Goal: Transaction & Acquisition: Book appointment/travel/reservation

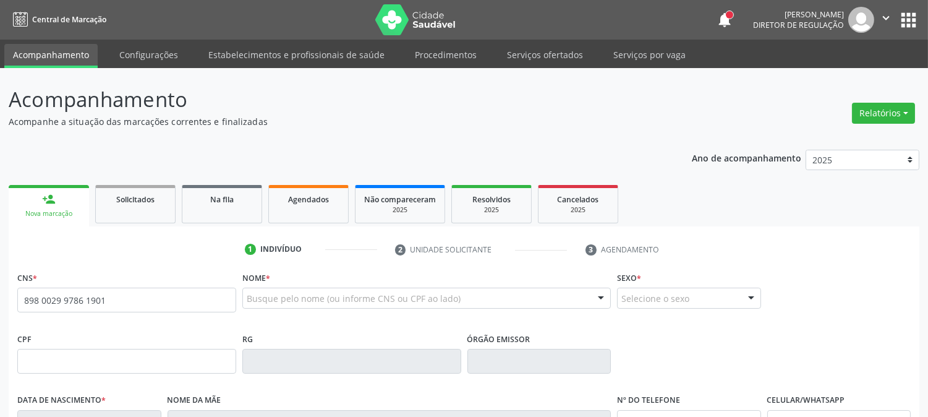
type input "898 0029 9786 1901"
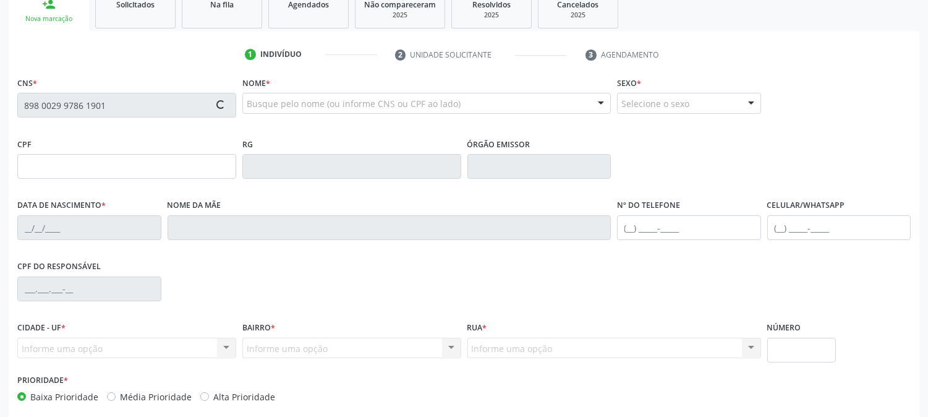
scroll to position [252, 0]
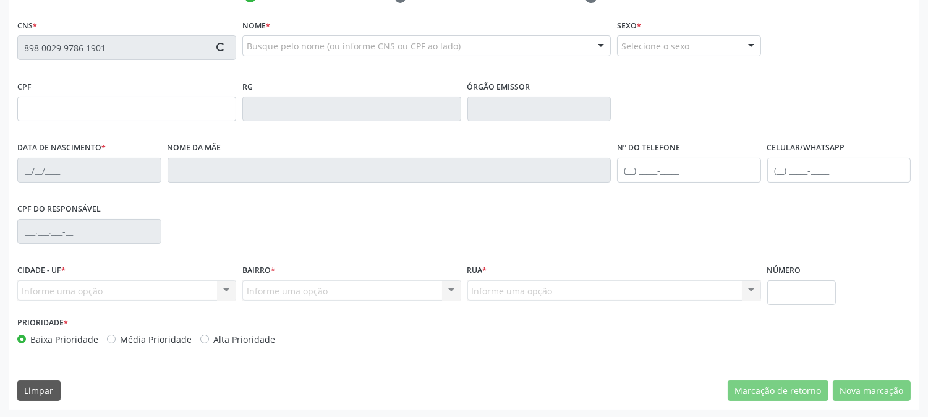
type input "1[DATE]"
type input "[PERSON_NAME]"
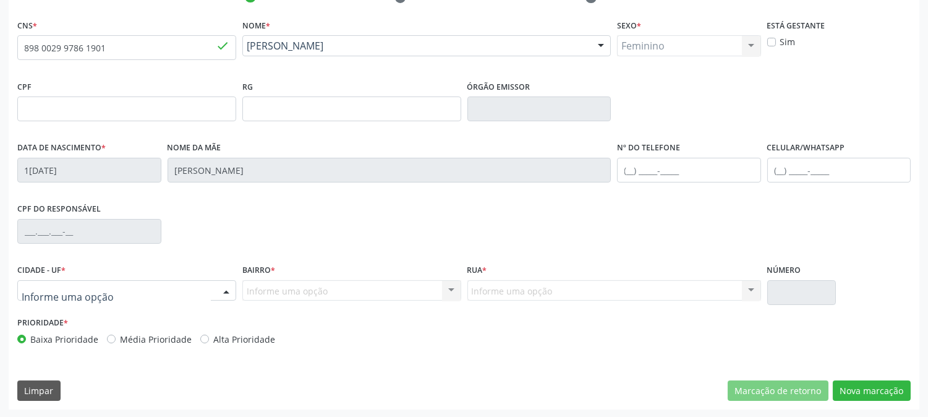
click at [221, 292] on div at bounding box center [226, 291] width 19 height 21
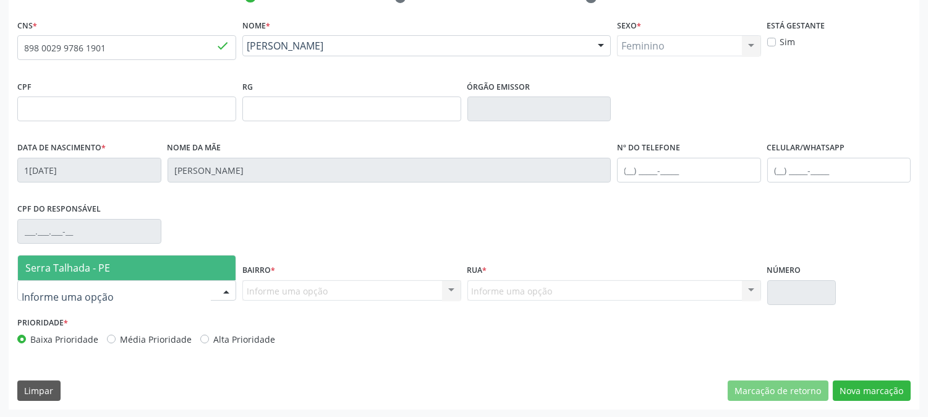
click at [213, 267] on span "Serra Talhada - PE" at bounding box center [127, 267] width 218 height 25
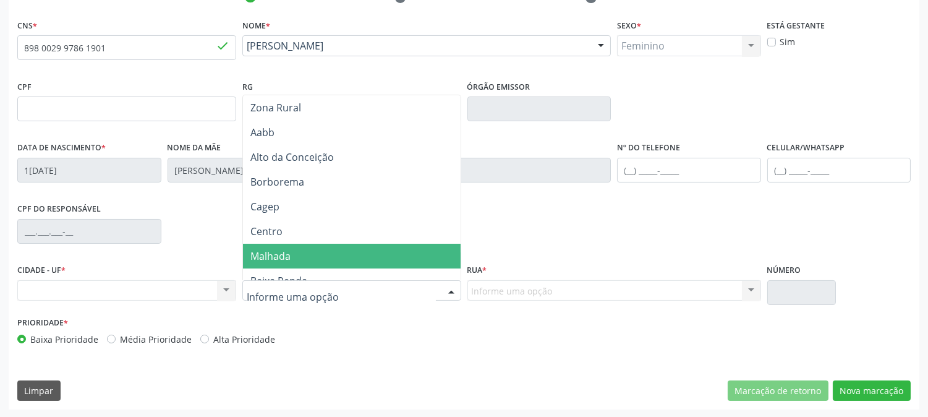
click at [311, 260] on span "Malhada" at bounding box center [352, 256] width 218 height 25
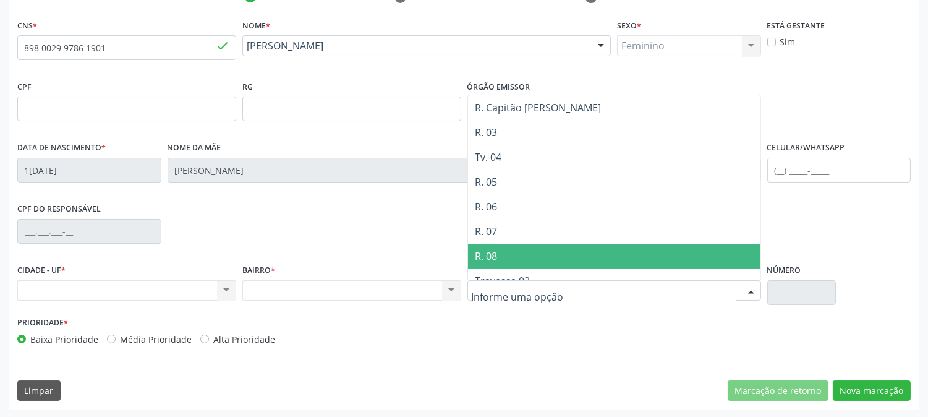
click at [510, 246] on span "R. 08" at bounding box center [614, 256] width 293 height 25
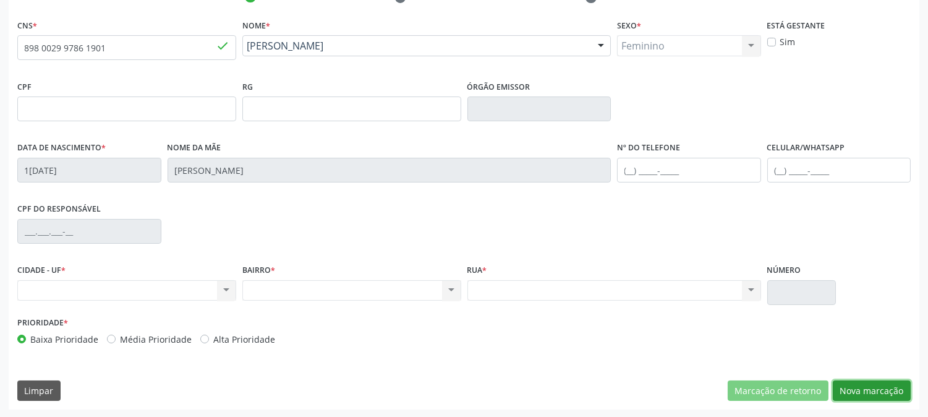
click at [845, 383] on button "Nova marcação" at bounding box center [872, 390] width 78 height 21
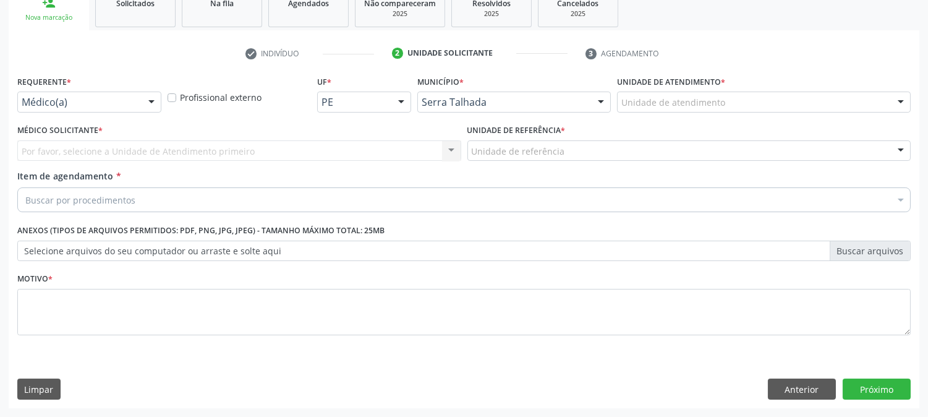
scroll to position [195, 0]
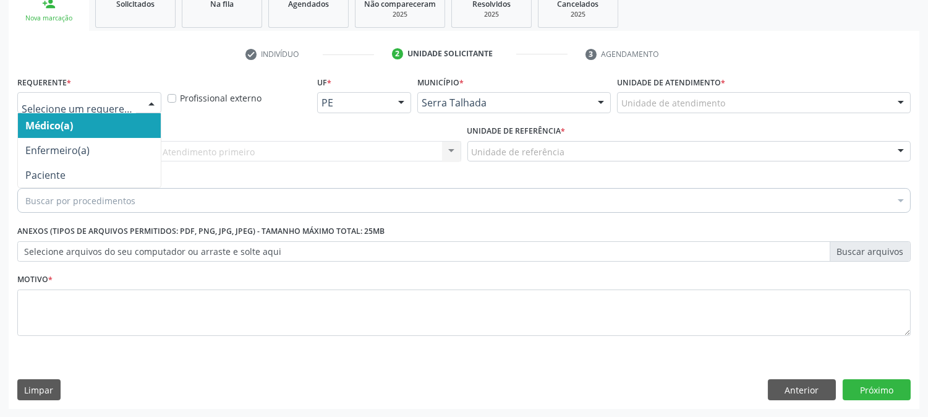
click at [142, 104] on div at bounding box center [151, 103] width 19 height 21
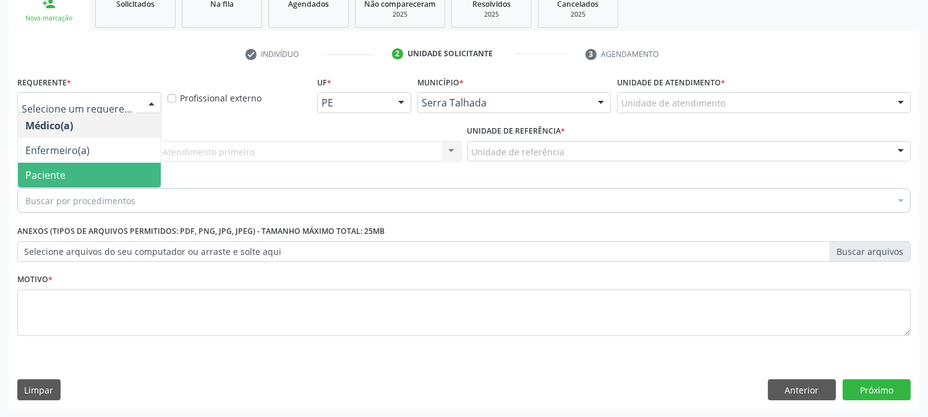
click at [105, 163] on span "Paciente" at bounding box center [89, 175] width 143 height 25
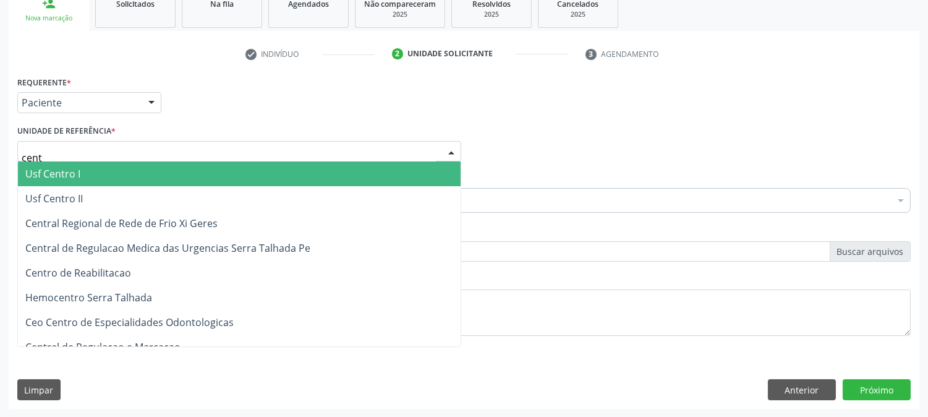
type input "centr"
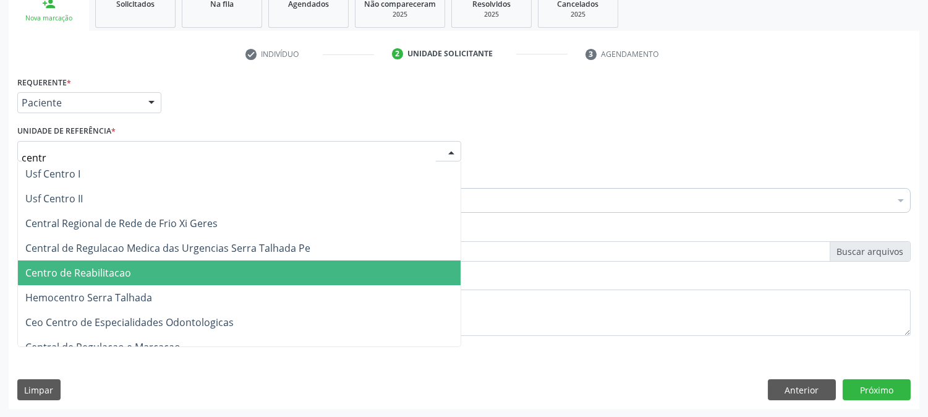
click at [114, 272] on span "Centro de Reabilitacao" at bounding box center [78, 273] width 106 height 14
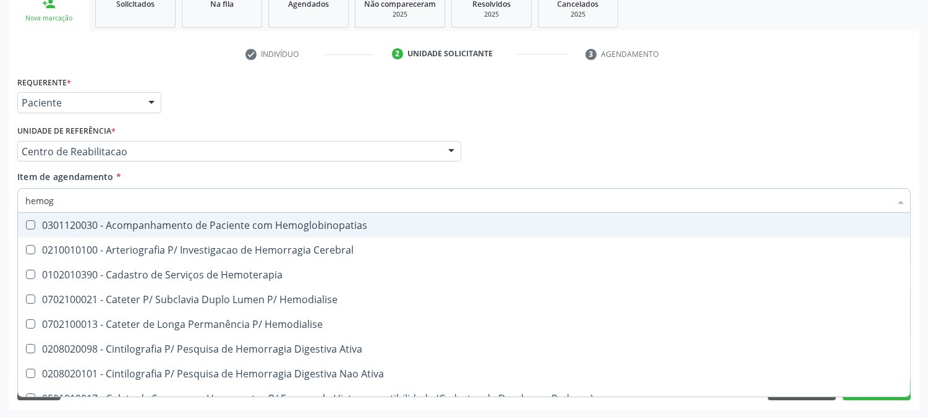
type input "hemogr"
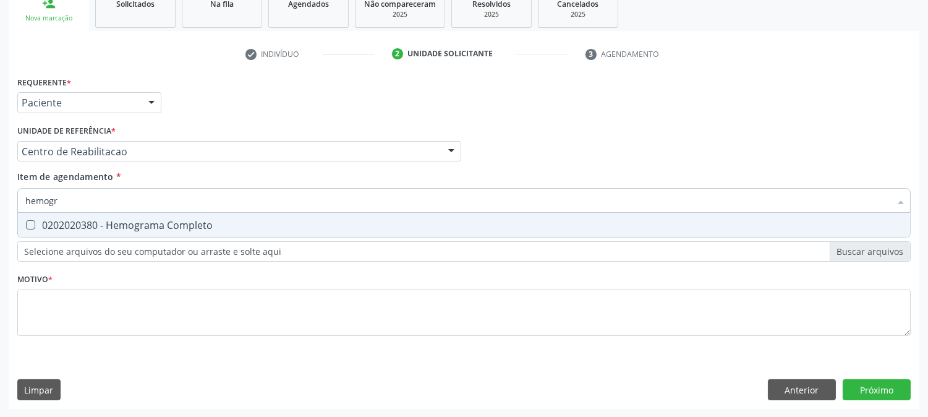
click at [127, 223] on div "0202020380 - Hemograma Completo" at bounding box center [464, 225] width 878 height 10
checkbox Completo "true"
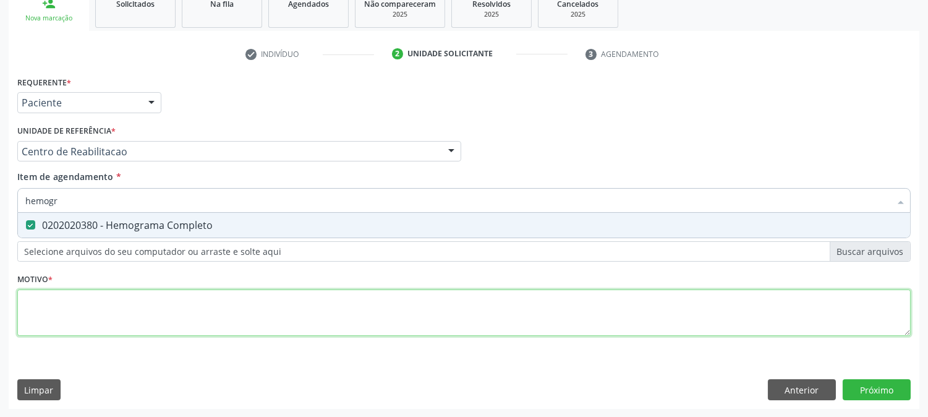
click at [125, 299] on div "Requerente * Paciente Médico(a) Enfermeiro(a) Paciente Nenhum resultado encontr…" at bounding box center [464, 213] width 894 height 280
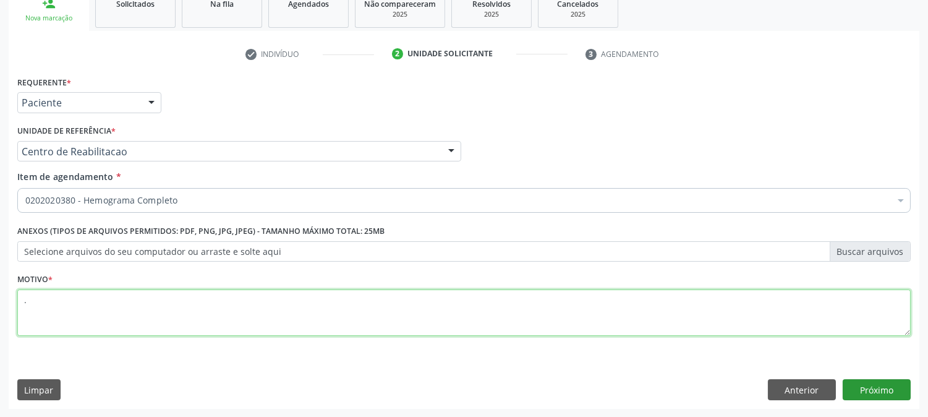
type textarea "."
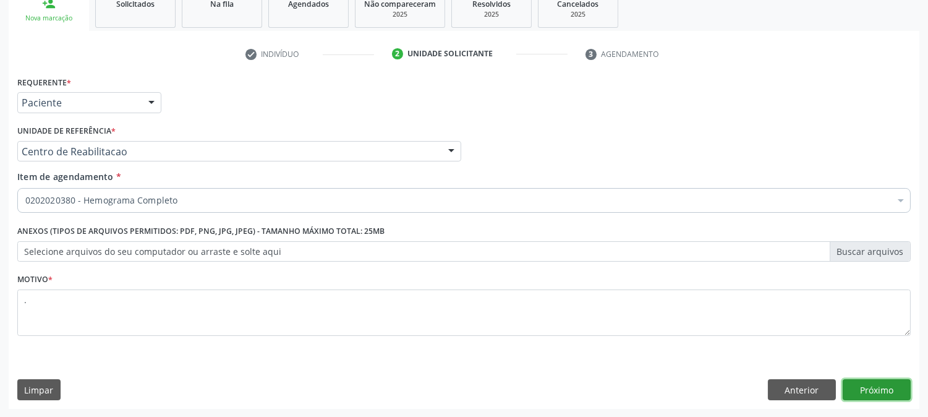
click at [862, 385] on button "Próximo" at bounding box center [877, 389] width 68 height 21
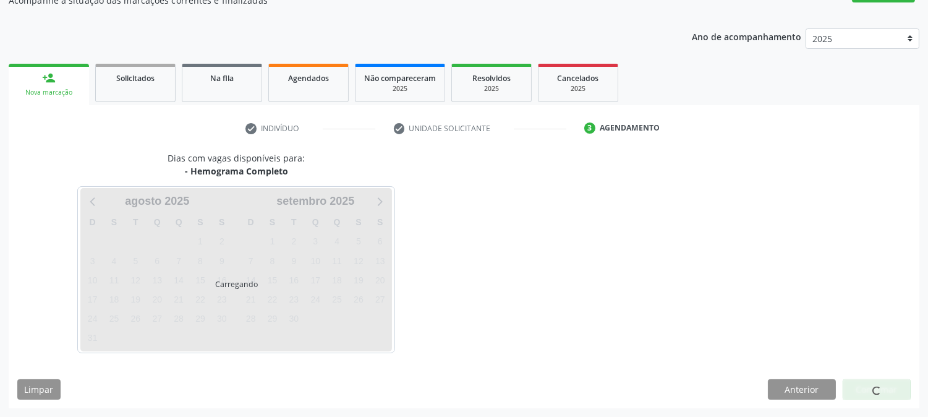
scroll to position [121, 0]
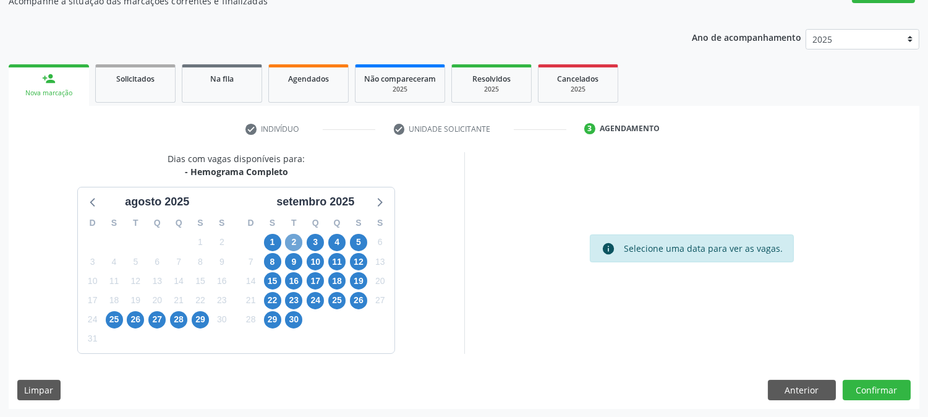
click at [297, 237] on span "2" at bounding box center [293, 242] width 17 height 17
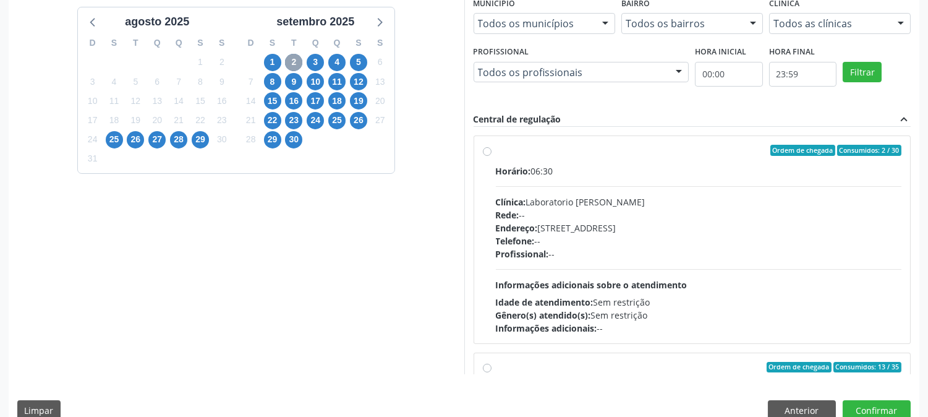
scroll to position [322, 0]
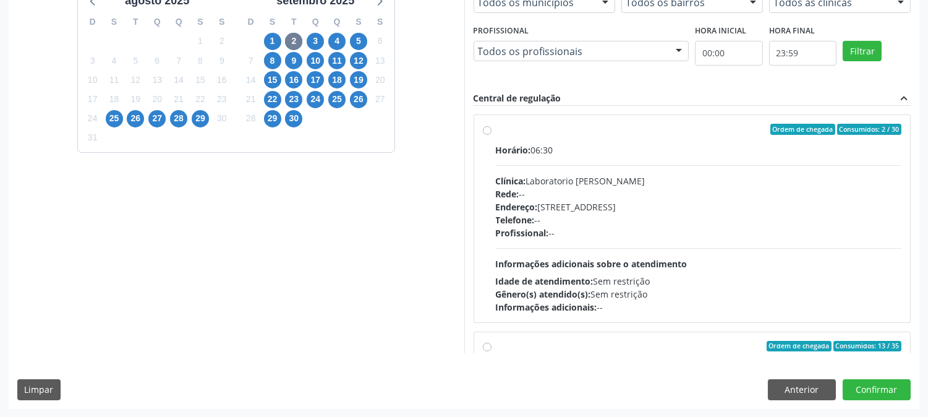
click at [560, 275] on span "Idade de atendimento:" at bounding box center [545, 281] width 98 height 12
click at [492, 135] on input "Ordem de chegada Consumidos: 2 / 30 Horário: 06:30 Clínica: Laboratorio [PERSON…" at bounding box center [487, 129] width 9 height 11
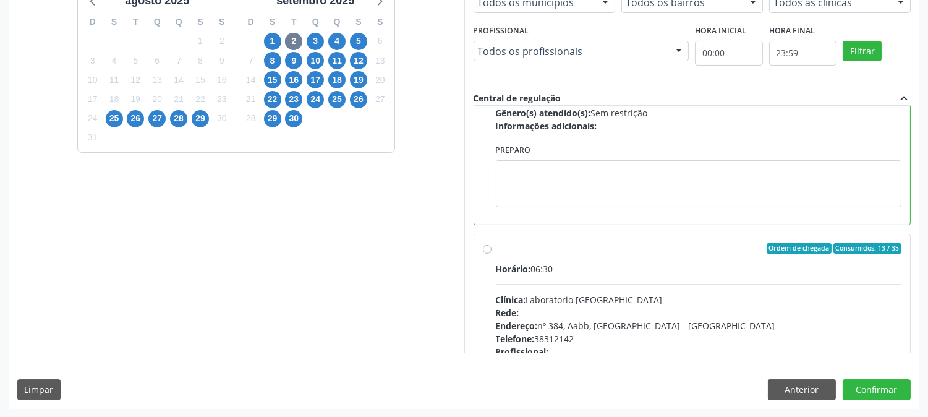
scroll to position [206, 0]
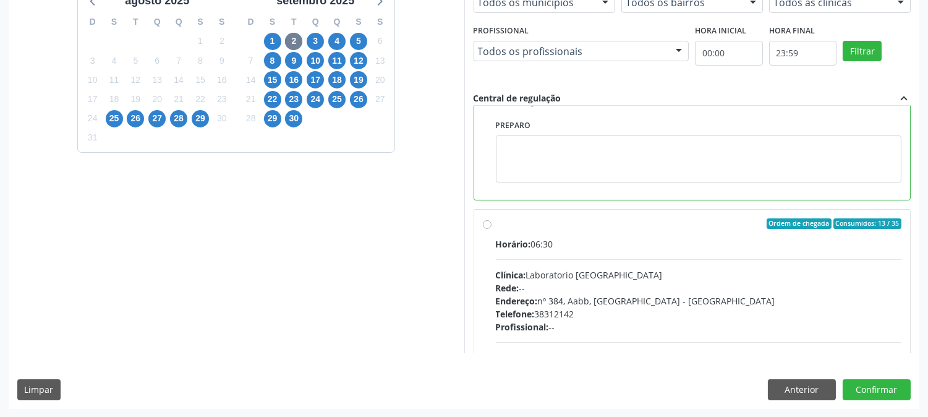
click at [725, 283] on div "Rede: --" at bounding box center [699, 287] width 406 height 13
click at [492, 229] on input "Ordem de chegada Consumidos: 13 / 35 Horário: 06:30 Clínica: Laboratorio [GEOGR…" at bounding box center [487, 223] width 9 height 11
radio input "false"
radio input "true"
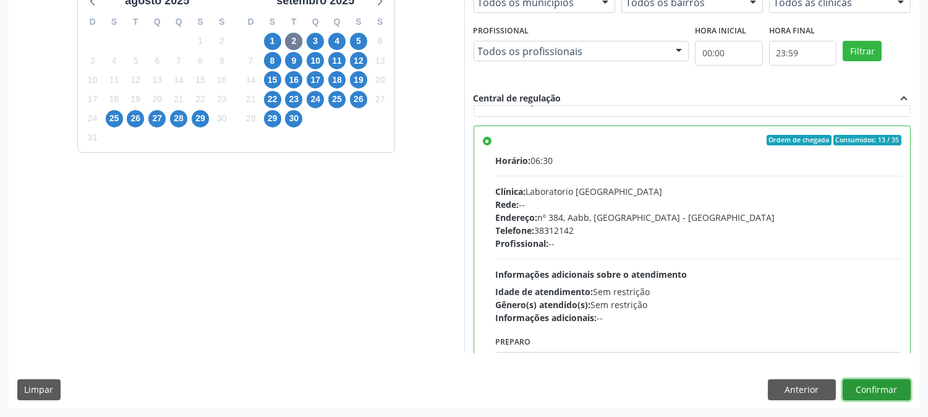
click at [858, 384] on button "Confirmar" at bounding box center [877, 389] width 68 height 21
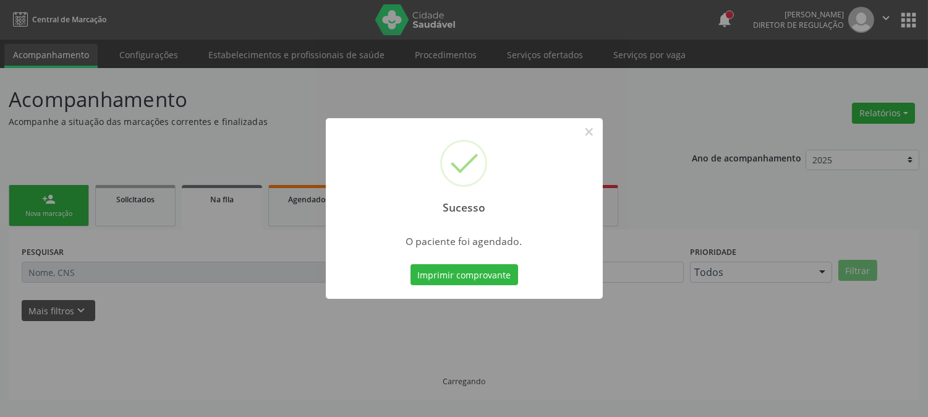
scroll to position [0, 0]
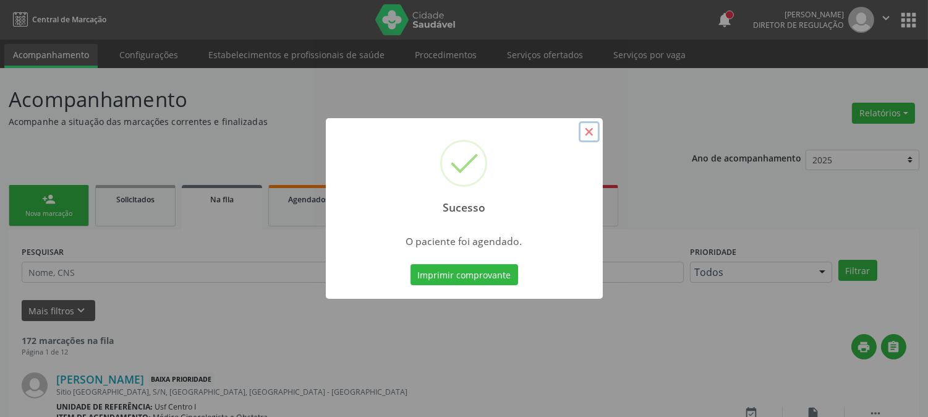
click at [592, 132] on button "×" at bounding box center [589, 131] width 21 height 21
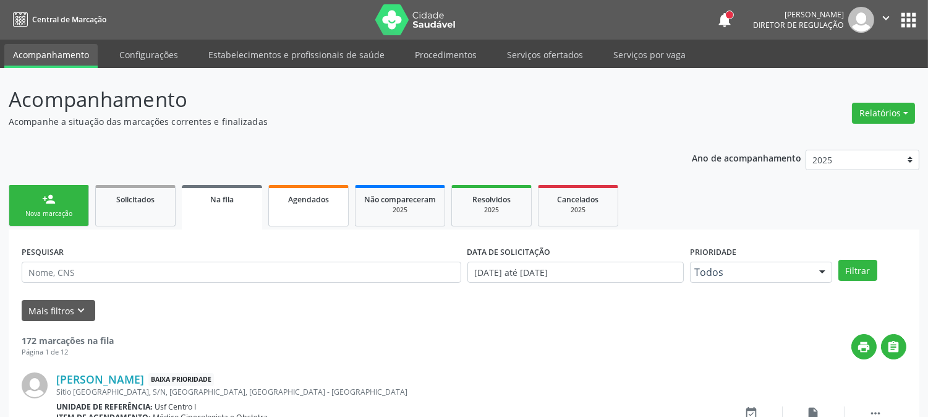
click at [307, 201] on span "Agendados" at bounding box center [308, 199] width 41 height 11
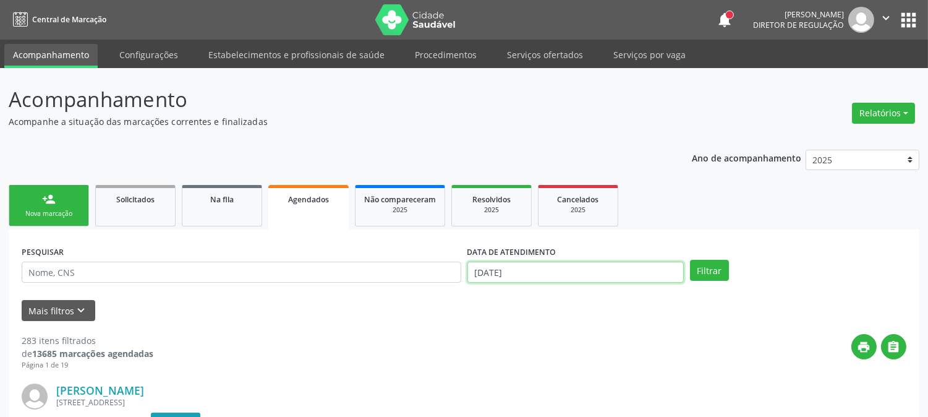
click at [512, 267] on input "[DATE]" at bounding box center [576, 272] width 216 height 21
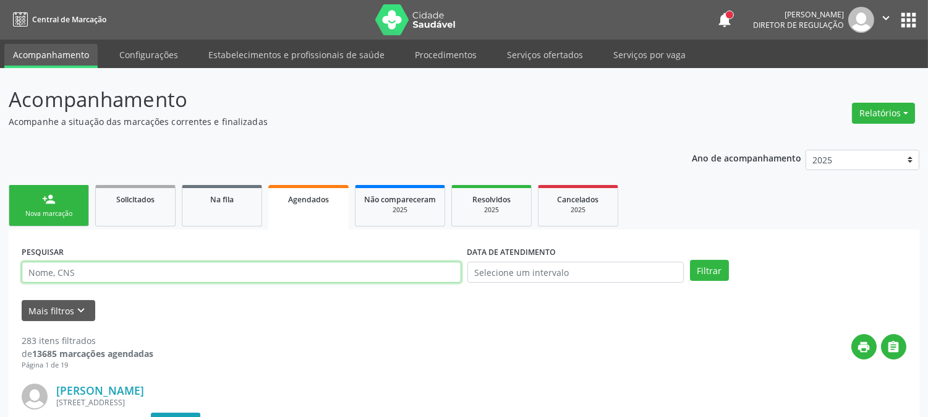
click at [443, 276] on input "text" at bounding box center [242, 272] width 440 height 21
type input "[PERSON_NAME] da s"
click at [690, 260] on button "Filtrar" at bounding box center [709, 270] width 39 height 21
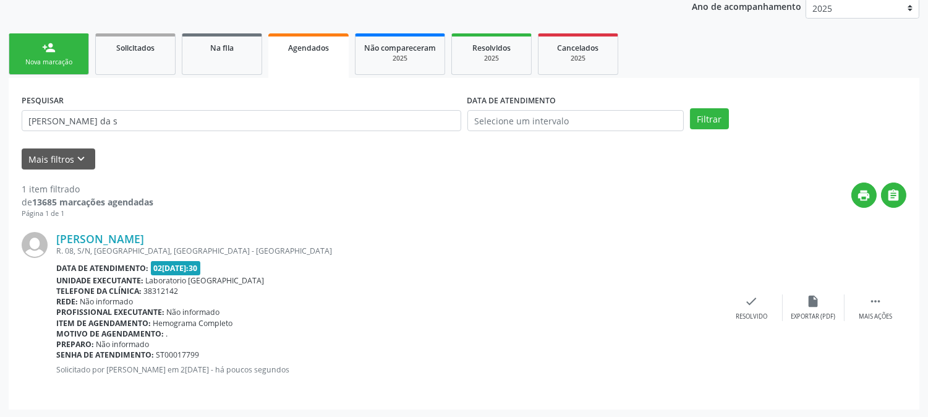
scroll to position [152, 0]
click at [868, 307] on div " Mais ações" at bounding box center [876, 307] width 62 height 27
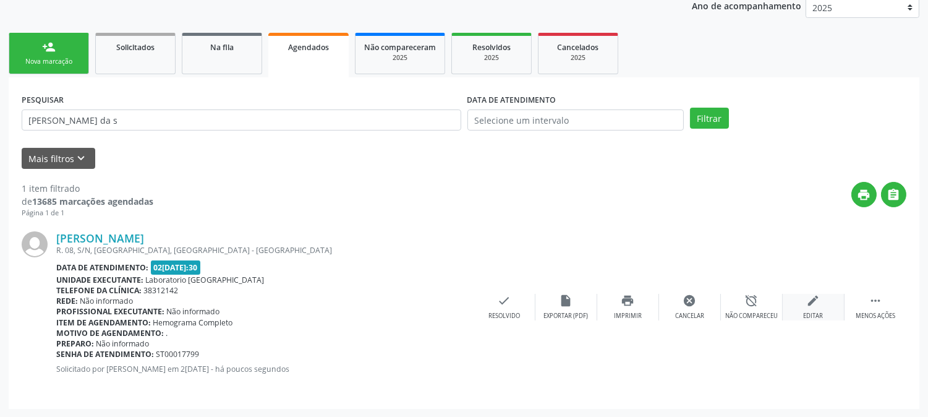
click at [796, 295] on div "edit Editar" at bounding box center [814, 307] width 62 height 27
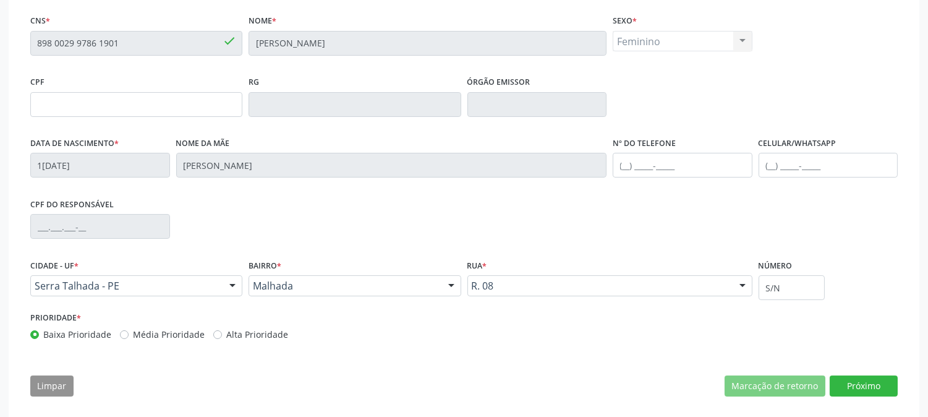
scroll to position [269, 0]
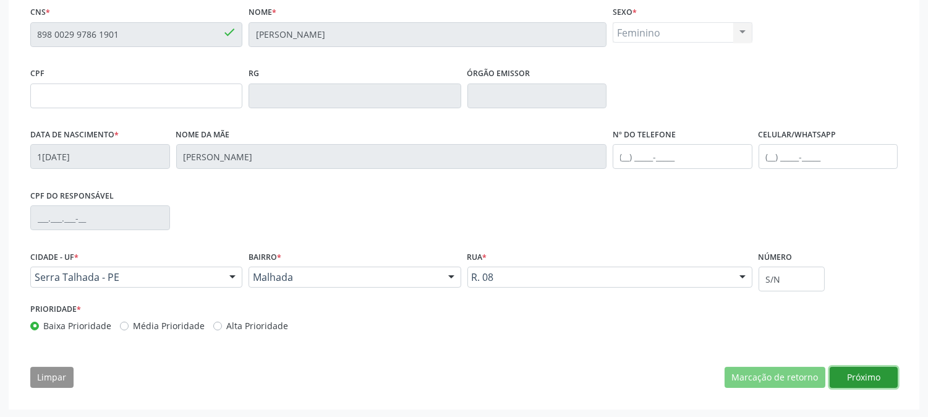
click at [858, 375] on button "Próximo" at bounding box center [864, 377] width 68 height 21
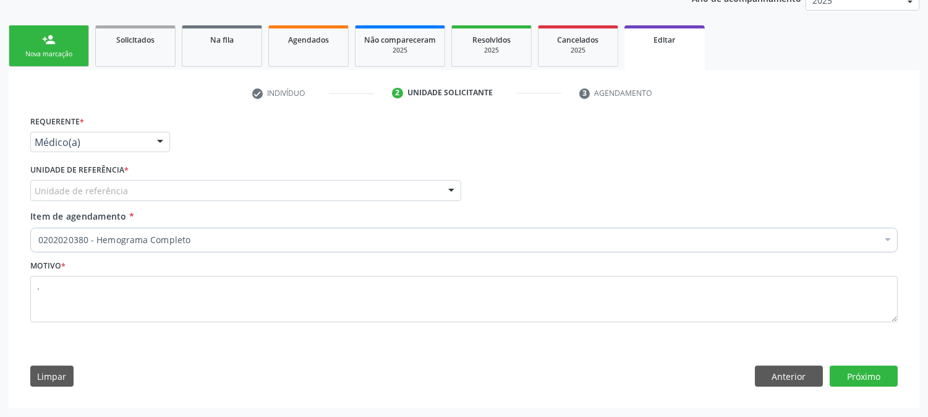
scroll to position [159, 0]
click at [151, 140] on div at bounding box center [160, 143] width 19 height 21
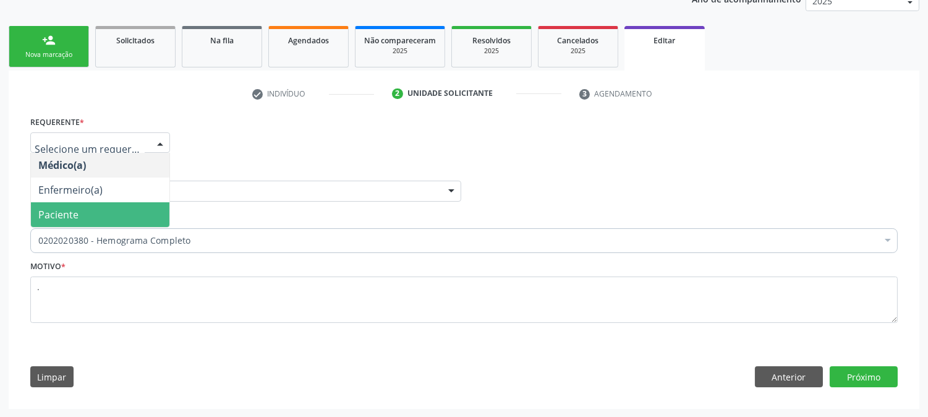
click at [108, 208] on span "Paciente" at bounding box center [100, 214] width 139 height 25
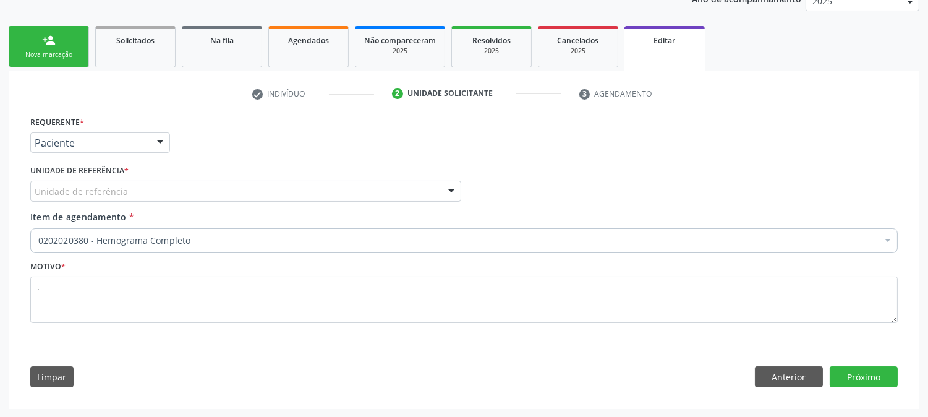
click at [131, 182] on div "Unidade de referência" at bounding box center [245, 191] width 431 height 21
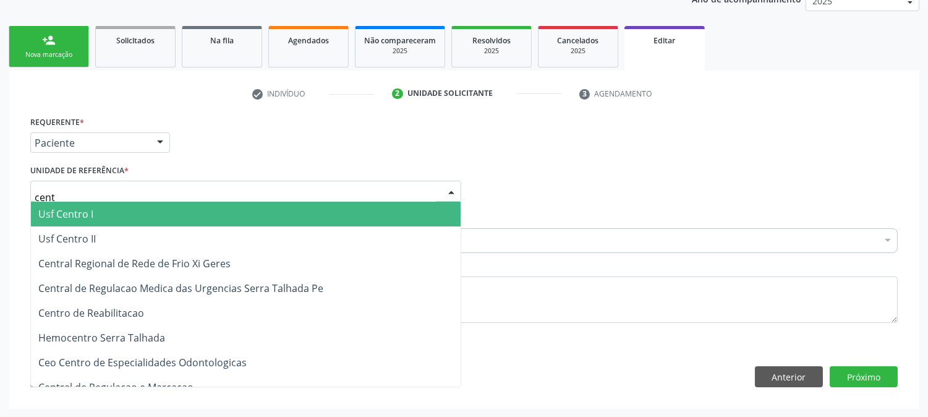
type input "centr"
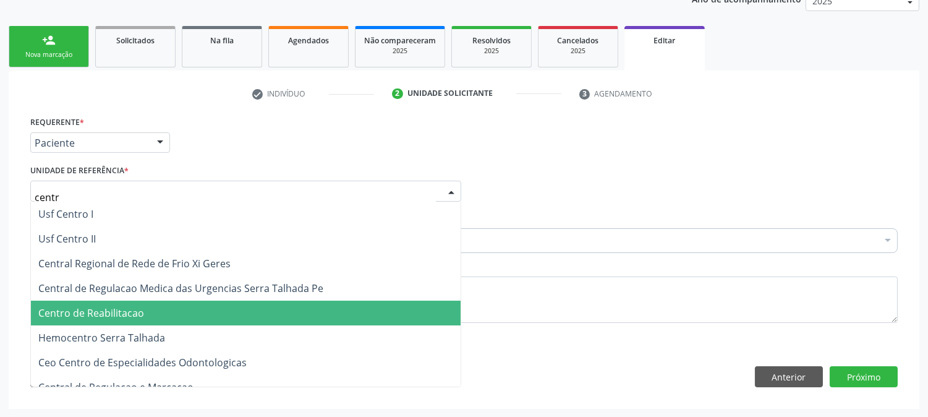
click at [139, 306] on span "Centro de Reabilitacao" at bounding box center [91, 313] width 106 height 14
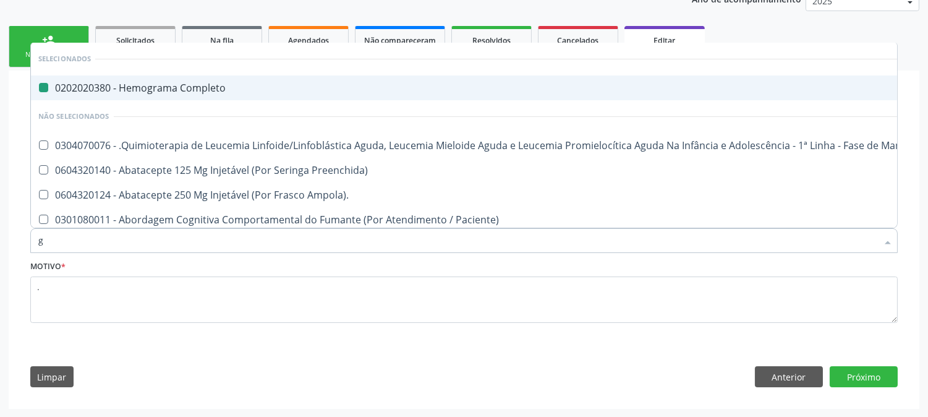
type input "gl"
checkbox Completo "false"
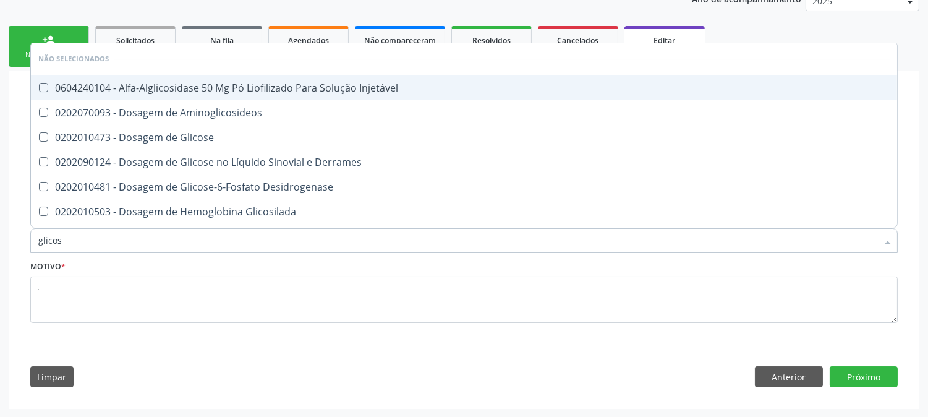
type input "glicose"
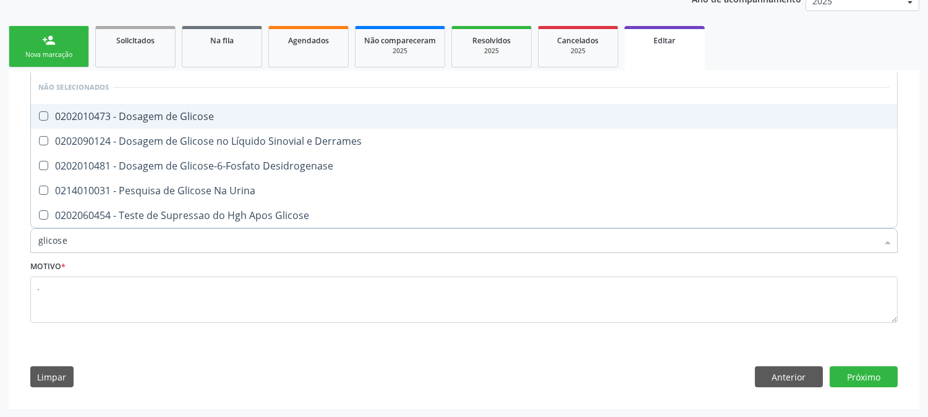
click at [209, 121] on span "0202010473 - Dosagem de Glicose" at bounding box center [464, 116] width 867 height 25
checkbox Glicose "true"
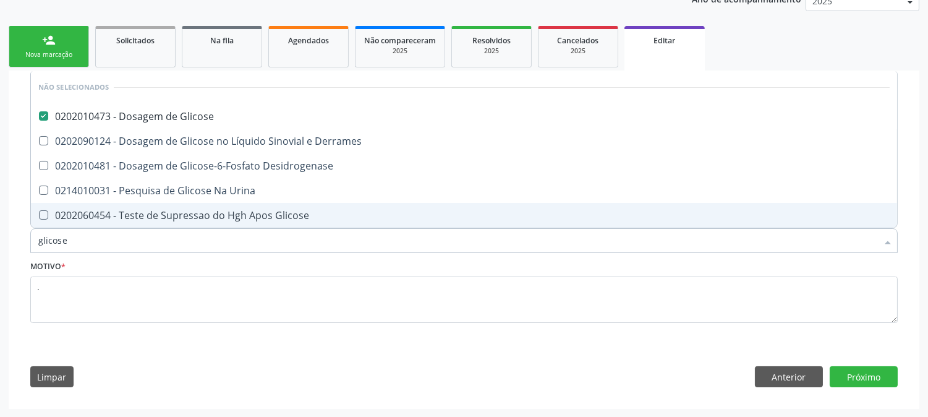
drag, startPoint x: 93, startPoint y: 244, endPoint x: 3, endPoint y: 244, distance: 90.3
click at [3, 244] on div "Acompanhamento Acompanhe a situação das marcações correntes e finalizadas Relat…" at bounding box center [464, 163] width 928 height 508
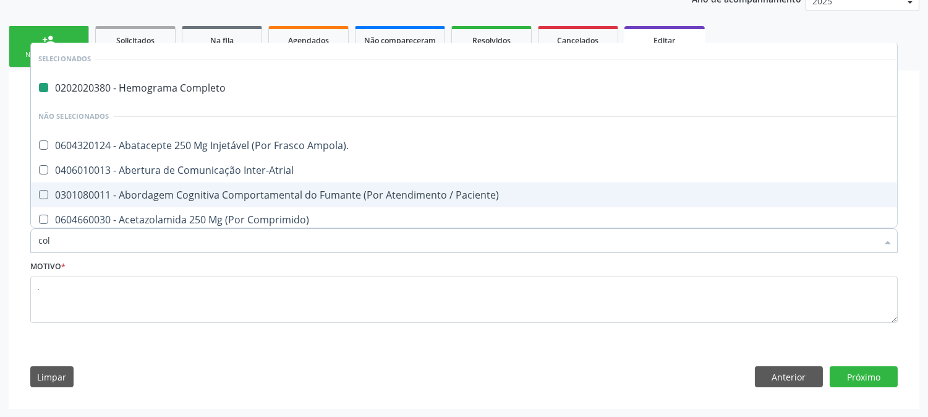
type input "cole"
checkbox Completo "false"
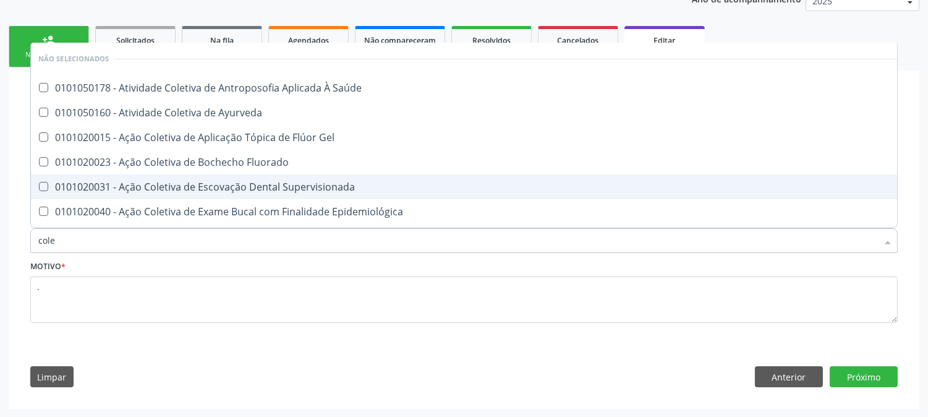
type input "coles"
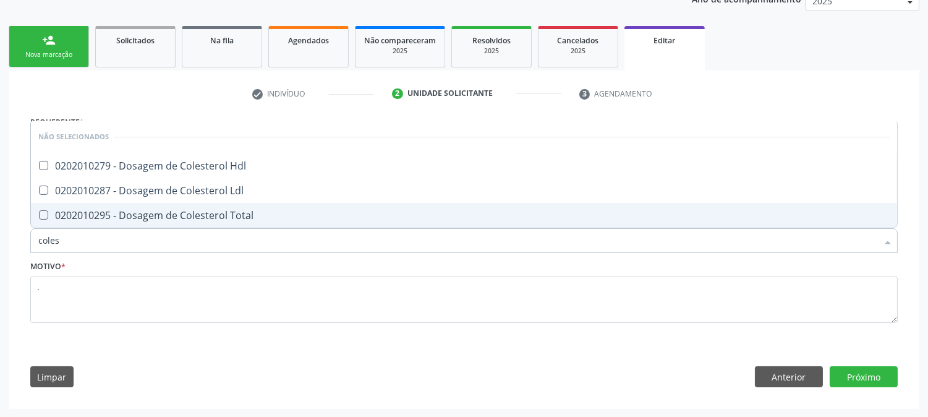
click at [47, 213] on Total at bounding box center [43, 214] width 9 height 9
click at [39, 213] on Total "checkbox" at bounding box center [35, 215] width 8 height 8
checkbox Total "true"
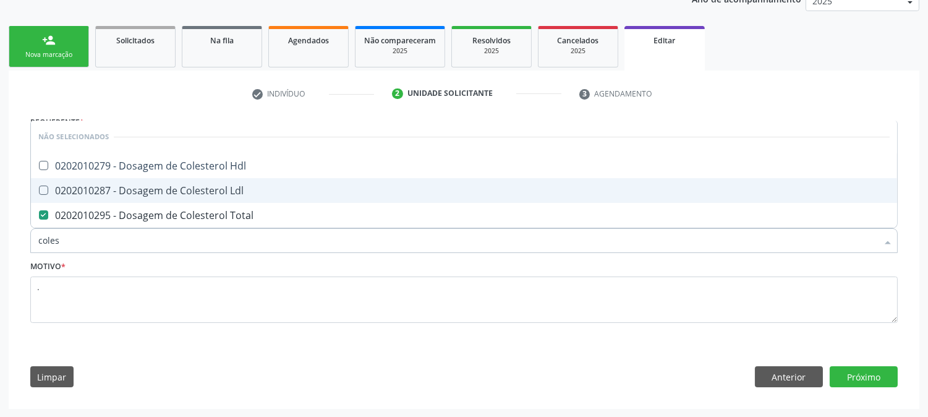
click at [54, 193] on div "0202010287 - Dosagem de Colesterol Ldl" at bounding box center [464, 191] width 852 height 10
checkbox Ldl "true"
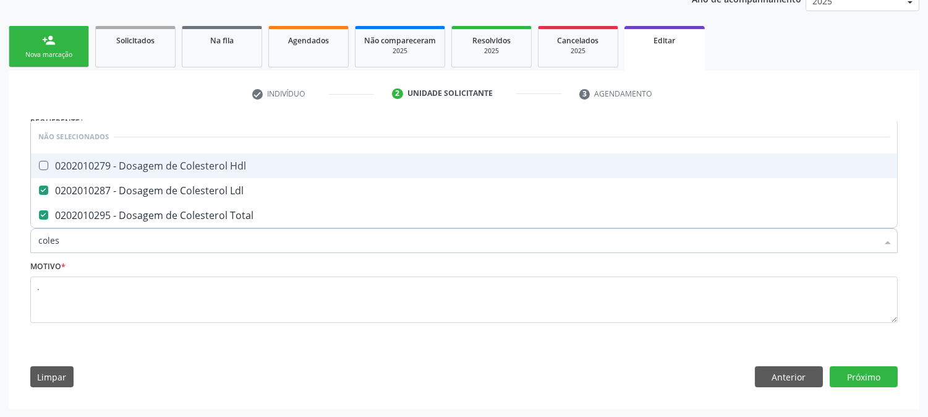
click at [66, 164] on div "0202010279 - Dosagem de Colesterol Hdl" at bounding box center [464, 166] width 852 height 10
checkbox Hdl "true"
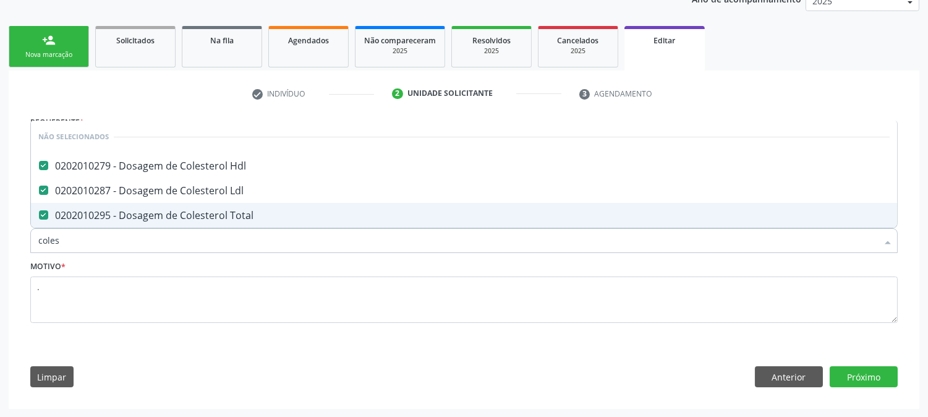
drag, startPoint x: 75, startPoint y: 228, endPoint x: 23, endPoint y: 257, distance: 60.4
click at [23, 257] on div "Requerente * Paciente Médico(a) Enfermeiro(a) Paciente Nenhum resultado encontr…" at bounding box center [464, 254] width 885 height 283
type input "trig"
checkbox Hdl "false"
checkbox Total "false"
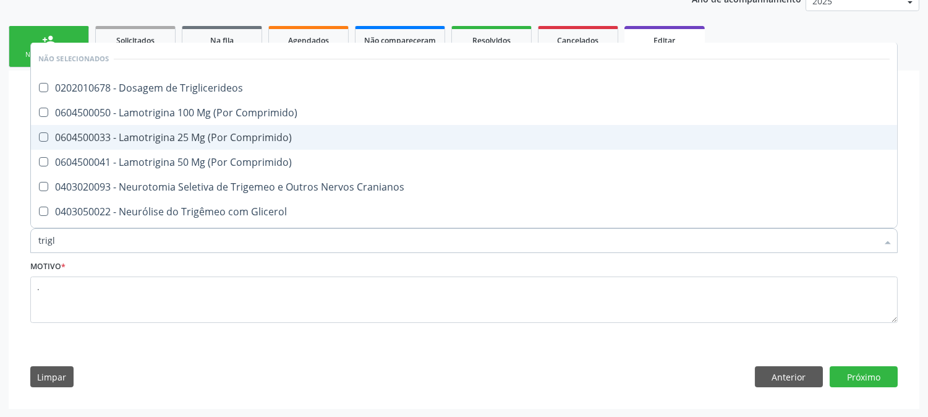
type input "trigli"
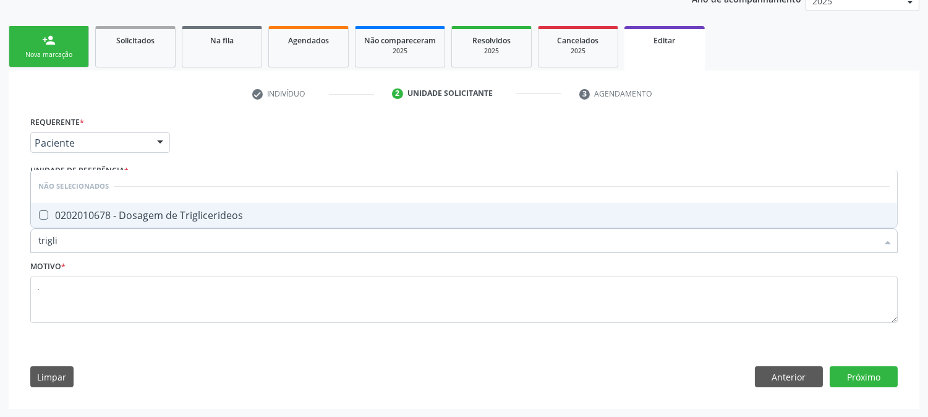
click at [45, 212] on Triglicerideos at bounding box center [43, 214] width 9 height 9
click at [39, 212] on Triglicerideos "checkbox" at bounding box center [35, 215] width 8 height 8
checkbox Triglicerideos "true"
drag, startPoint x: 71, startPoint y: 248, endPoint x: 36, endPoint y: 233, distance: 38.3
click at [36, 233] on div "trigli" at bounding box center [464, 240] width 868 height 25
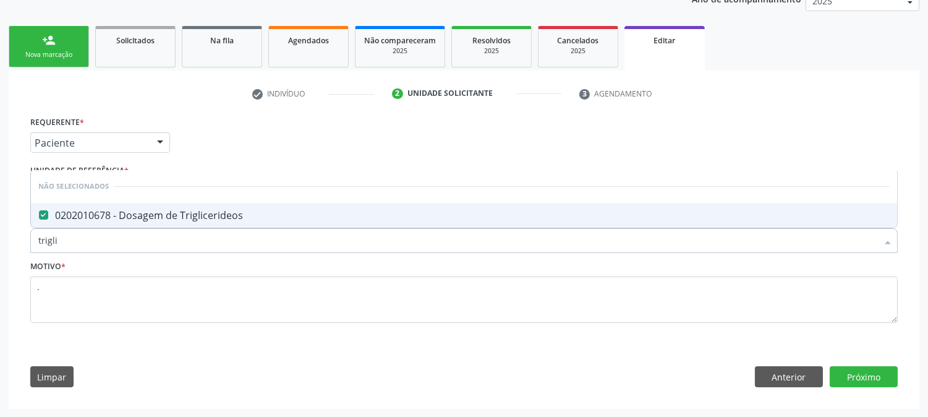
type input "trigli"
click at [23, 237] on div "Requerente * Paciente Médico(a) Enfermeiro(a) Paciente Nenhum resultado encontr…" at bounding box center [464, 254] width 885 height 283
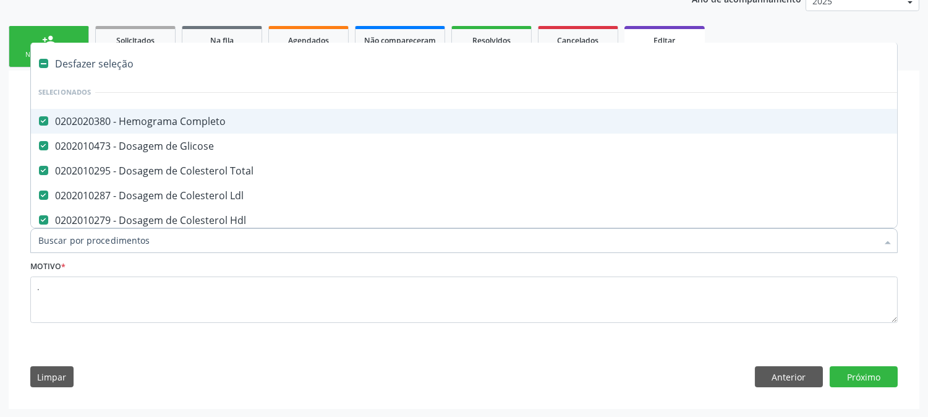
type input "h"
checkbox Ldl "false"
checkbox Hdl "false"
checkbox Triglicerideos "false"
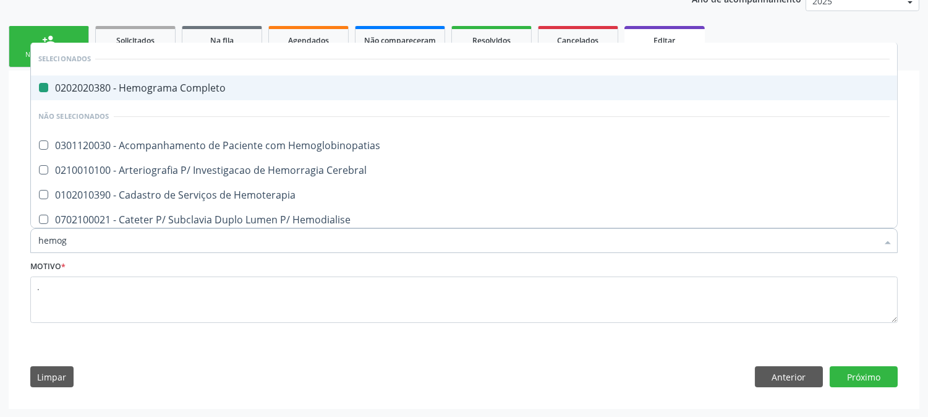
type input "hemogl"
checkbox Completo "false"
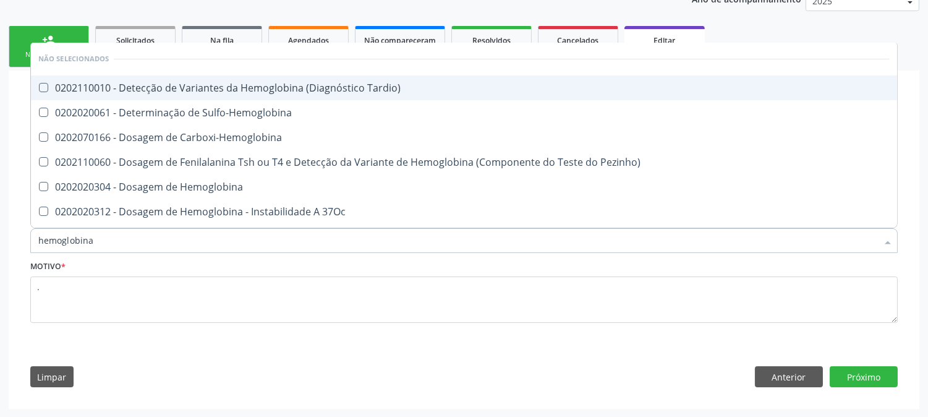
type input "hemoglobina g"
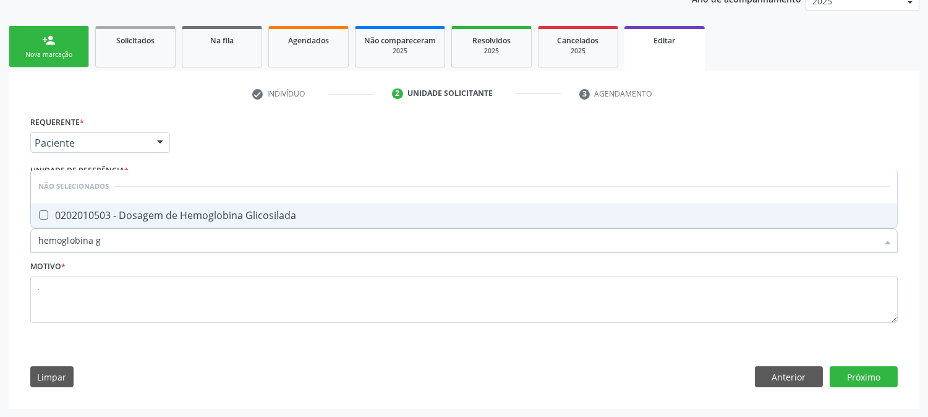
click at [65, 216] on div "0202010503 - Dosagem de Hemoglobina Glicosilada" at bounding box center [464, 215] width 852 height 10
checkbox Glicosilada "true"
drag, startPoint x: 108, startPoint y: 238, endPoint x: 7, endPoint y: 244, distance: 101.6
click at [7, 244] on div "Acompanhamento Acompanhe a situação das marcações correntes e finalizadas Relat…" at bounding box center [464, 163] width 928 height 508
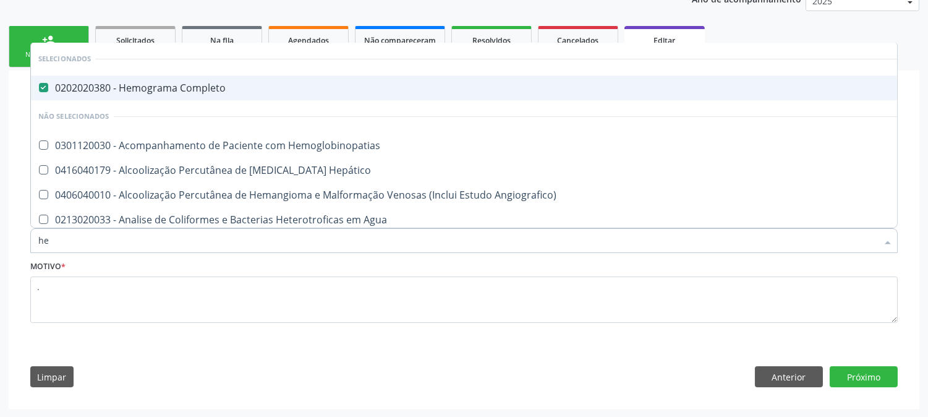
type input "h"
checkbox Hepático "true"
checkbox Angiografico\) "true"
checkbox Agua "true"
checkbox Glicosilada "false"
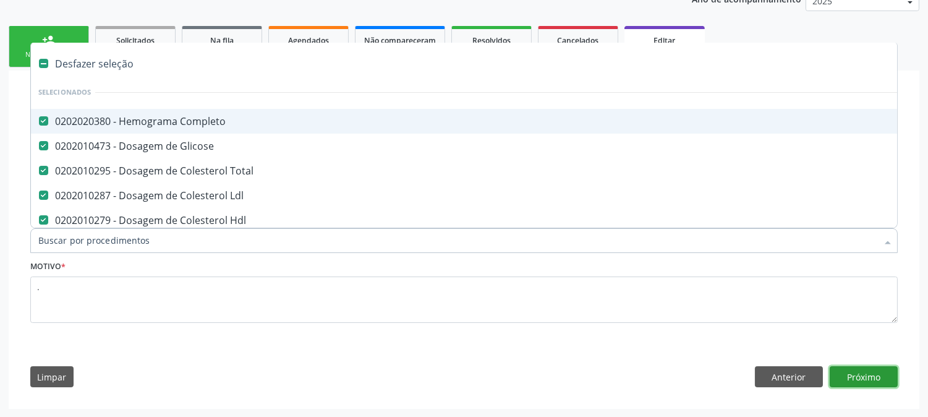
click at [892, 383] on button "Próximo" at bounding box center [864, 376] width 68 height 21
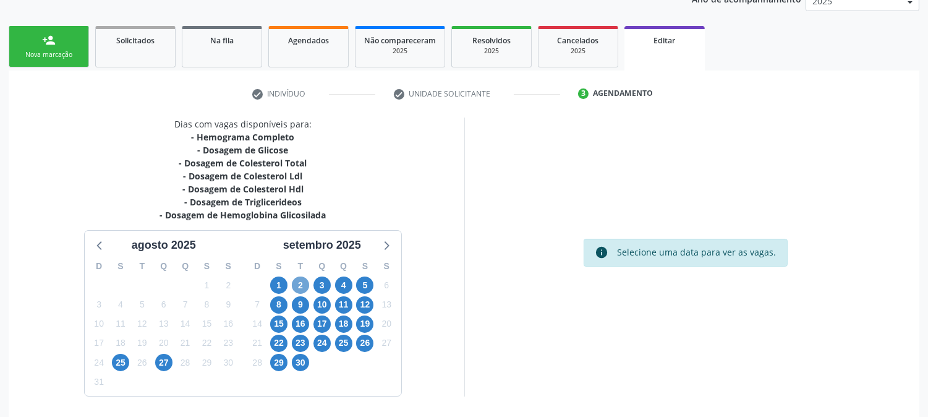
click at [306, 281] on span "2" at bounding box center [300, 284] width 17 height 17
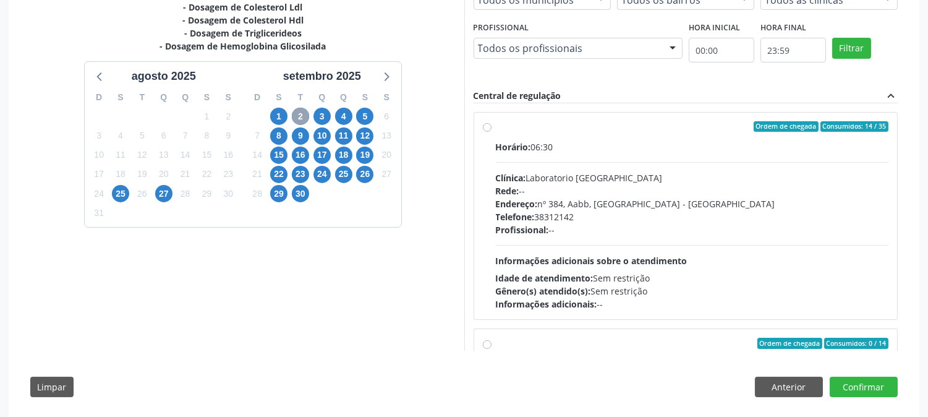
scroll to position [338, 0]
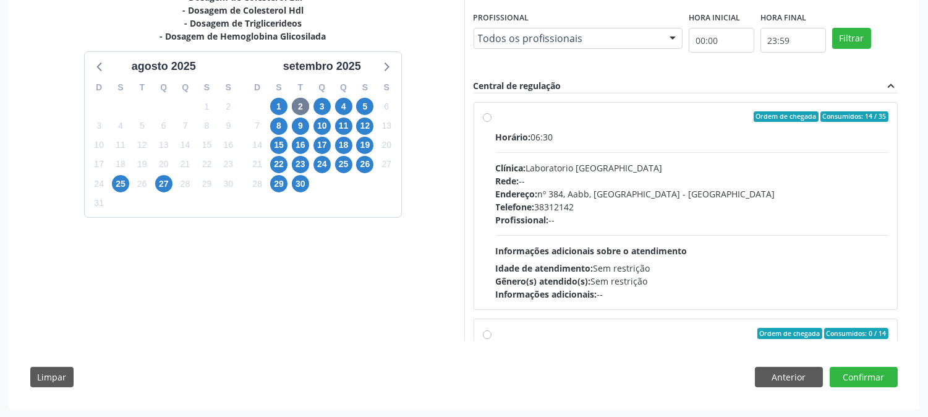
click at [628, 249] on span "Informações adicionais sobre o atendimento" at bounding box center [592, 251] width 192 height 12
click at [492, 122] on input "Ordem de chegada Consumidos: 14 / 35 Horário: 06:30 Clínica: Laboratorio [GEOGR…" at bounding box center [487, 116] width 9 height 11
radio input "true"
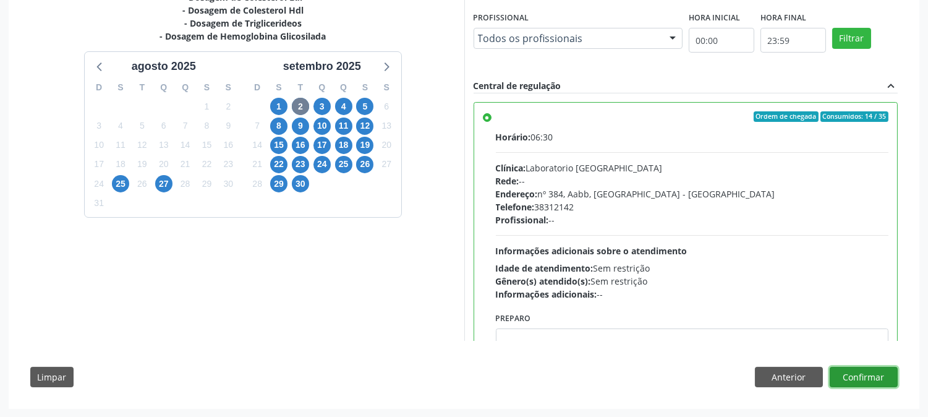
click at [863, 367] on button "Confirmar" at bounding box center [864, 377] width 68 height 21
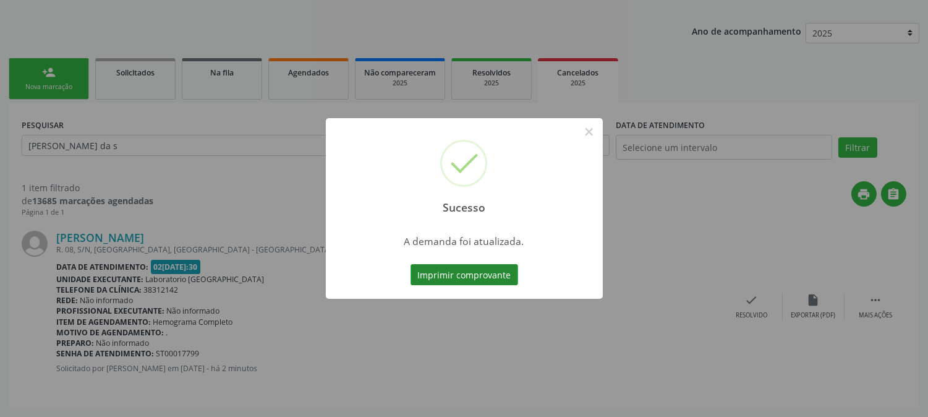
scroll to position [0, 0]
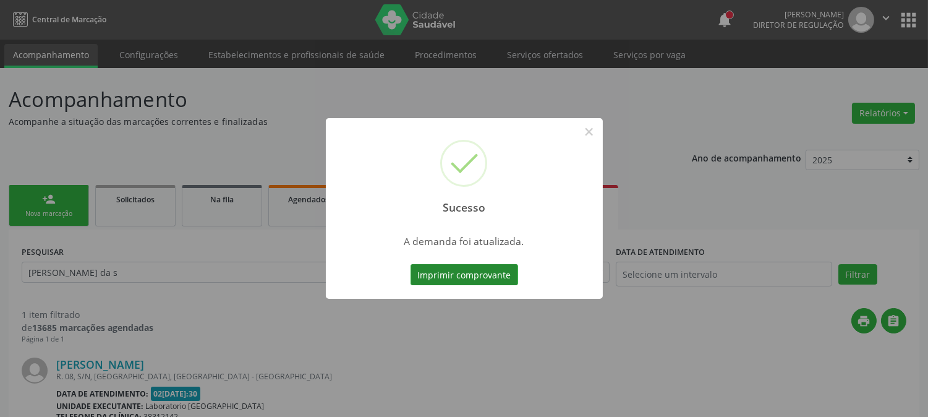
click at [481, 269] on button "Imprimir comprovante" at bounding box center [465, 274] width 108 height 21
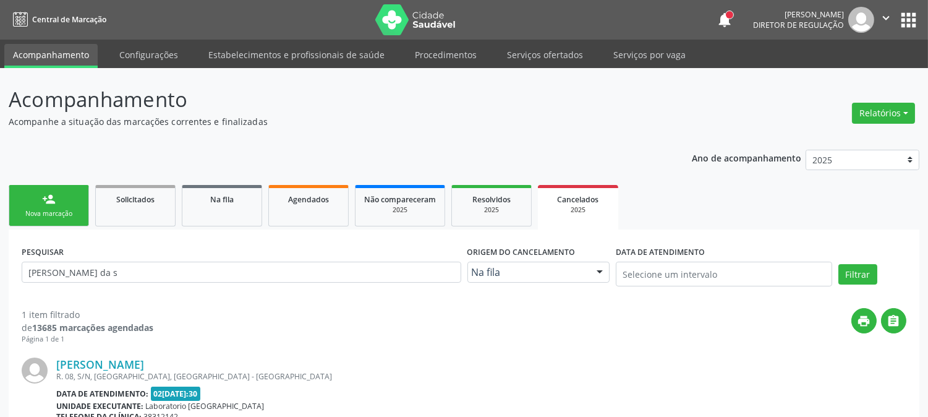
click at [63, 200] on link "person_add Nova marcação" at bounding box center [49, 205] width 80 height 41
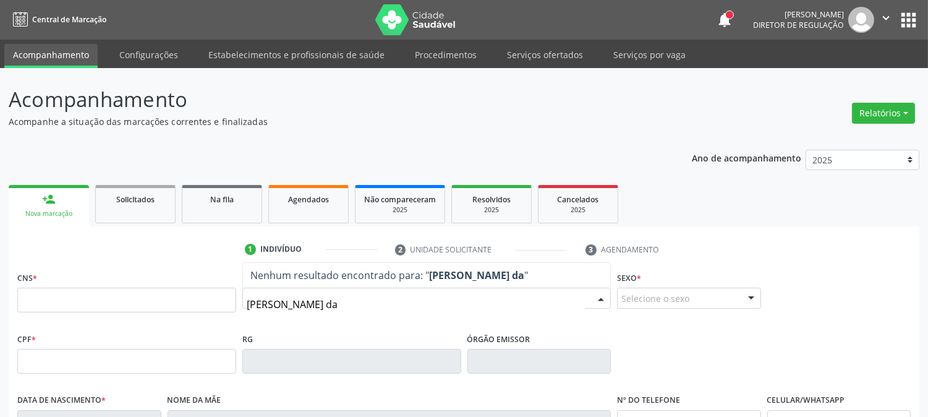
type input "[PERSON_NAME] da s"
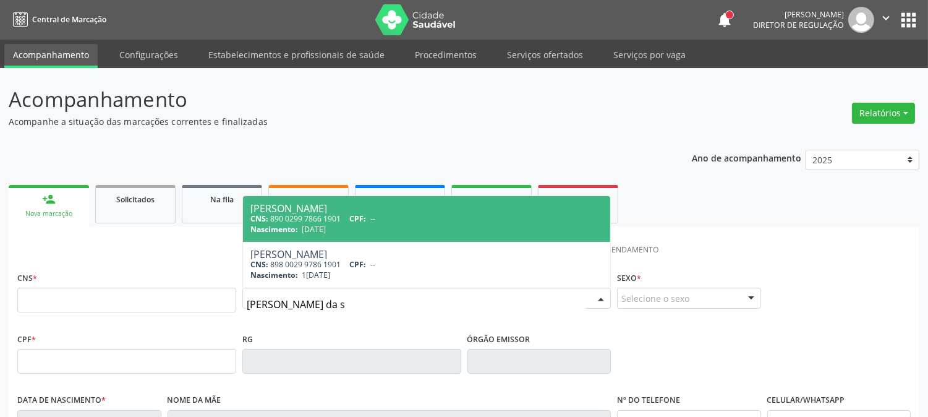
click at [421, 228] on div "Nascimento: 2[DATE]" at bounding box center [426, 229] width 353 height 11
type input "890 0299 7866 1901"
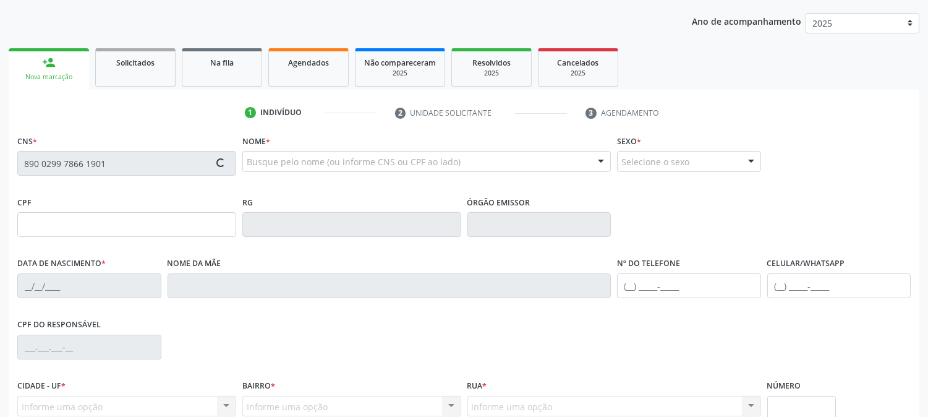
scroll to position [252, 0]
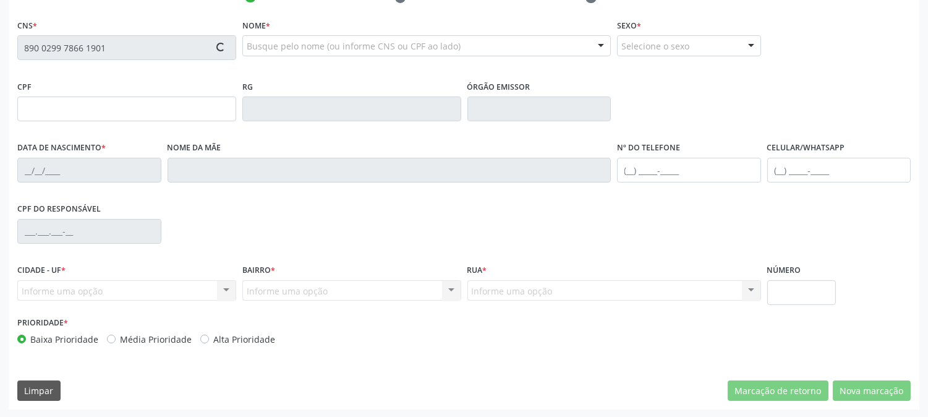
type input "[DATE]"
type input "[PERSON_NAME]"
type input "[PHONE_NUMBER]"
type input "S/N"
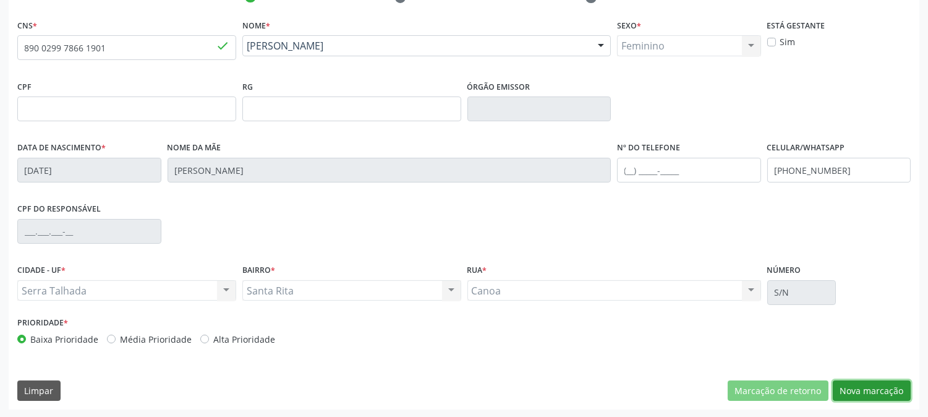
click at [852, 387] on button "Nova marcação" at bounding box center [872, 390] width 78 height 21
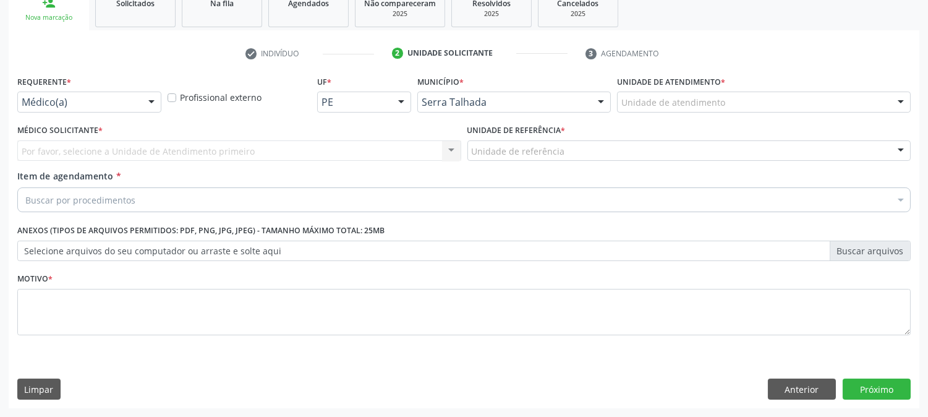
scroll to position [195, 0]
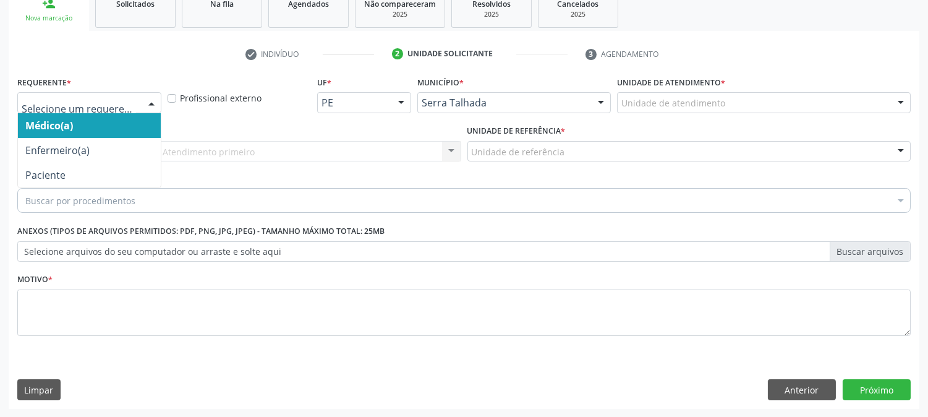
click at [155, 100] on div at bounding box center [151, 103] width 19 height 21
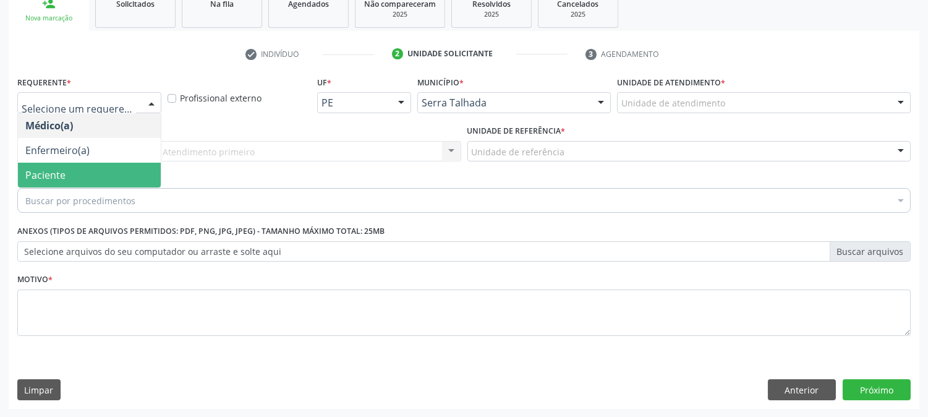
click at [101, 168] on span "Paciente" at bounding box center [89, 175] width 143 height 25
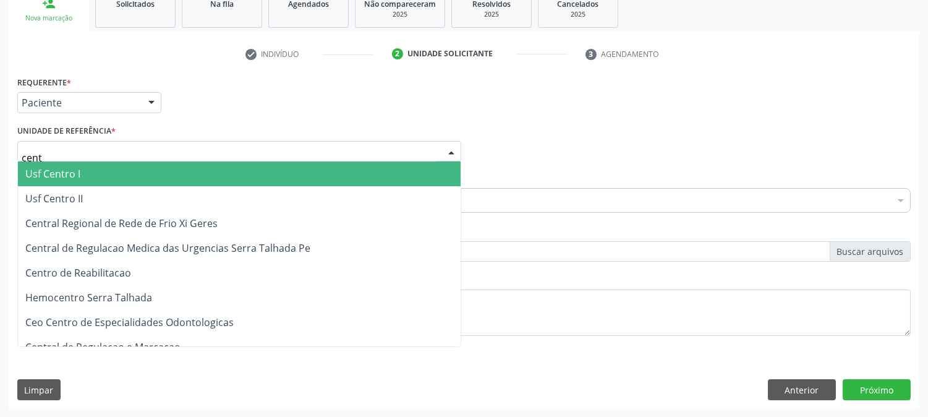
type input "centr"
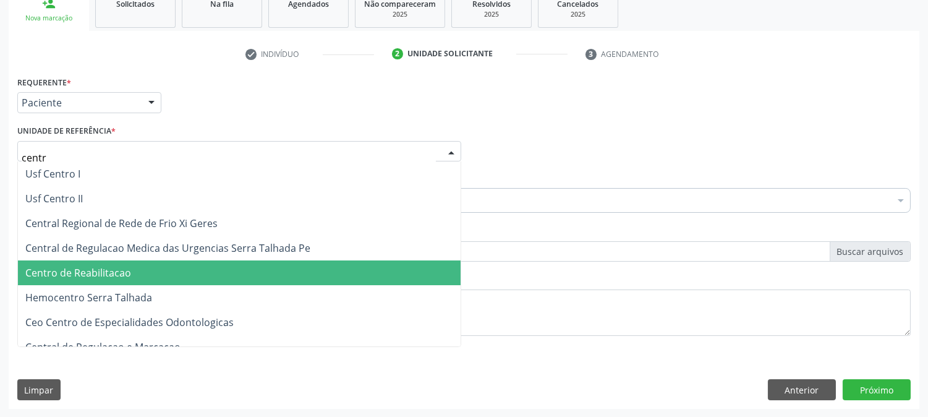
click at [101, 270] on span "Centro de Reabilitacao" at bounding box center [78, 273] width 106 height 14
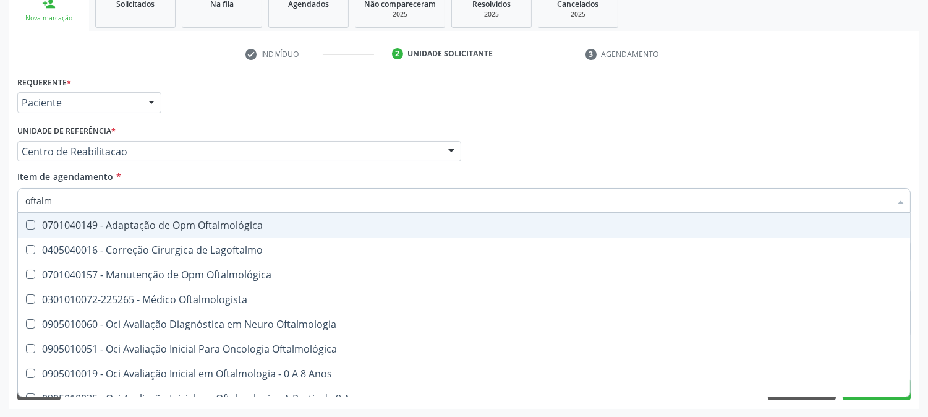
type input "oftalmo"
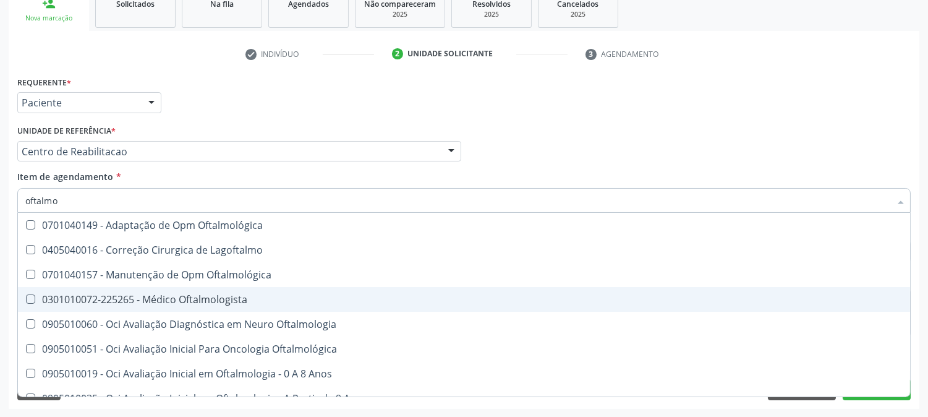
click at [150, 301] on div "0301010072-225265 - Médico Oftalmologista" at bounding box center [464, 299] width 878 height 10
checkbox Oftalmologista "true"
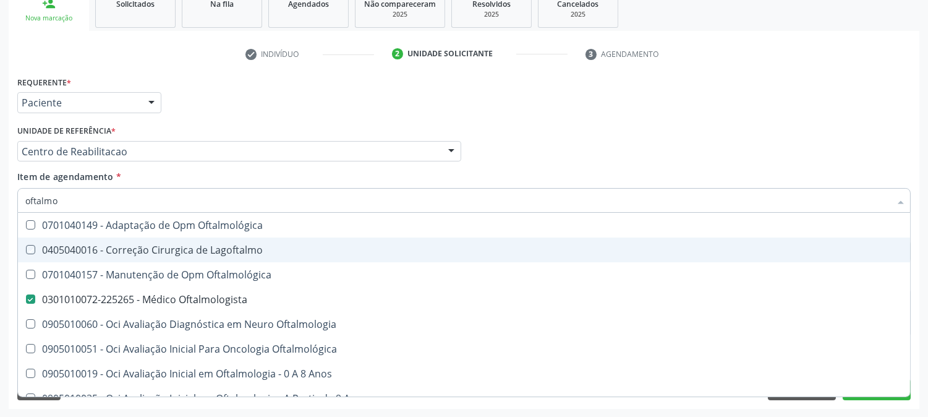
click at [0, 219] on div "Acompanhamento Acompanhe a situação das marcações correntes e finalizadas Relat…" at bounding box center [464, 145] width 928 height 545
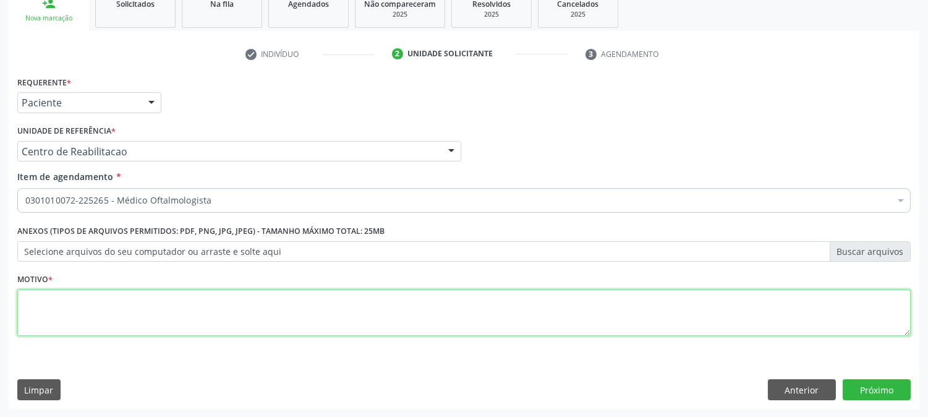
click at [221, 328] on textarea at bounding box center [464, 312] width 894 height 47
type textarea "."
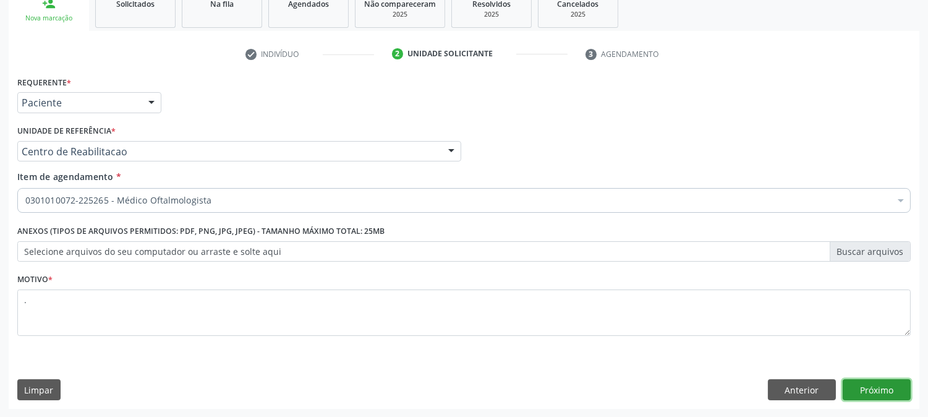
click at [848, 382] on button "Próximo" at bounding box center [877, 389] width 68 height 21
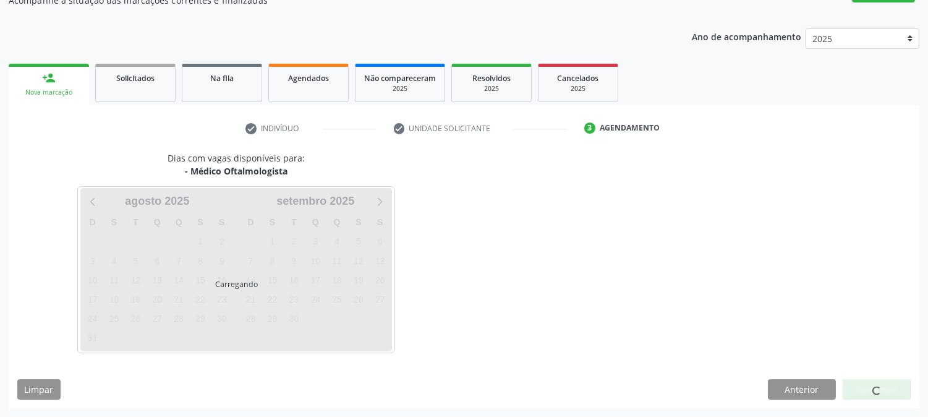
scroll to position [121, 0]
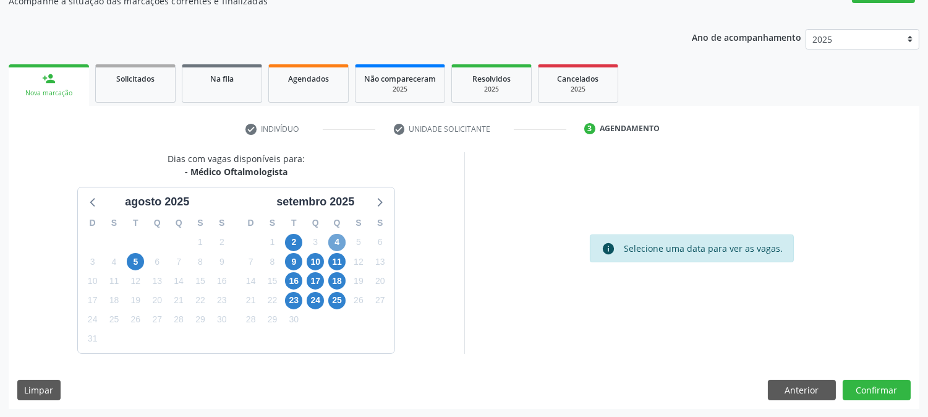
click at [335, 238] on span "4" at bounding box center [336, 242] width 17 height 17
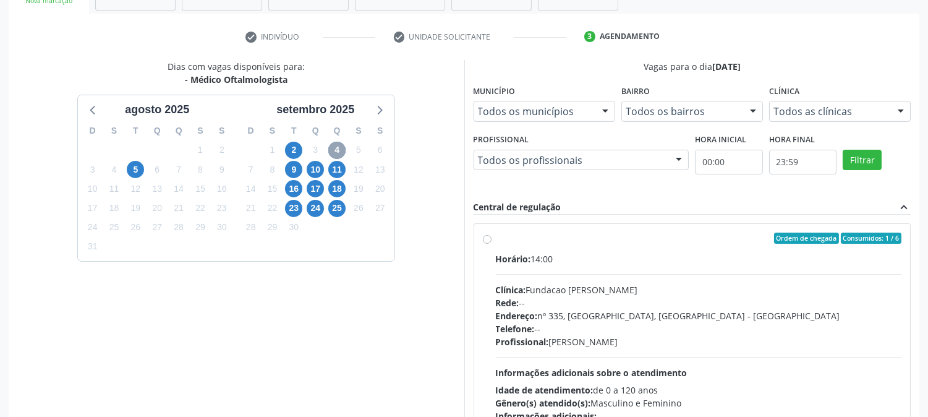
scroll to position [258, 0]
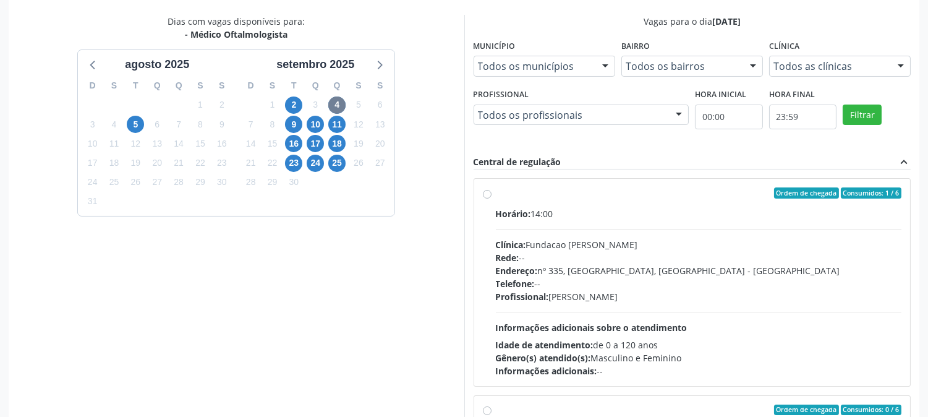
click at [724, 328] on div "Horário: 14:00 Clínica: Fundacao Altino Ventura Rede: -- Endereço: [STREET_ADDR…" at bounding box center [699, 292] width 406 height 170
click at [492, 199] on input "Ordem de chegada Consumidos: 1 / 6 Horário: 14:00 Clínica: Fundacao [PERSON_NAM…" at bounding box center [487, 192] width 9 height 11
radio input "true"
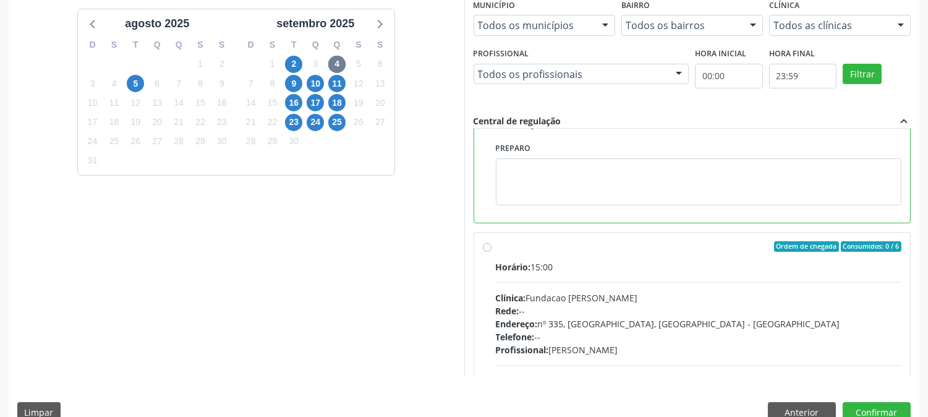
scroll to position [322, 0]
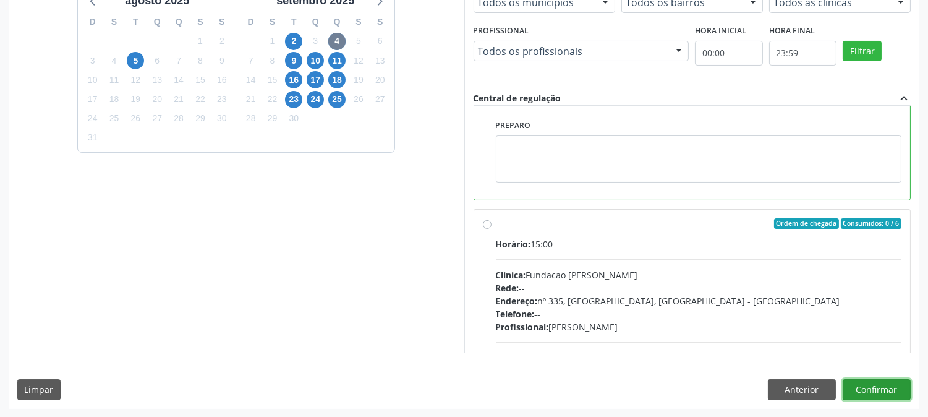
click at [868, 382] on button "Confirmar" at bounding box center [877, 389] width 68 height 21
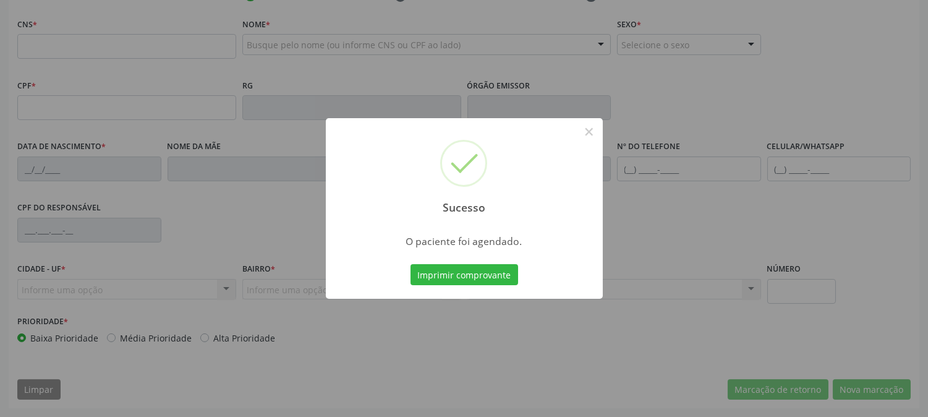
scroll to position [252, 0]
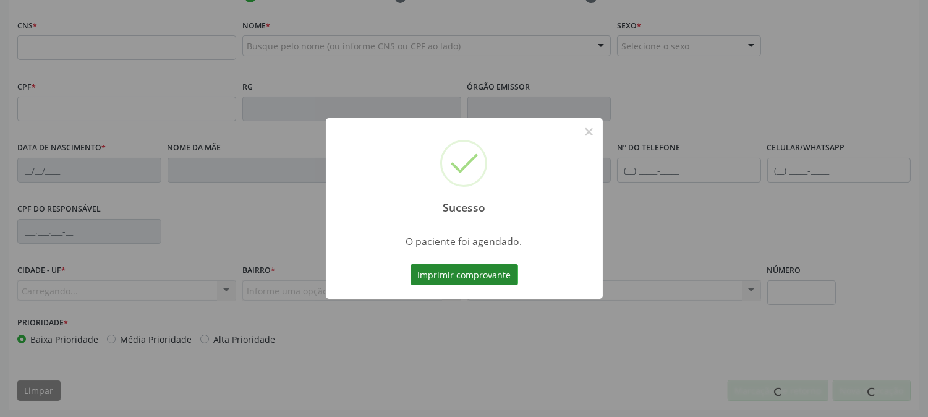
click at [478, 275] on button "Imprimir comprovante" at bounding box center [465, 274] width 108 height 21
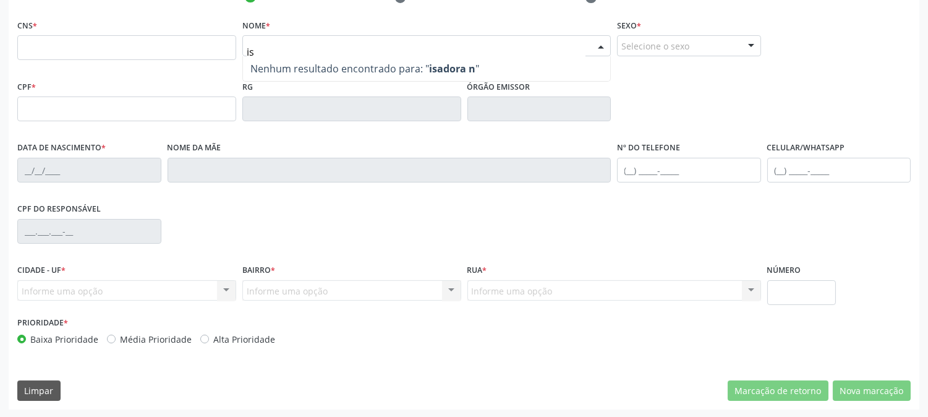
type input "i"
drag, startPoint x: 286, startPoint y: 46, endPoint x: 169, endPoint y: 15, distance: 121.7
click at [169, 16] on div "CNS *" at bounding box center [126, 38] width 219 height 44
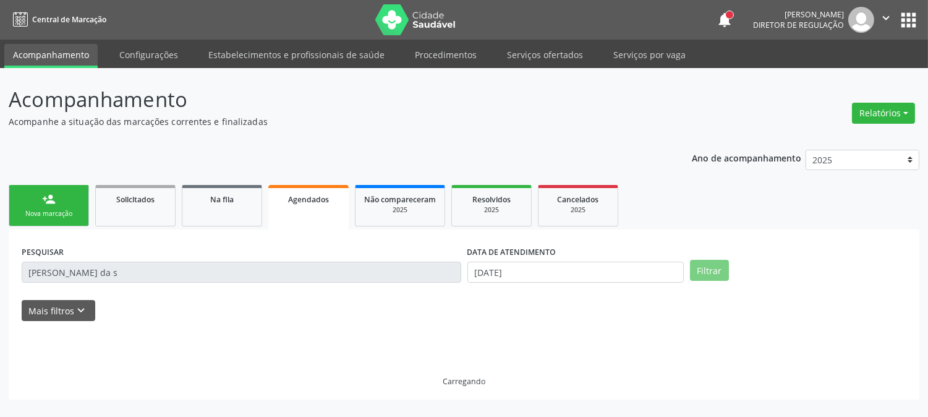
scroll to position [0, 0]
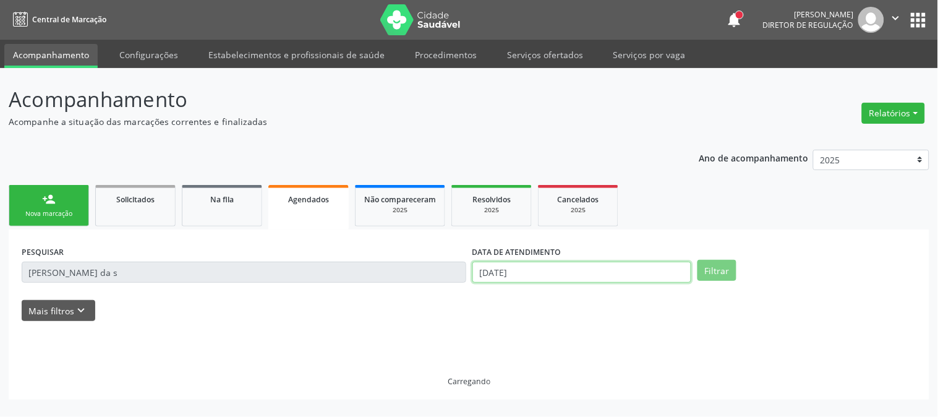
click at [541, 267] on input "[DATE]" at bounding box center [582, 272] width 219 height 21
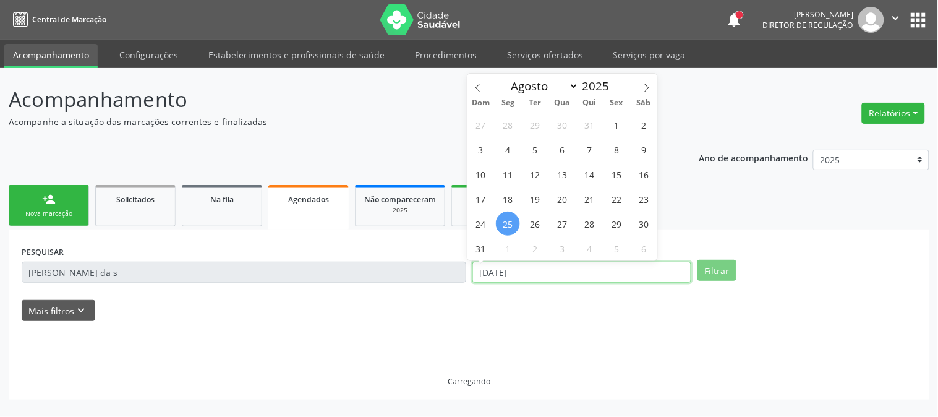
click at [541, 267] on input "[DATE]" at bounding box center [582, 272] width 219 height 21
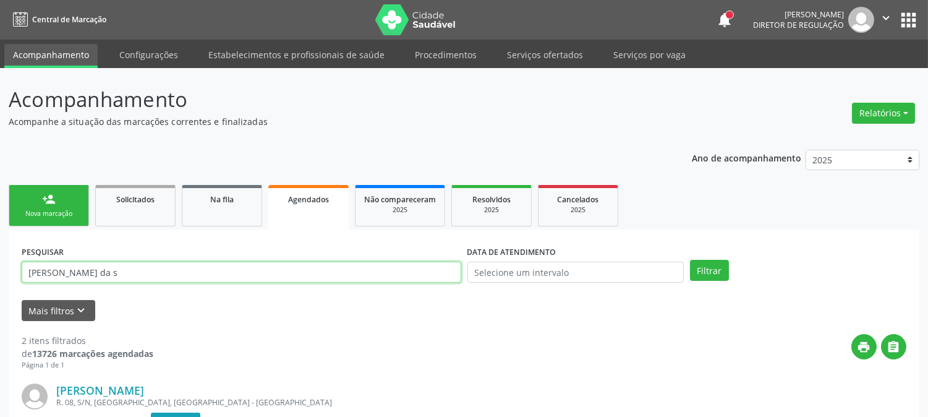
click at [407, 267] on input "[PERSON_NAME] da s" at bounding box center [242, 272] width 440 height 21
type input "[PERSON_NAME]"
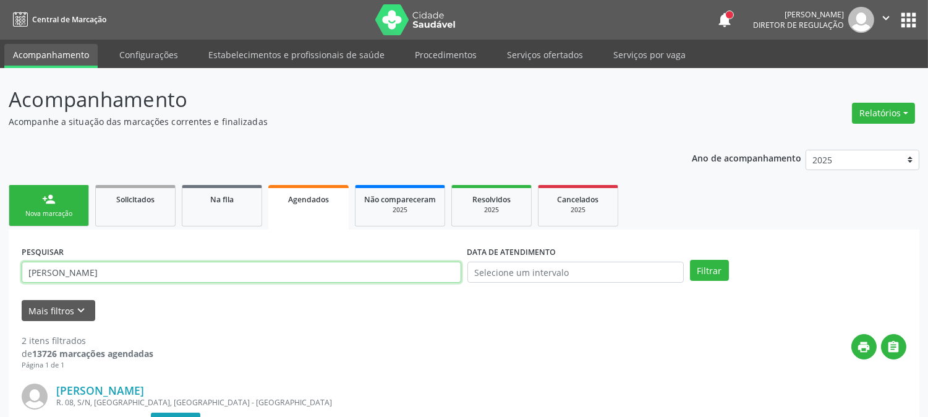
click at [690, 260] on button "Filtrar" at bounding box center [709, 270] width 39 height 21
drag, startPoint x: 97, startPoint y: 270, endPoint x: 0, endPoint y: 267, distance: 97.1
click at [0, 267] on div "Acompanhamento Acompanhe a situação das marcações correntes e finalizadas Relat…" at bounding box center [464, 408] width 928 height 680
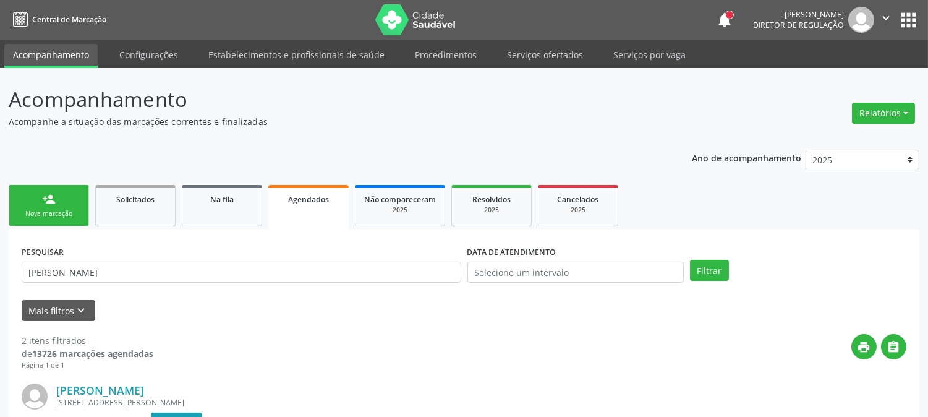
click at [61, 205] on link "person_add Nova marcação" at bounding box center [49, 205] width 80 height 41
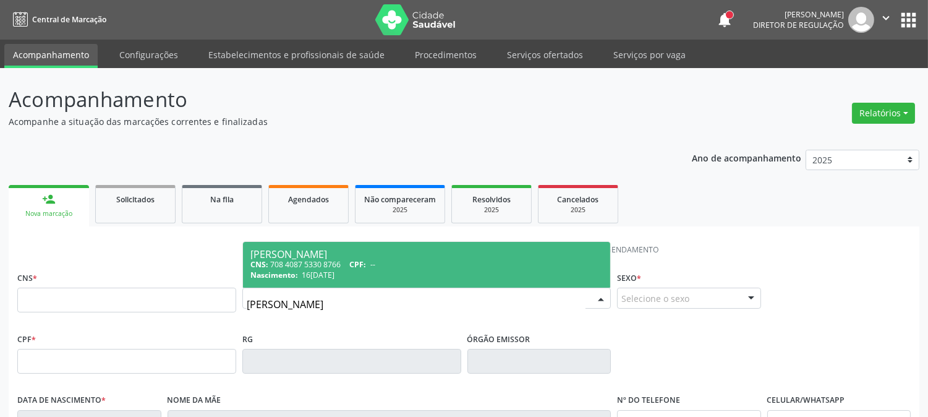
type input "[PERSON_NAME]"
click at [317, 262] on div "CNS: 708 4087 5330 8766 CPF: --" at bounding box center [426, 264] width 353 height 11
type input "708 4087 5330 8766"
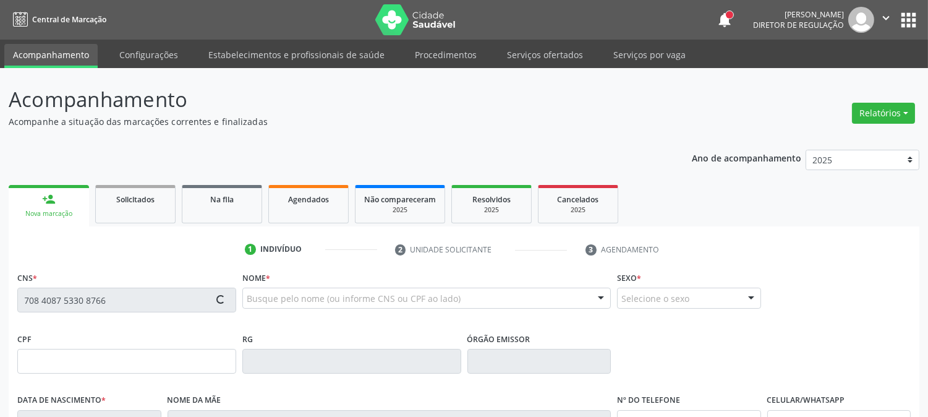
type input "16[DATE]"
type input "[PERSON_NAME]"
type input "[PHONE_NUMBER]"
type input "494"
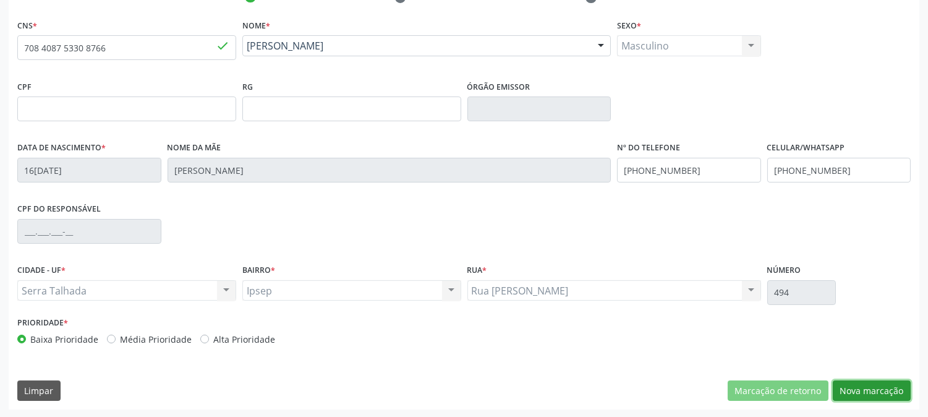
click at [864, 391] on button "Nova marcação" at bounding box center [872, 390] width 78 height 21
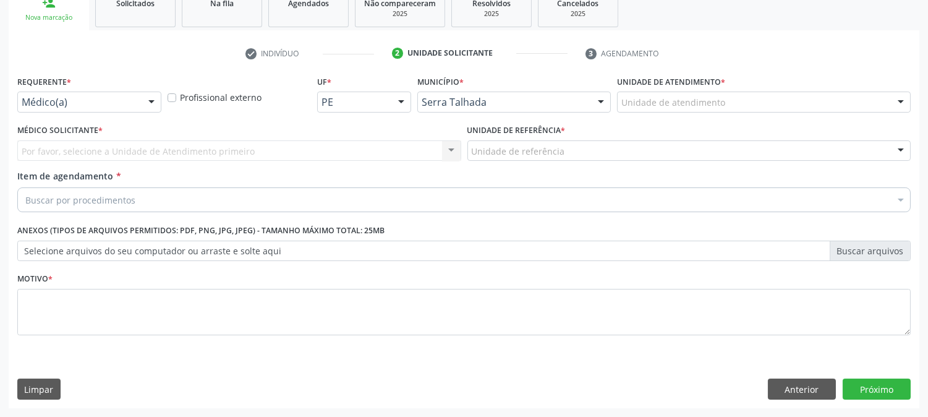
scroll to position [195, 0]
click at [144, 101] on div at bounding box center [151, 103] width 19 height 21
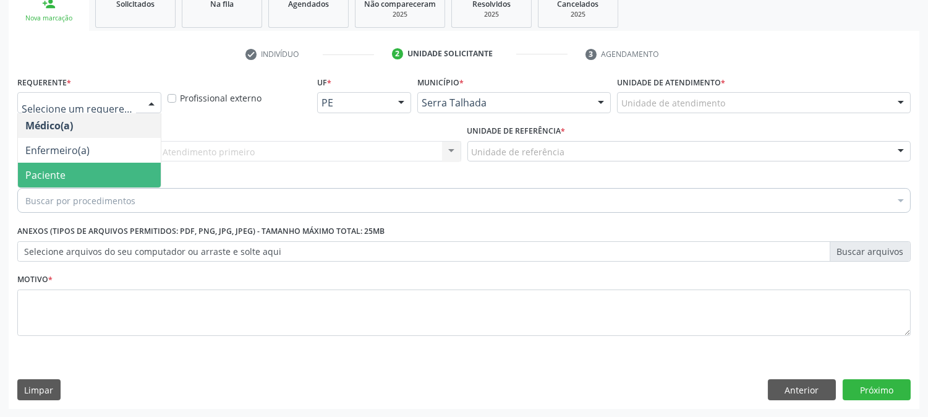
click at [46, 170] on span "Paciente" at bounding box center [45, 175] width 40 height 14
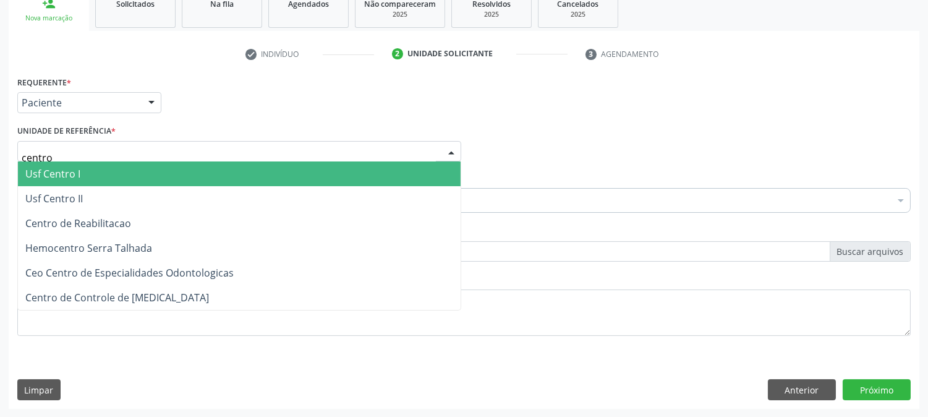
type input "centro"
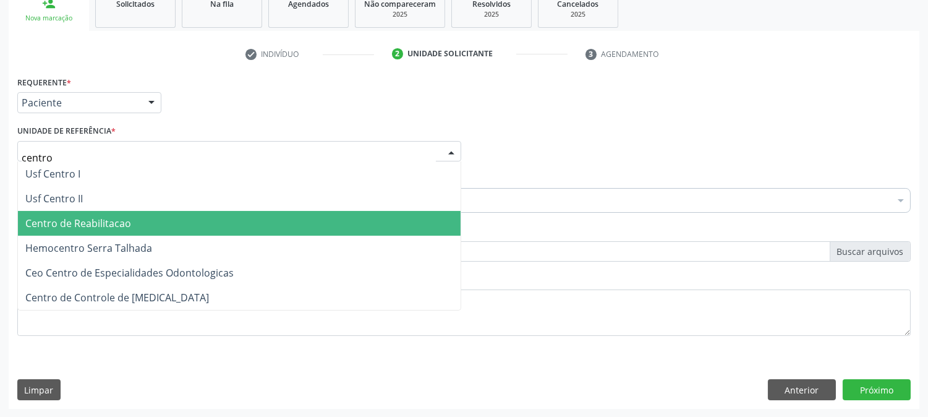
click at [119, 219] on span "Centro de Reabilitacao" at bounding box center [78, 223] width 106 height 14
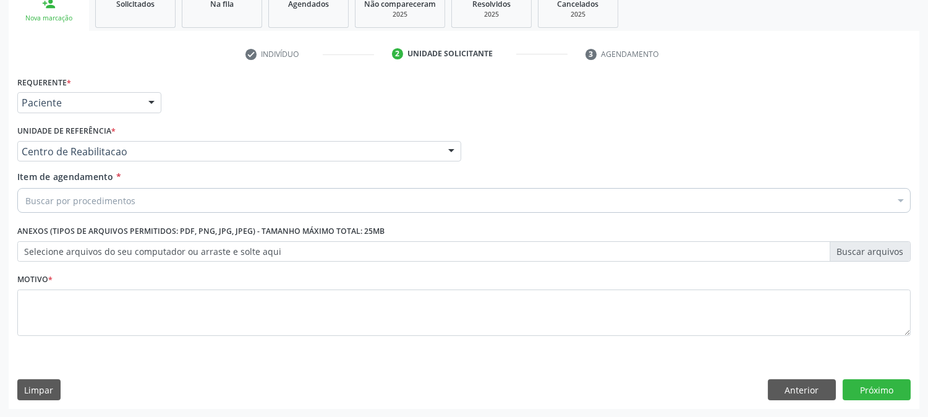
click at [137, 205] on div "Buscar por procedimentos" at bounding box center [464, 200] width 894 height 25
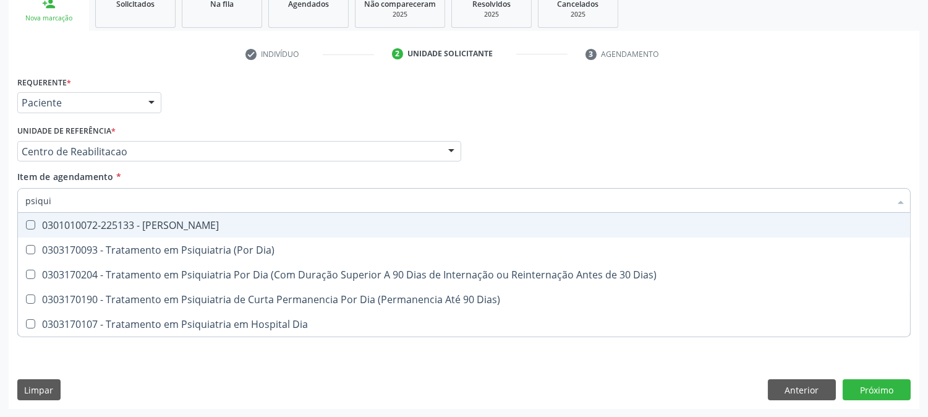
type input "psiquia"
click at [126, 225] on div "0301010072-225133 - [PERSON_NAME]" at bounding box center [464, 225] width 878 height 10
checkbox Psiquiatra "true"
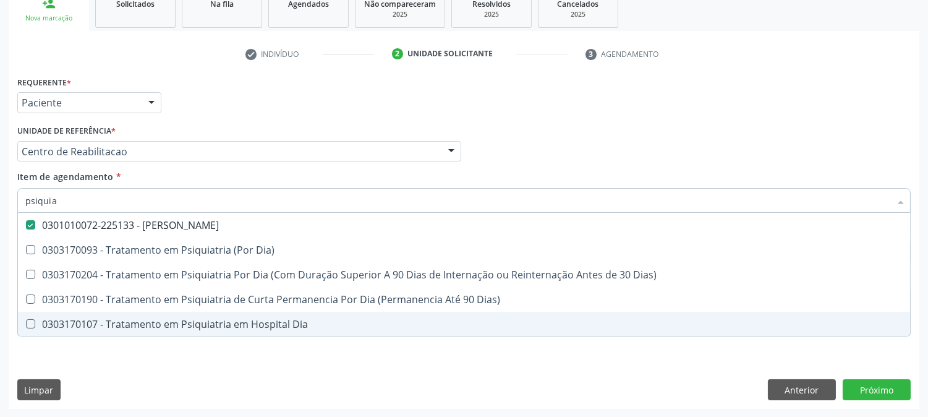
click at [102, 374] on div "Requerente * Paciente Médico(a) Enfermeiro(a) Paciente Nenhum resultado encontr…" at bounding box center [464, 241] width 911 height 336
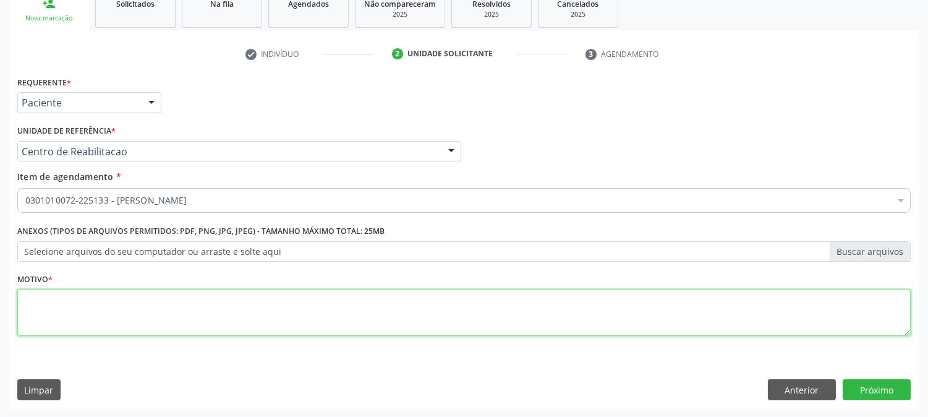
click at [400, 319] on textarea at bounding box center [464, 312] width 894 height 47
type textarea "*"
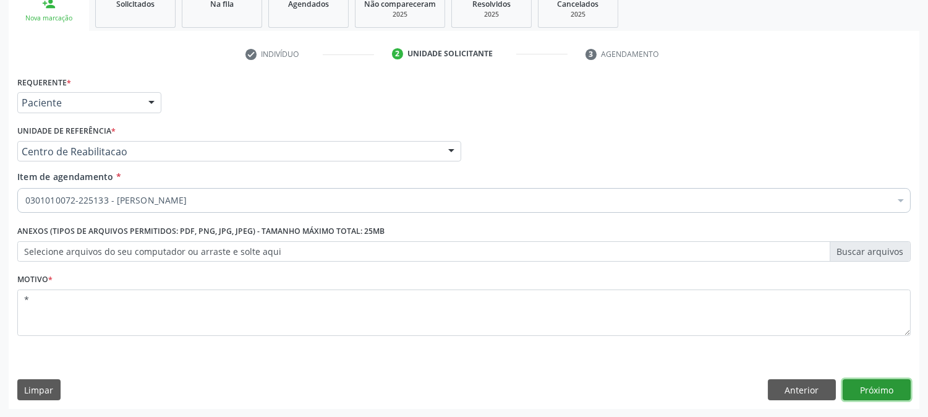
click at [870, 390] on button "Próximo" at bounding box center [877, 389] width 68 height 21
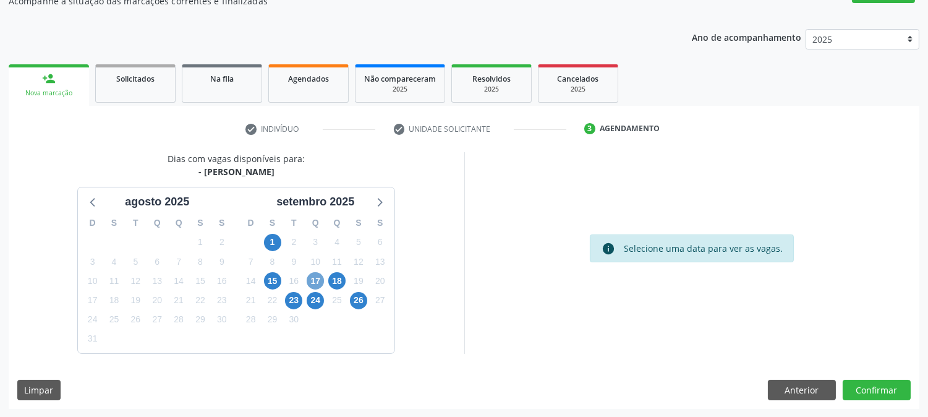
click at [312, 276] on span "17" at bounding box center [315, 280] width 17 height 17
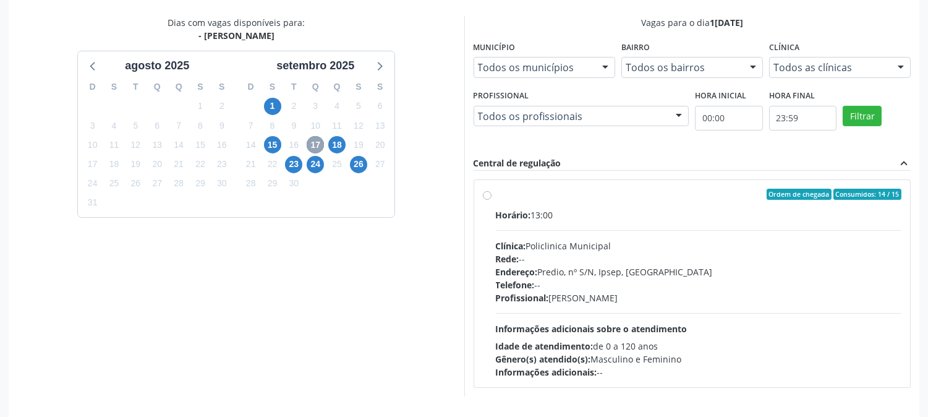
scroll to position [258, 0]
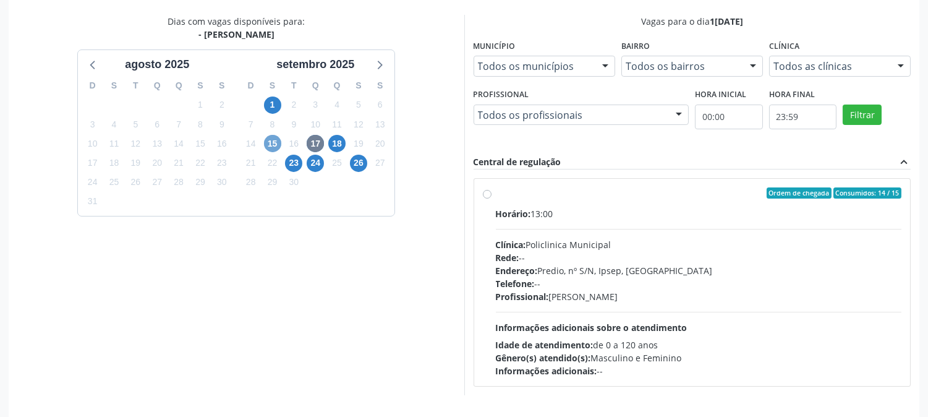
click at [270, 145] on span "15" at bounding box center [272, 143] width 17 height 17
click at [317, 146] on span "17" at bounding box center [315, 143] width 17 height 17
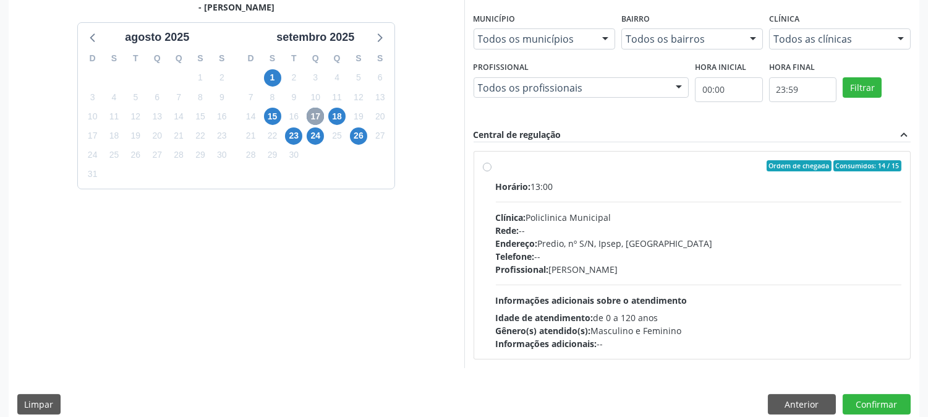
scroll to position [299, 0]
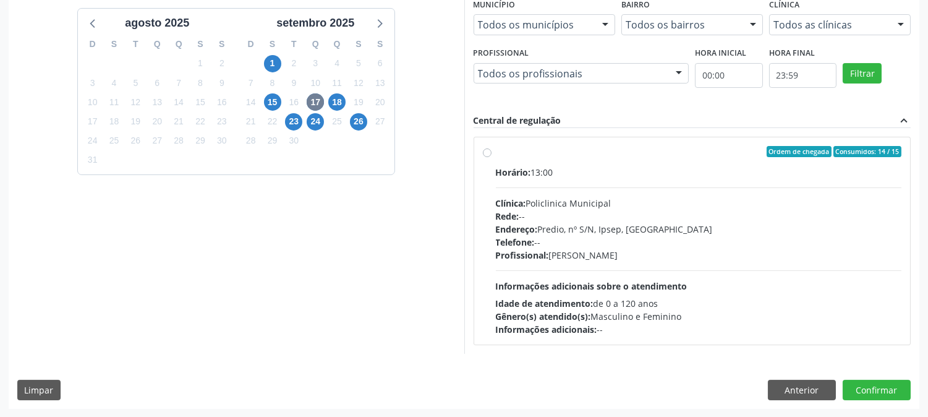
click at [496, 150] on label "Ordem de chegada Consumidos: 14 / 15 Horário: 13:00 Clínica: Policlinica Munici…" at bounding box center [699, 241] width 406 height 190
click at [489, 150] on input "Ordem de chegada Consumidos: 14 / 15 Horário: 13:00 Clínica: Policlinica Munici…" at bounding box center [487, 151] width 9 height 11
radio input "true"
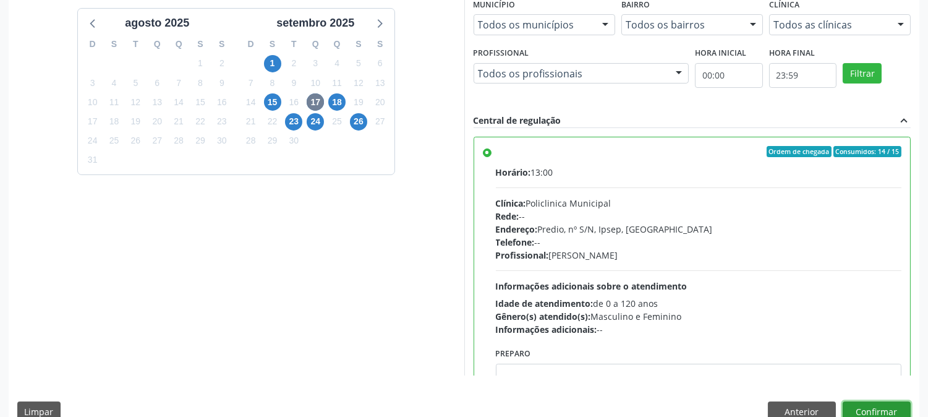
click at [873, 401] on button "Confirmar" at bounding box center [877, 411] width 68 height 21
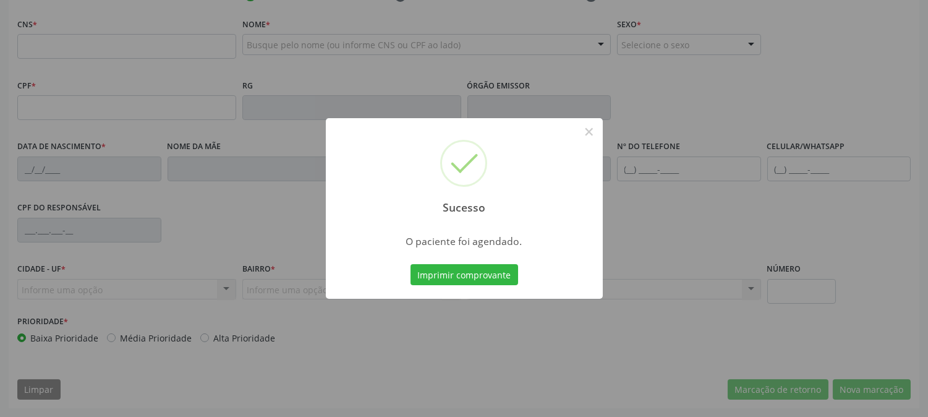
scroll to position [252, 0]
click at [482, 279] on button "Imprimir comprovante" at bounding box center [465, 274] width 108 height 21
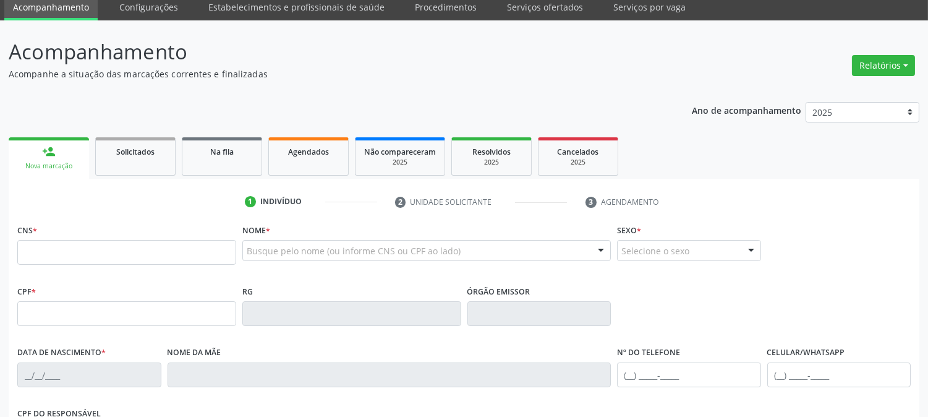
scroll to position [46, 0]
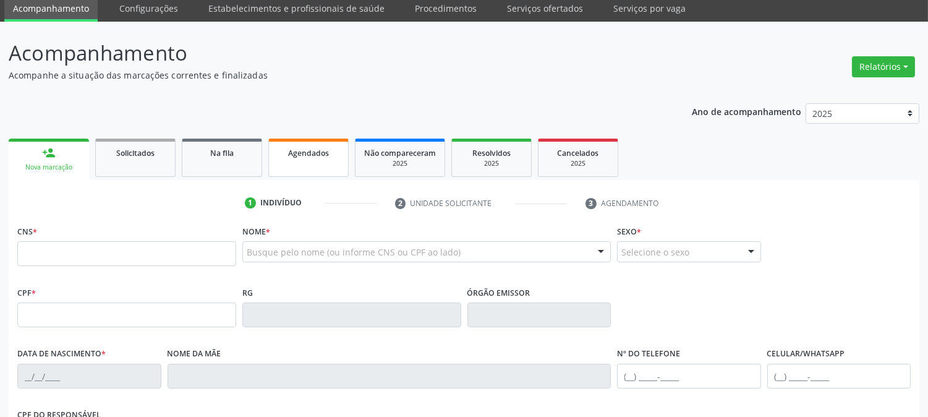
click at [329, 152] on div "Agendados" at bounding box center [309, 152] width 62 height 13
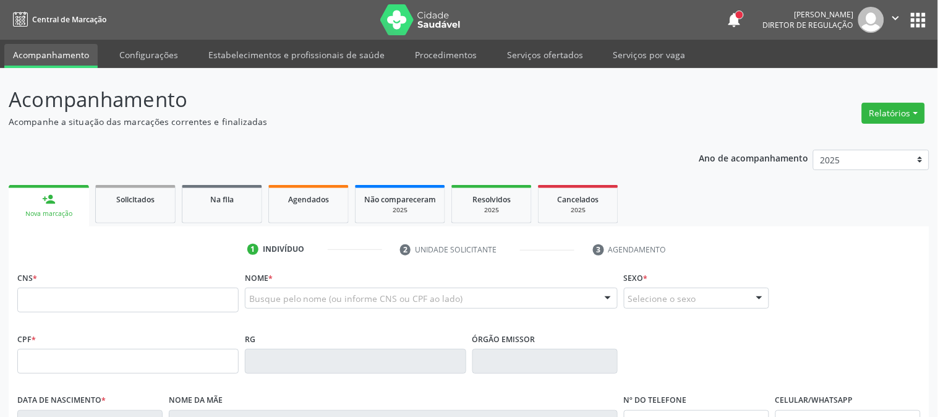
select select "7"
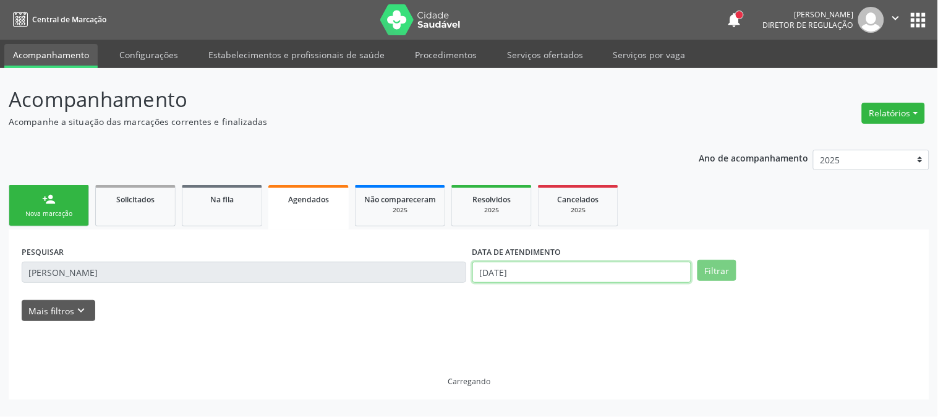
click at [664, 274] on input "[DATE]" at bounding box center [582, 272] width 219 height 21
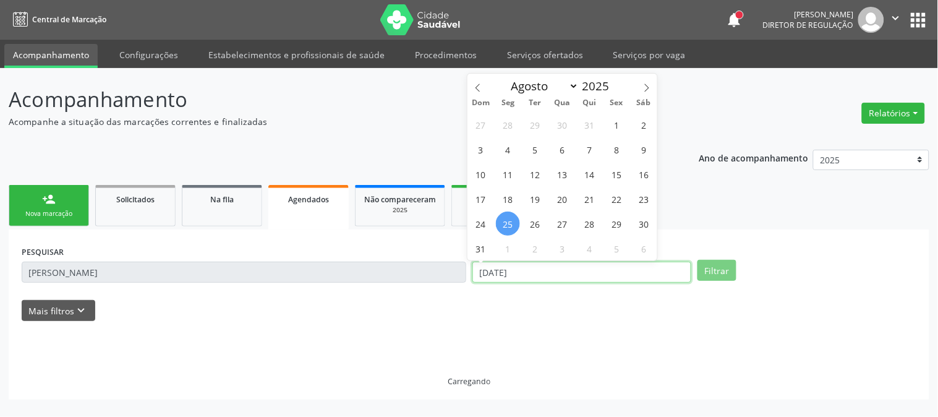
click at [664, 274] on input "[DATE]" at bounding box center [582, 272] width 219 height 21
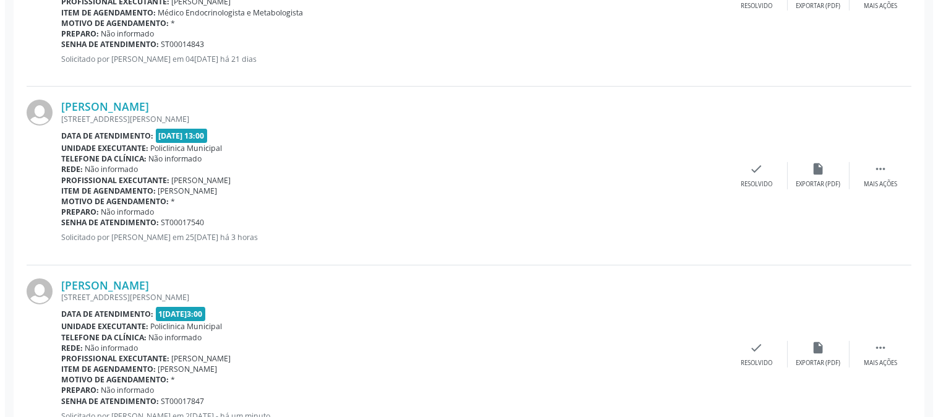
scroll to position [509, 0]
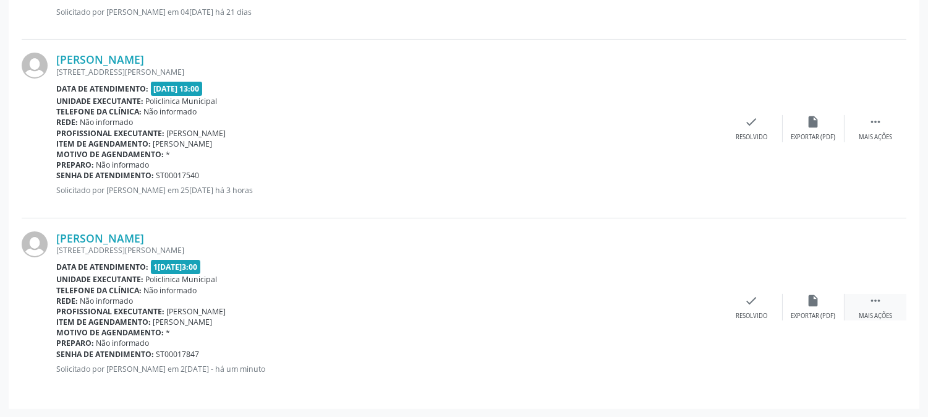
click at [877, 299] on icon "" at bounding box center [876, 301] width 14 height 14
click at [684, 295] on icon "cancel" at bounding box center [690, 301] width 14 height 14
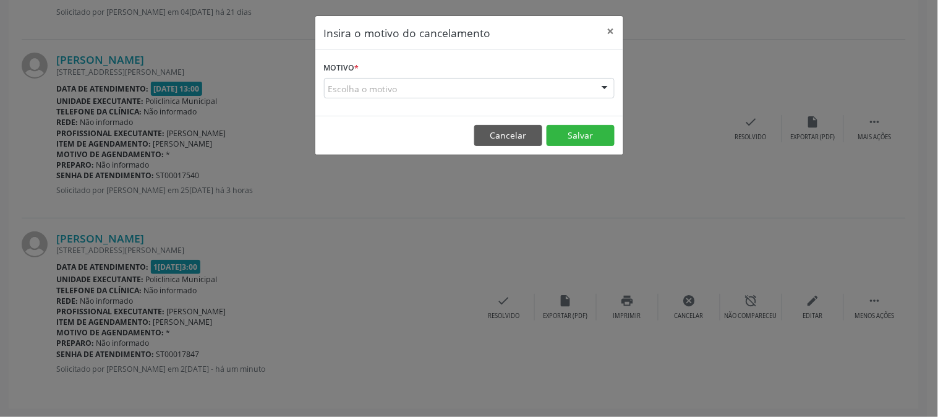
click at [505, 78] on div "Escolha o motivo" at bounding box center [469, 88] width 291 height 21
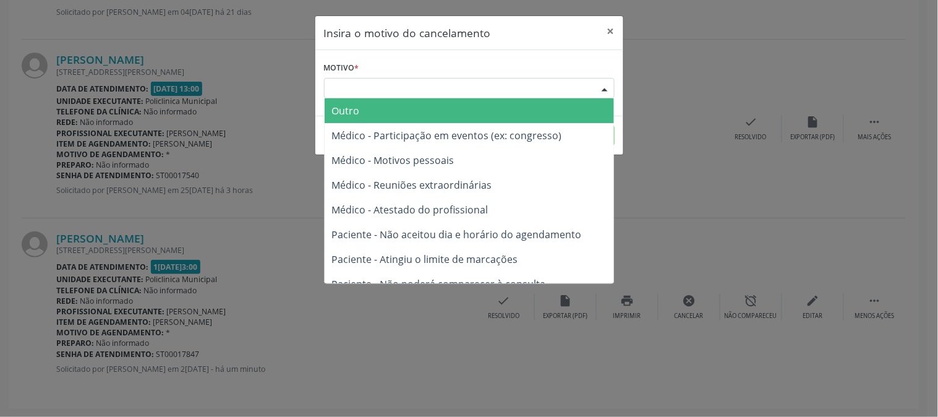
click at [453, 122] on span "Outro" at bounding box center [469, 110] width 289 height 25
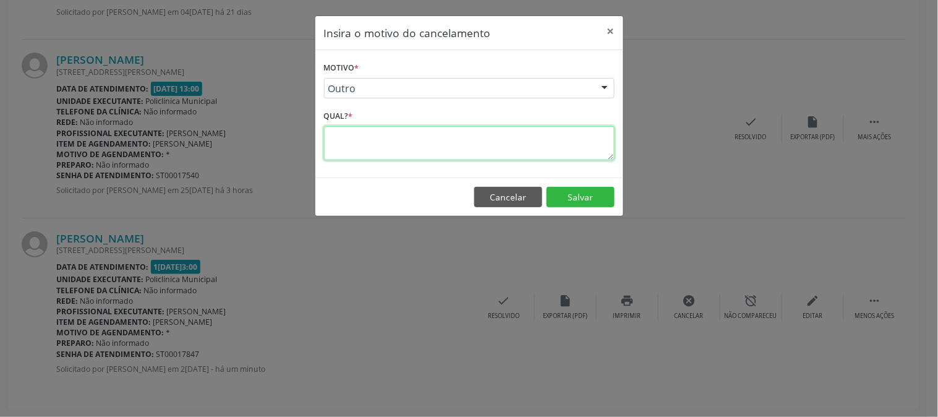
click at [508, 153] on textarea at bounding box center [469, 143] width 291 height 34
type textarea "*"
click at [517, 200] on button "Cancelar" at bounding box center [508, 197] width 68 height 21
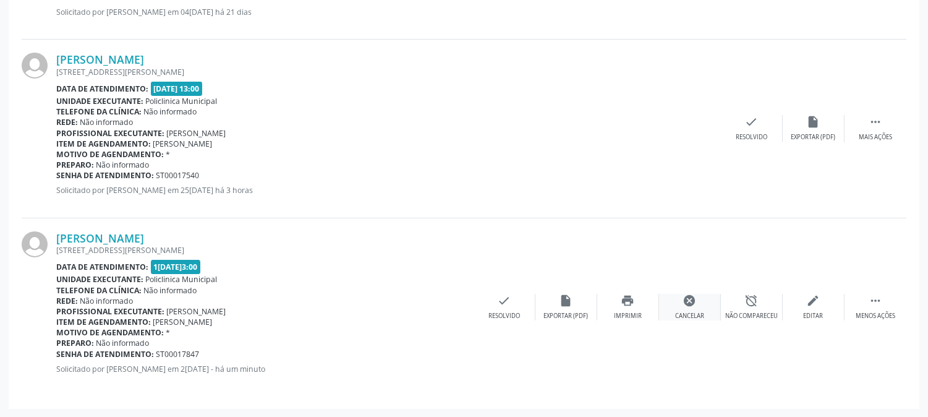
click at [693, 299] on icon "cancel" at bounding box center [690, 301] width 14 height 14
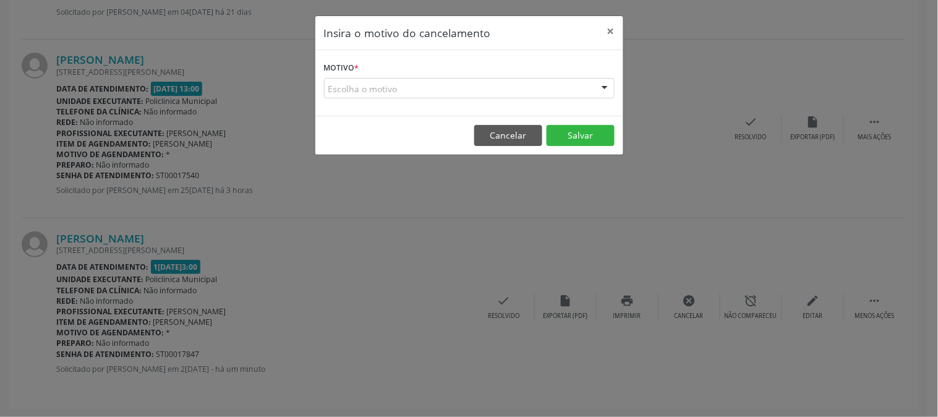
click at [568, 85] on div "Escolha o motivo" at bounding box center [469, 88] width 291 height 21
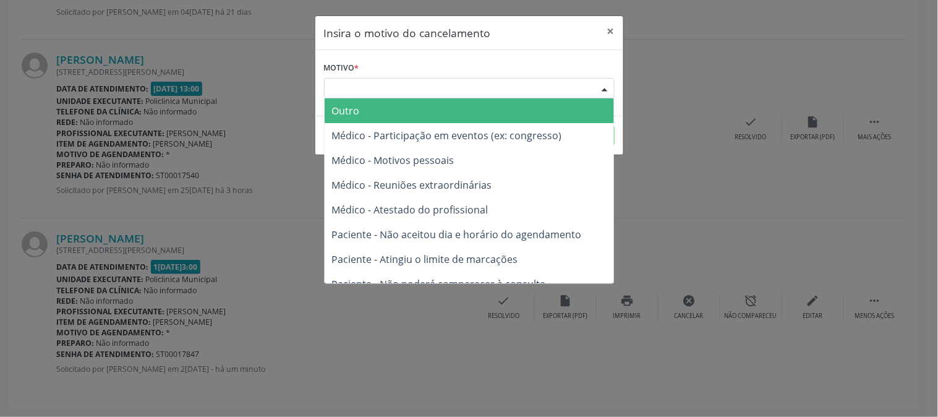
click at [468, 109] on span "Outro" at bounding box center [469, 110] width 289 height 25
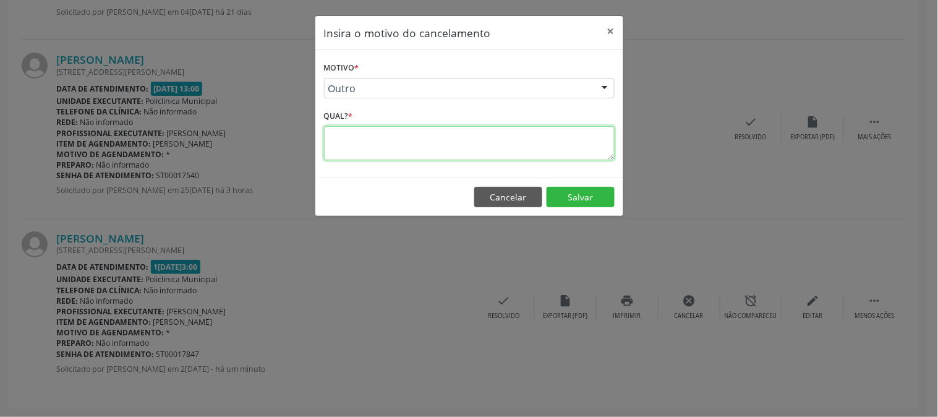
click at [464, 137] on textarea at bounding box center [469, 143] width 291 height 34
type textarea "*"
click at [586, 187] on button "Salvar" at bounding box center [581, 197] width 68 height 21
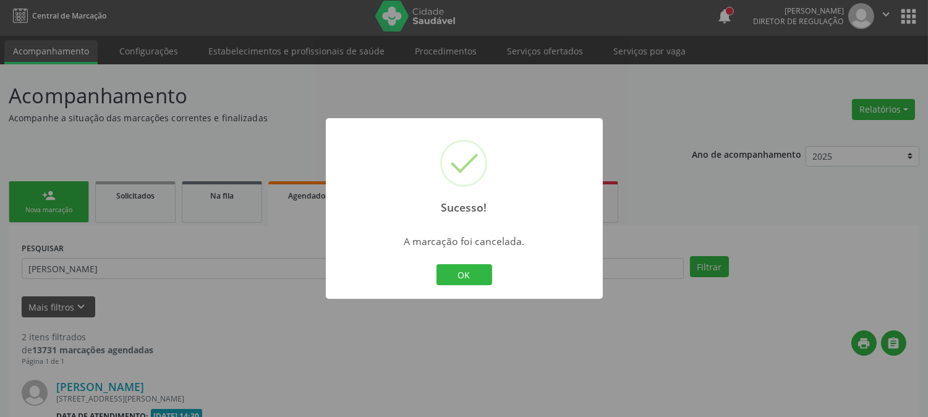
scroll to position [330, 0]
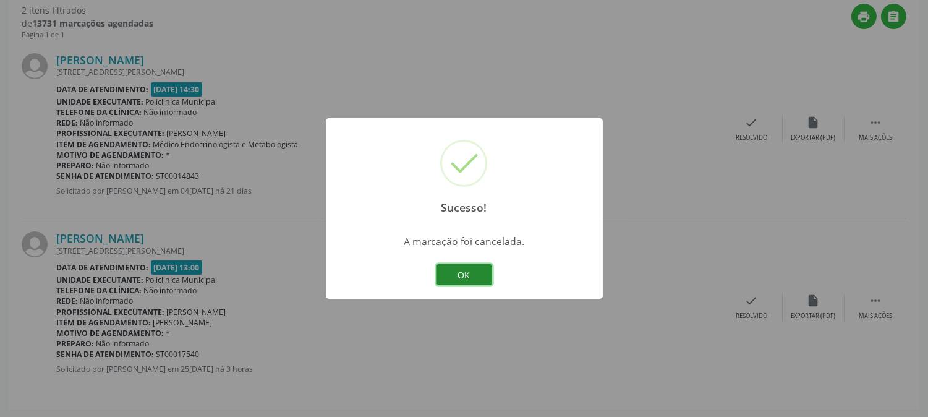
click at [464, 273] on button "OK" at bounding box center [465, 274] width 56 height 21
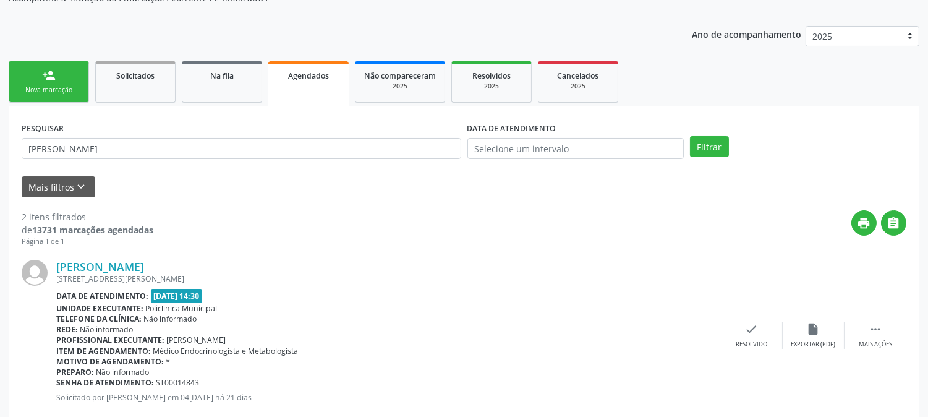
scroll to position [0, 0]
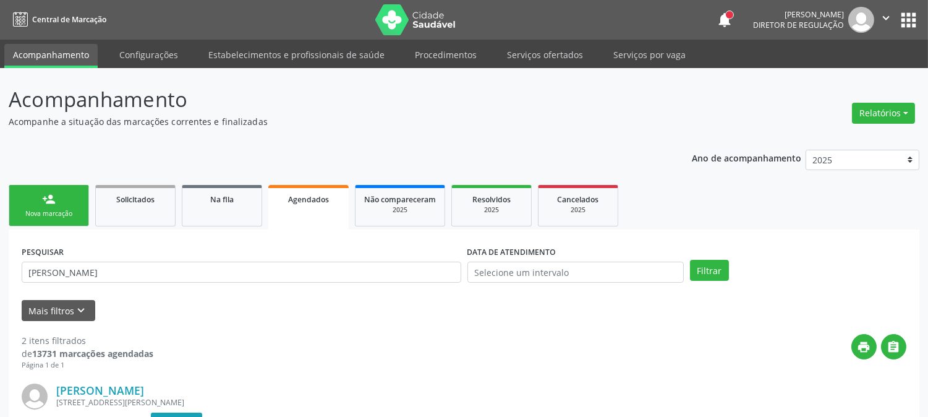
click at [46, 209] on div "Nova marcação" at bounding box center [49, 213] width 62 height 9
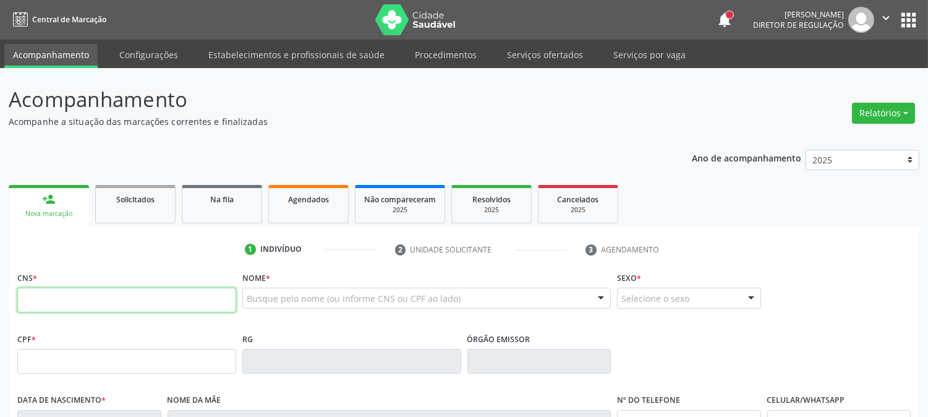
click at [80, 297] on input "text" at bounding box center [126, 300] width 219 height 25
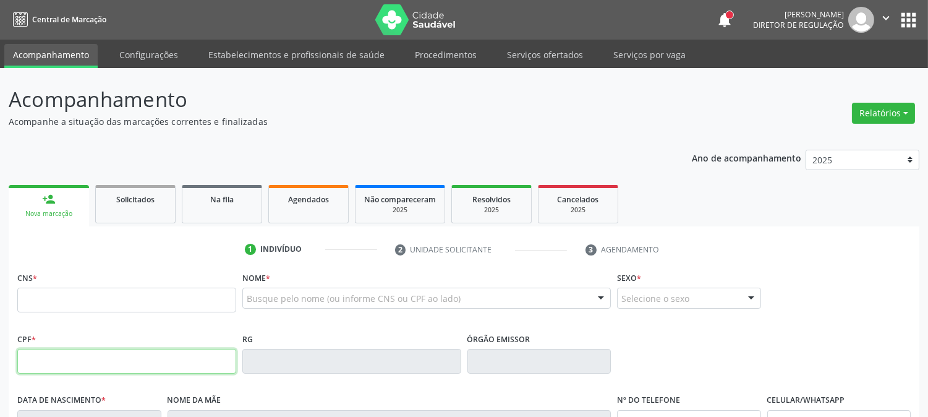
click at [57, 353] on input "text" at bounding box center [126, 361] width 219 height 25
click at [301, 291] on div "Busque pelo nome (ou informe CNS ou CPF ao lado)" at bounding box center [426, 298] width 369 height 21
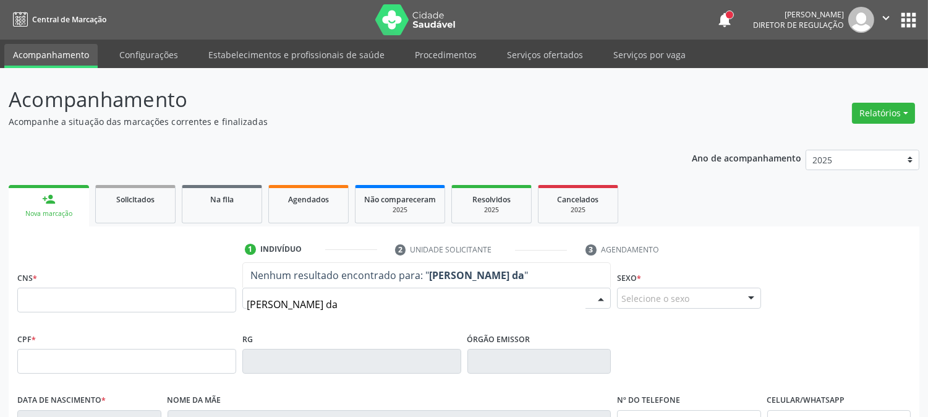
type input "[PERSON_NAME] da s"
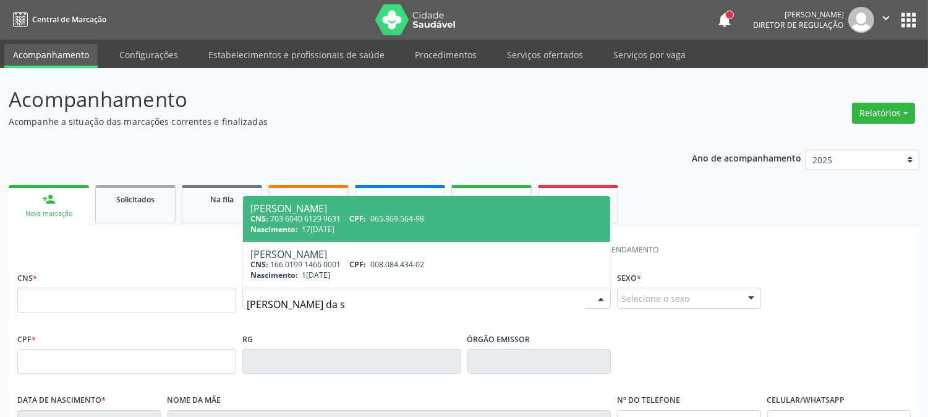
click at [373, 213] on span "065.869.564-98" at bounding box center [397, 218] width 54 height 11
type input "703 6040 6129 9631"
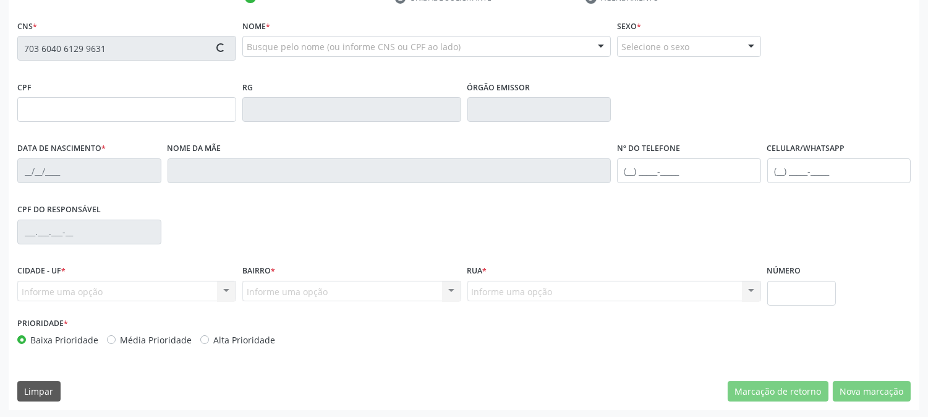
type input "065.869.564-98"
type input "17[DATE]"
type input "[PERSON_NAME]"
type input "[PHONE_NUMBER]"
type input "S/N"
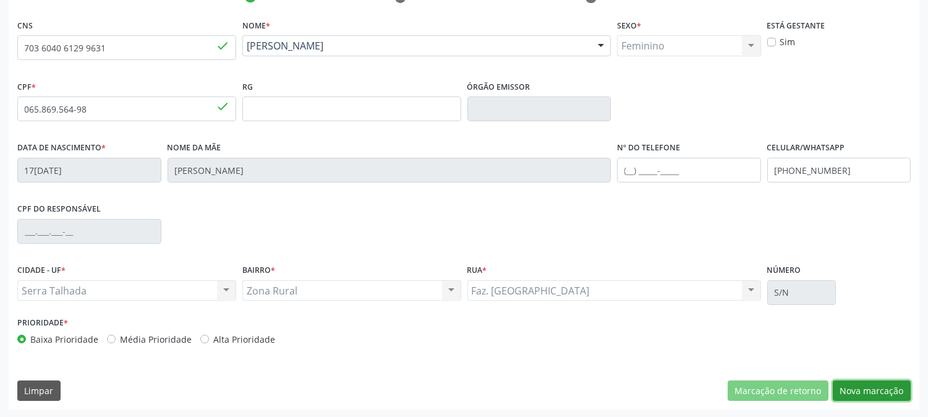
click at [852, 387] on button "Nova marcação" at bounding box center [872, 390] width 78 height 21
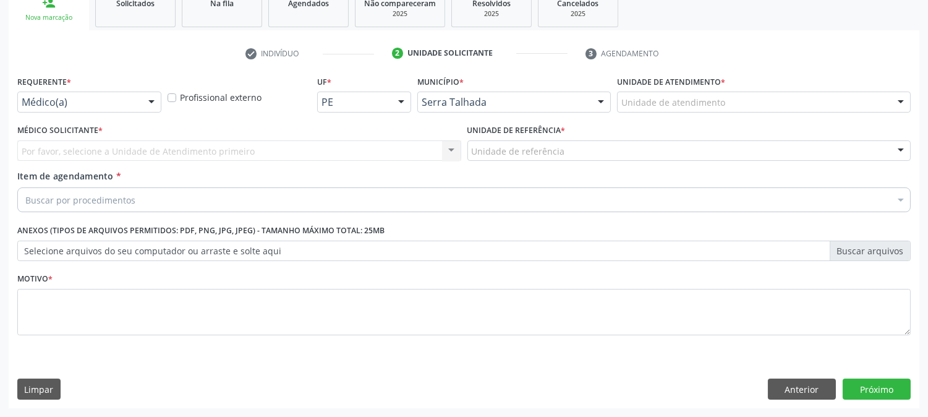
scroll to position [195, 0]
click at [93, 90] on div "Requerente * Médico(a) Médico(a) Enfermeiro(a) Paciente Nenhum resultado encont…" at bounding box center [89, 93] width 144 height 40
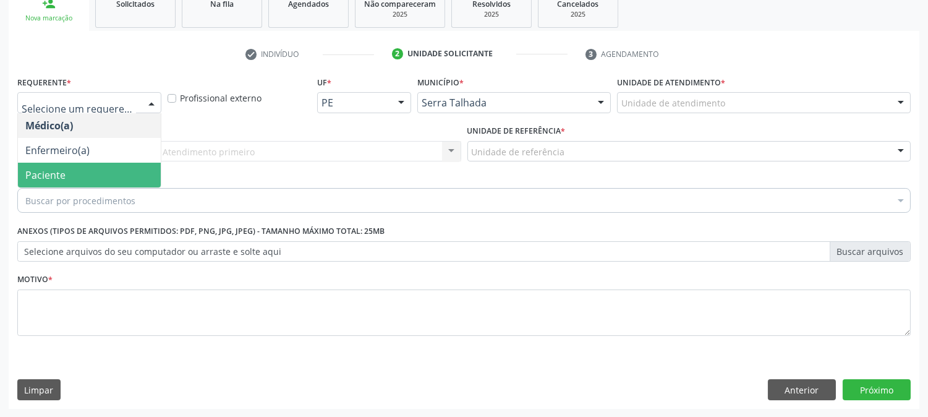
click at [68, 176] on span "Paciente" at bounding box center [89, 175] width 143 height 25
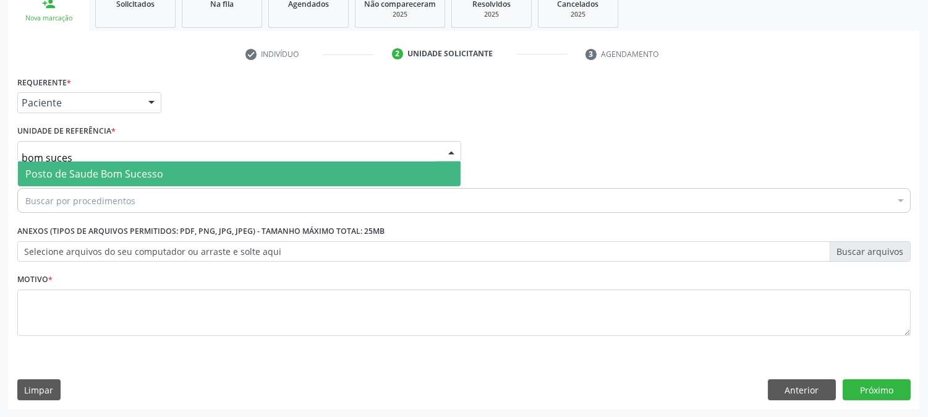
type input "bom sucess"
click at [353, 177] on span "Posto de Saude Bom Sucesso" at bounding box center [239, 173] width 443 height 25
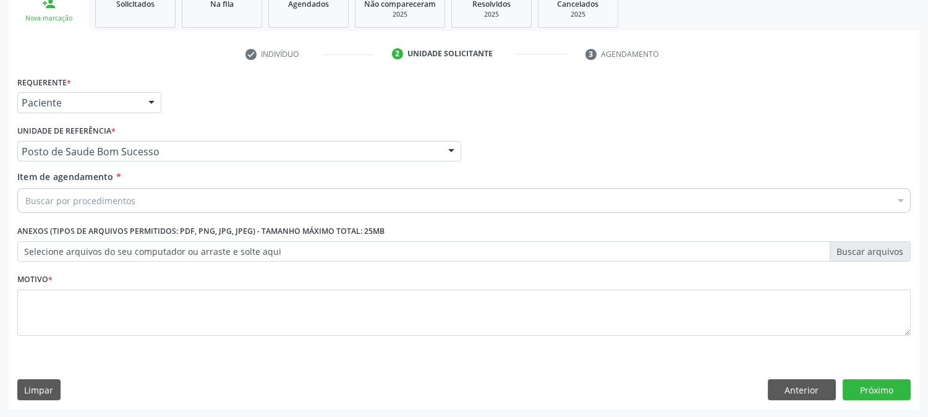
click at [251, 194] on div "Buscar por procedimentos" at bounding box center [464, 200] width 894 height 25
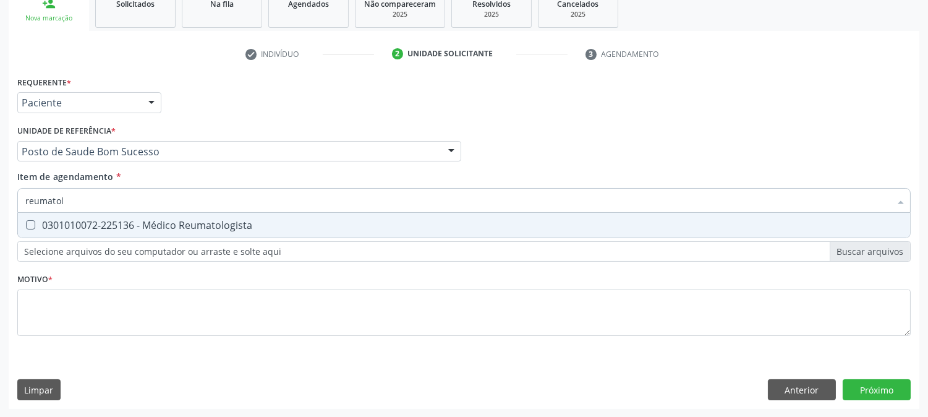
type input "reumatolo"
click at [227, 215] on span "0301010072-225136 - Médico Reumatologista" at bounding box center [464, 225] width 892 height 25
checkbox Reumatologista "true"
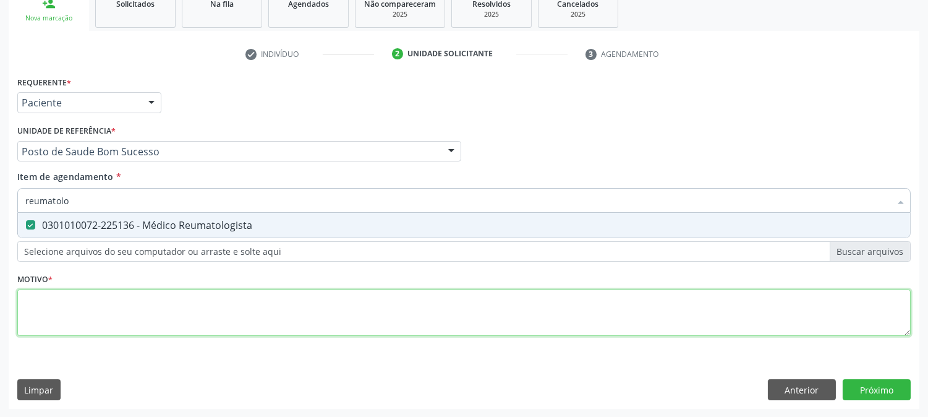
click at [168, 312] on div "Requerente * Paciente Médico(a) Enfermeiro(a) Paciente Nenhum resultado encontr…" at bounding box center [464, 213] width 894 height 280
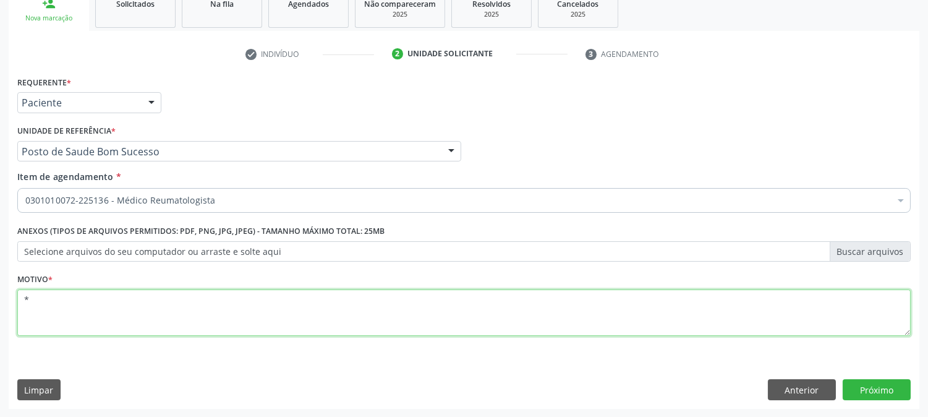
type textarea "*"
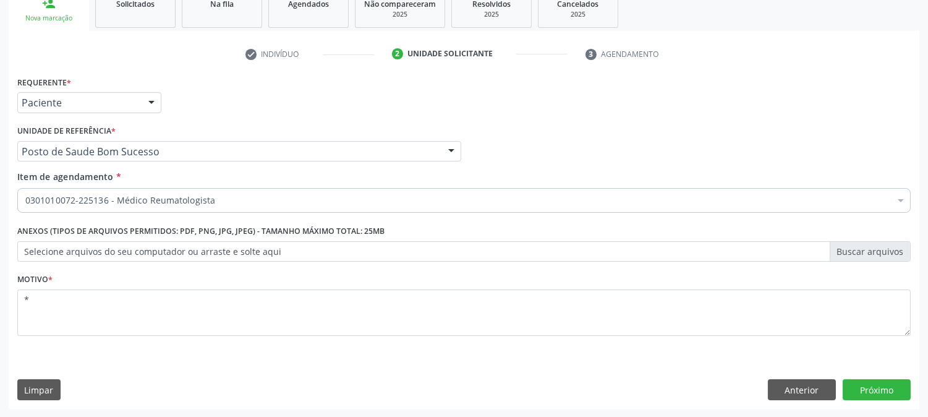
click at [894, 400] on div "Requerente * Paciente Médico(a) Enfermeiro(a) Paciente Nenhum resultado encontr…" at bounding box center [464, 241] width 911 height 336
click at [894, 393] on button "Próximo" at bounding box center [877, 389] width 68 height 21
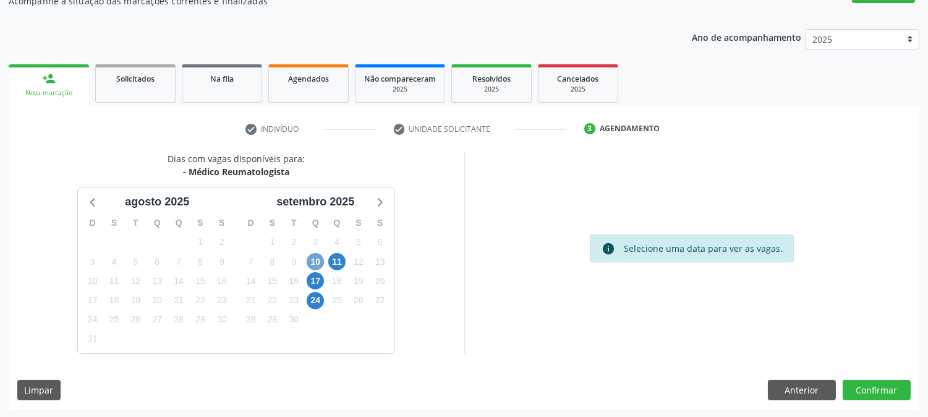
click at [312, 261] on span "10" at bounding box center [315, 261] width 17 height 17
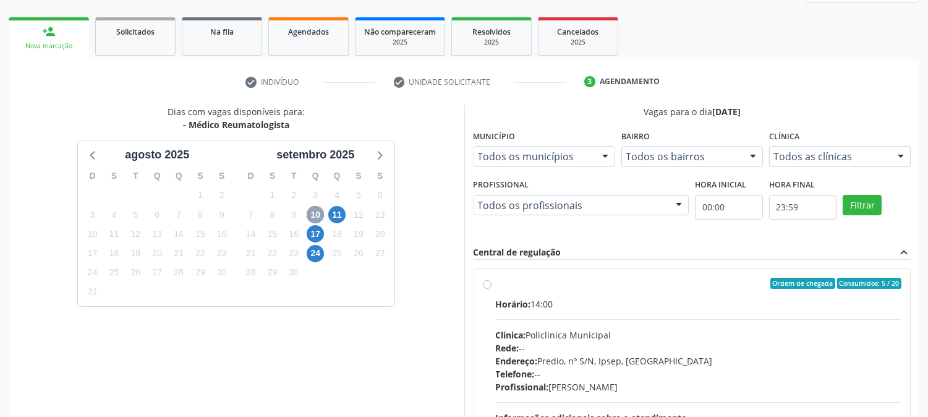
scroll to position [258, 0]
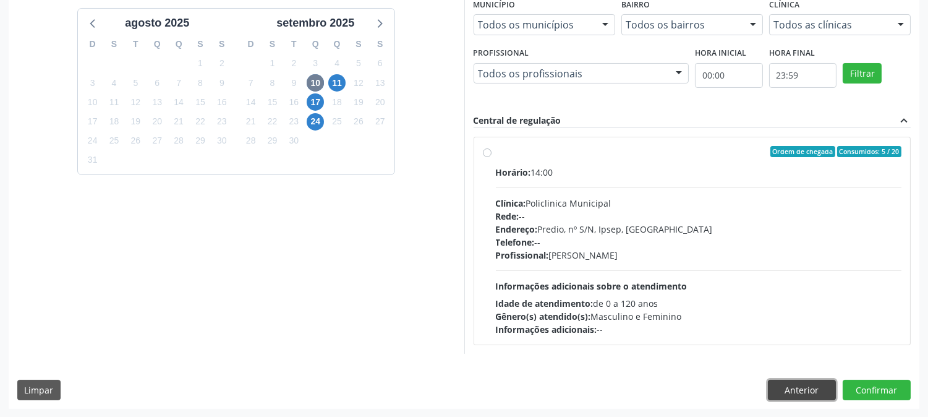
click at [811, 398] on button "Anterior" at bounding box center [802, 390] width 68 height 21
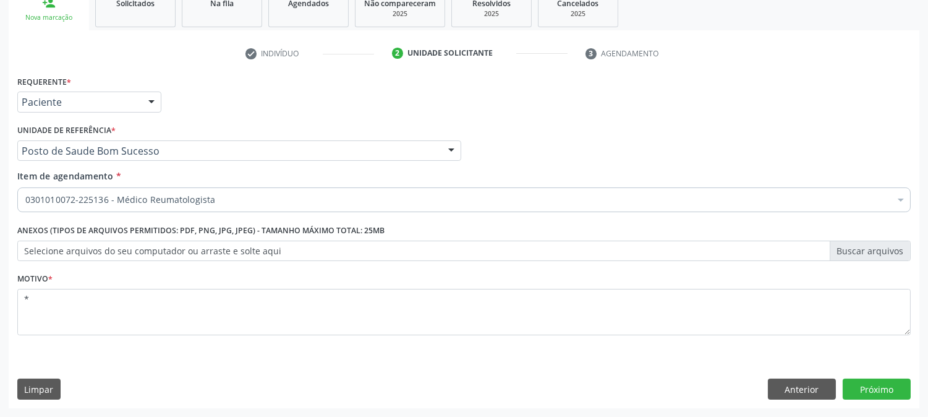
scroll to position [195, 0]
click at [803, 381] on button "Anterior" at bounding box center [802, 389] width 68 height 21
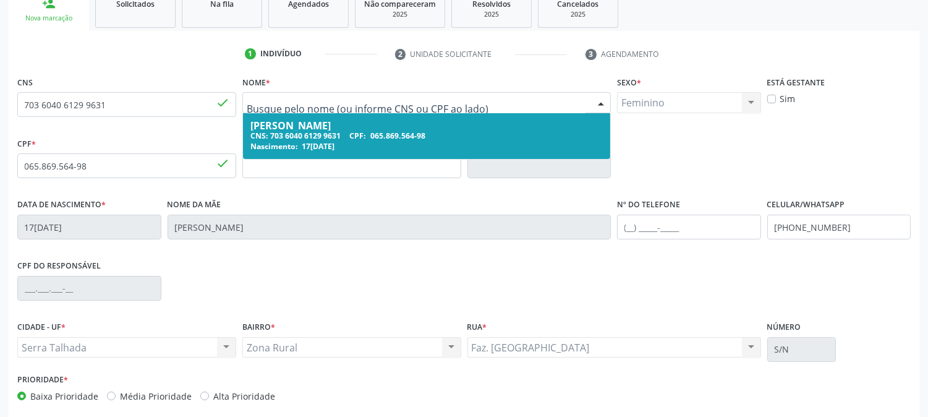
click at [323, 96] on input "text" at bounding box center [416, 108] width 339 height 25
type input "[PERSON_NAME]"
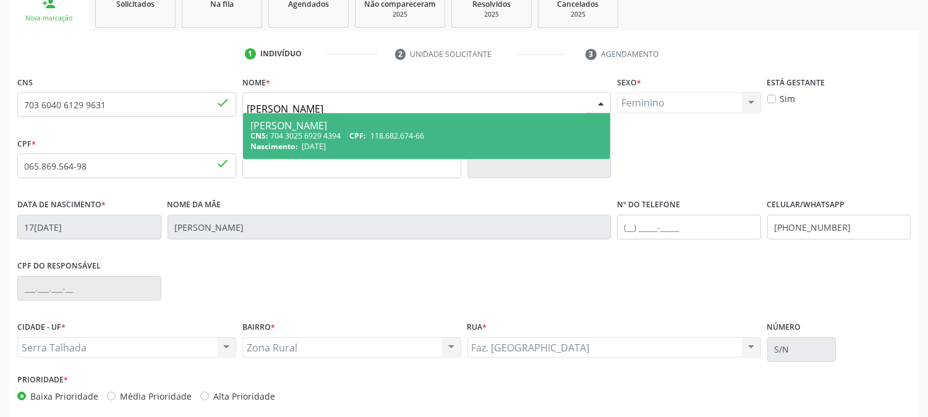
click at [328, 134] on div "CNS: 704 3025 6929 4394 CPF: 118.682.674-66" at bounding box center [426, 136] width 353 height 11
type input "704 3025 6929 4394"
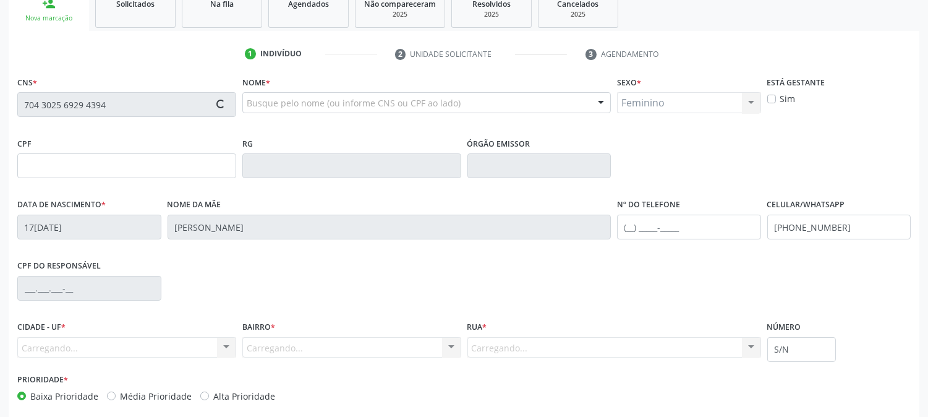
type input "118.682.674-66"
type input "[DATE]"
type input "[PERSON_NAME]"
type input "[PHONE_NUMBER]"
type input "065.869.564-98"
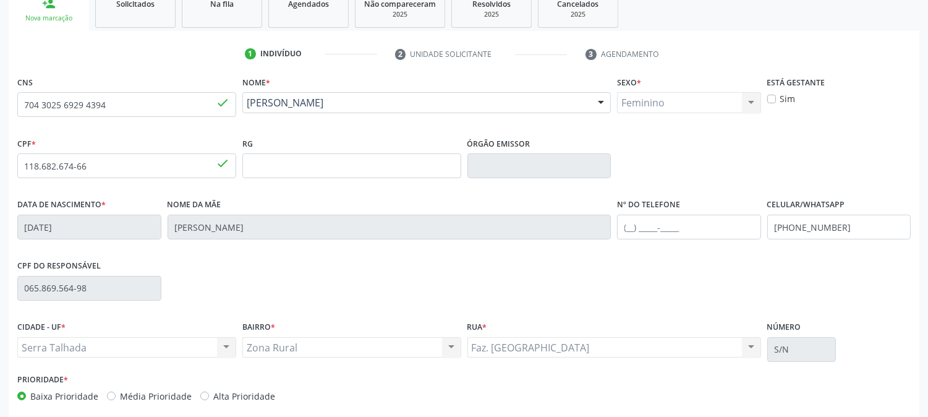
scroll to position [252, 0]
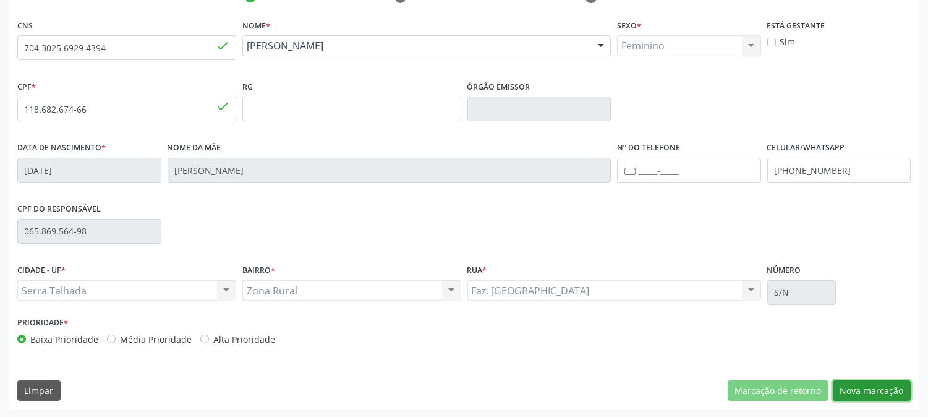
click at [873, 391] on button "Nova marcação" at bounding box center [872, 390] width 78 height 21
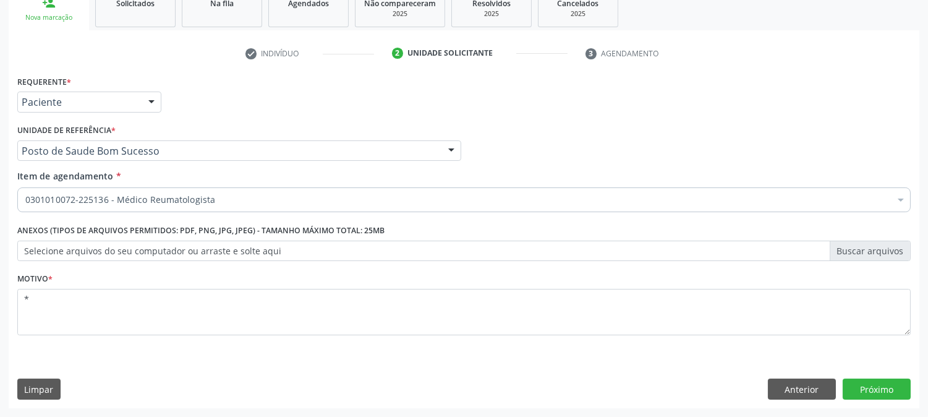
scroll to position [195, 0]
click at [880, 392] on button "Próximo" at bounding box center [877, 389] width 68 height 21
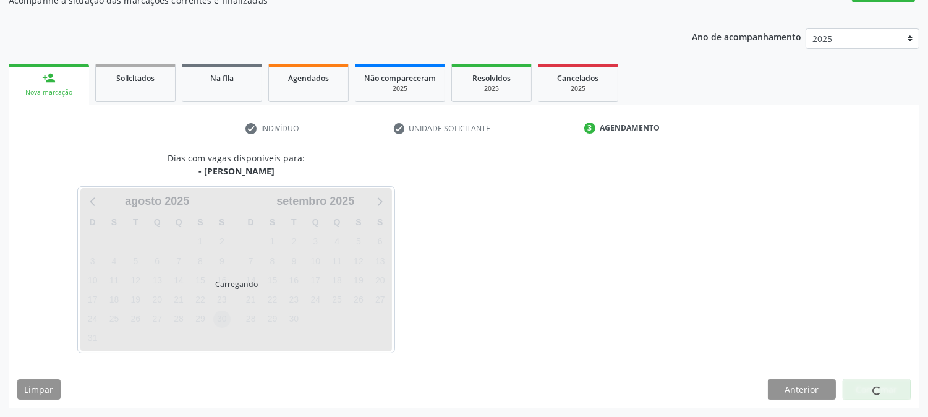
scroll to position [121, 0]
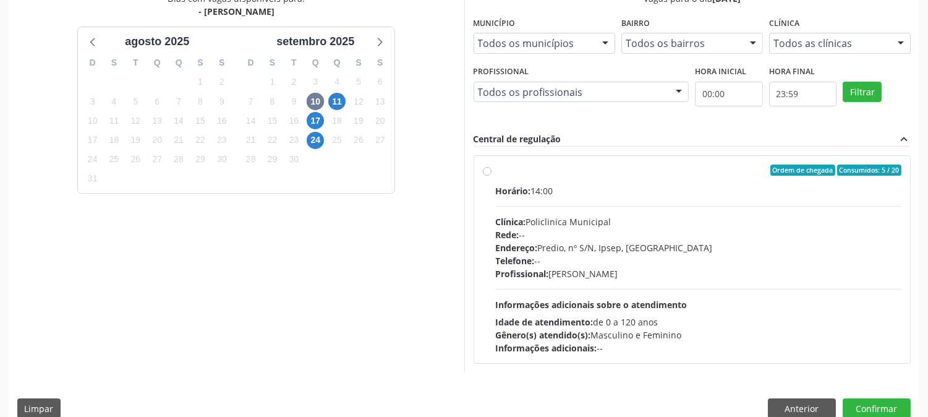
scroll to position [299, 0]
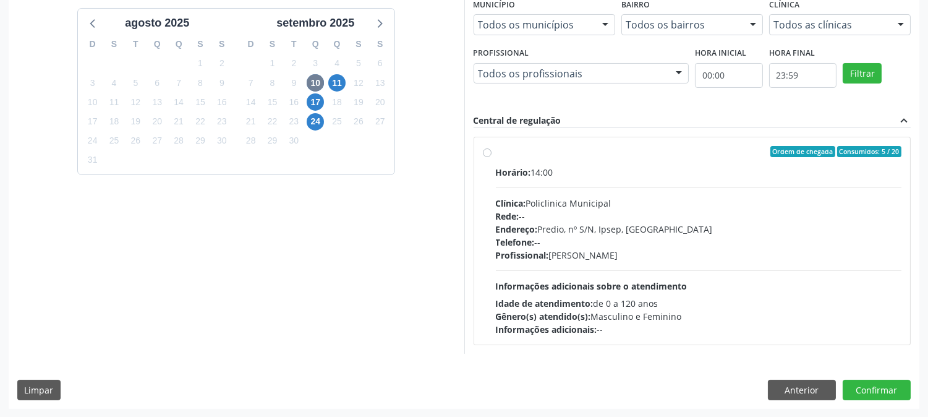
click at [496, 147] on label "Ordem de chegada Consumidos: 5 / 20 Horário: 14:00 Clínica: Policlinica Municip…" at bounding box center [699, 241] width 406 height 190
click at [487, 147] on input "Ordem de chegada Consumidos: 5 / 20 Horário: 14:00 Clínica: Policlinica Municip…" at bounding box center [487, 151] width 9 height 11
radio input "true"
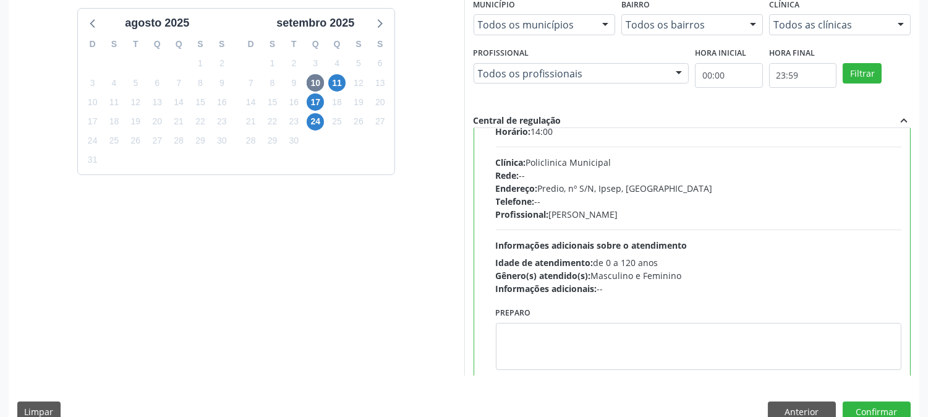
scroll to position [61, 0]
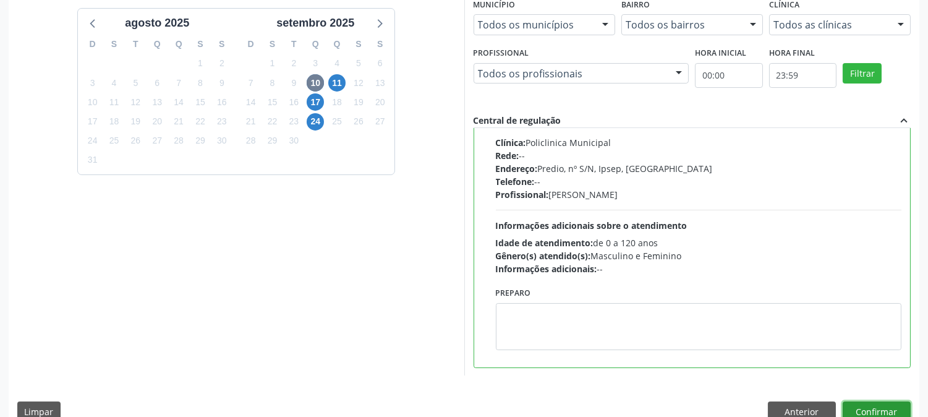
click at [852, 407] on button "Confirmar" at bounding box center [877, 411] width 68 height 21
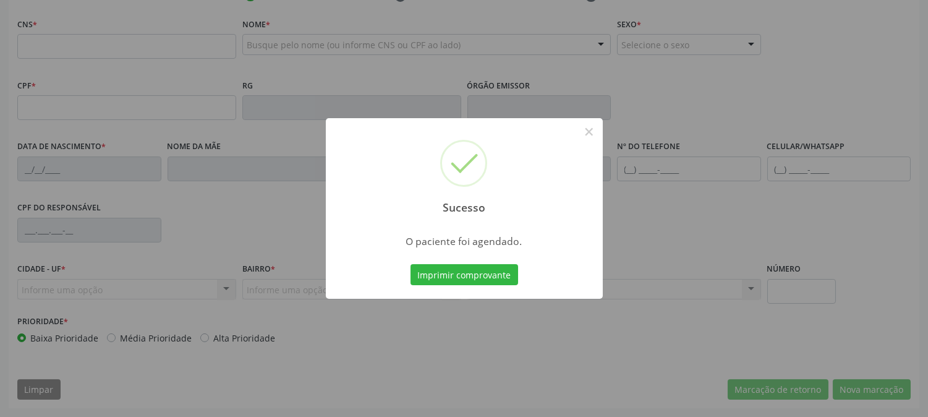
scroll to position [252, 0]
click at [447, 271] on button "Imprimir comprovante" at bounding box center [465, 274] width 108 height 21
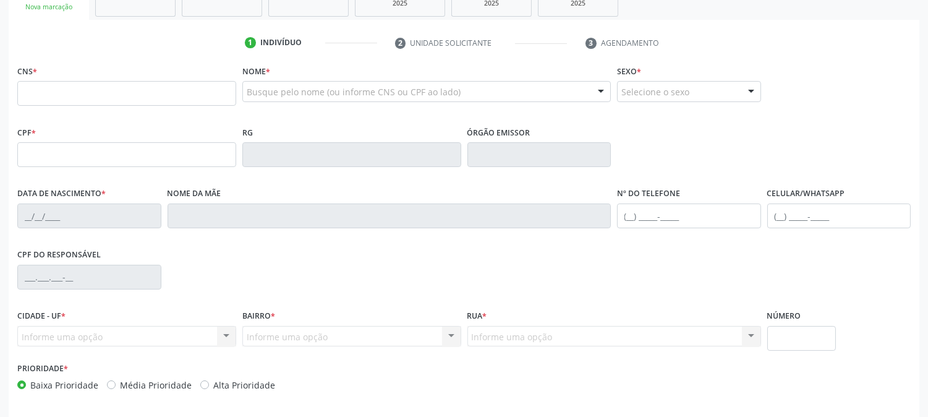
scroll to position [184, 0]
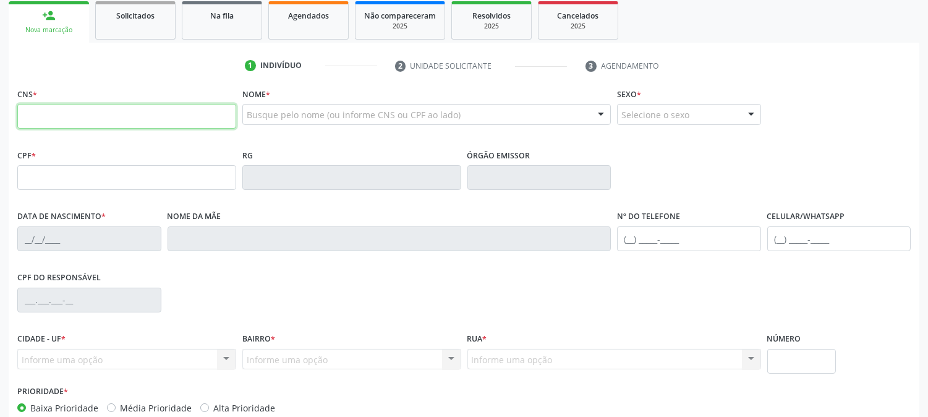
paste input "700 4059 6357 4243"
type input "700 4059 6357 4243"
type input "015.115.954-85"
type input "15/03/1989"
type input "Maria Cicera Gaia de Lima"
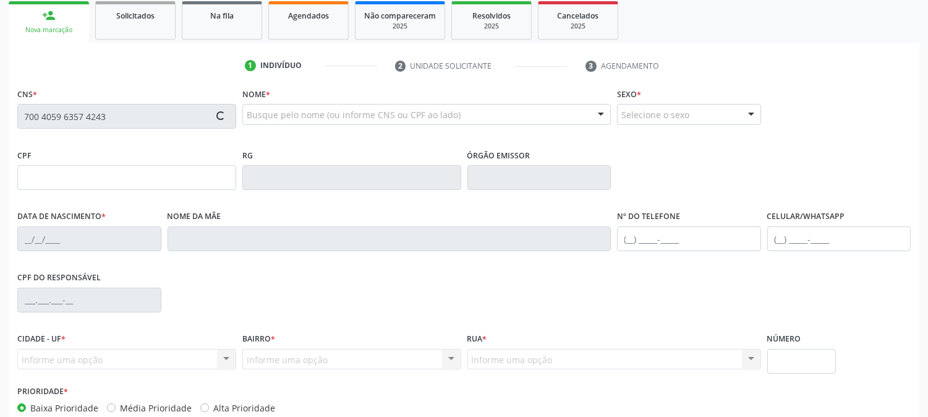
type input "(87) 99643-0590"
type input "373"
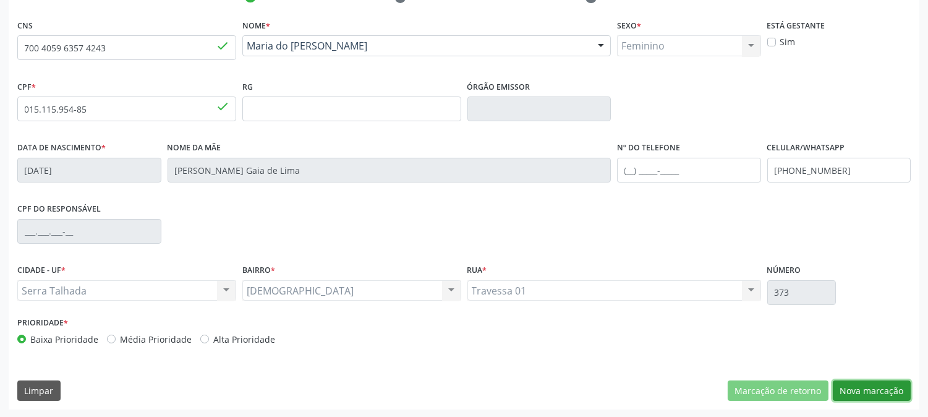
click at [887, 392] on button "Nova marcação" at bounding box center [872, 390] width 78 height 21
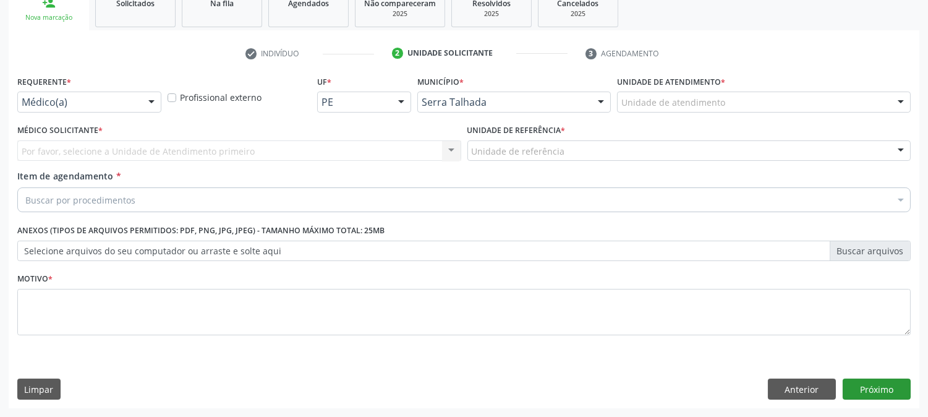
scroll to position [195, 0]
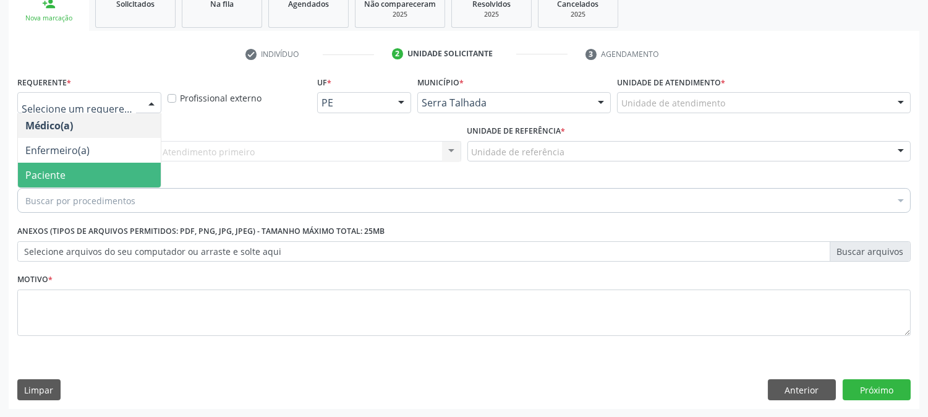
click at [81, 173] on span "Paciente" at bounding box center [89, 175] width 143 height 25
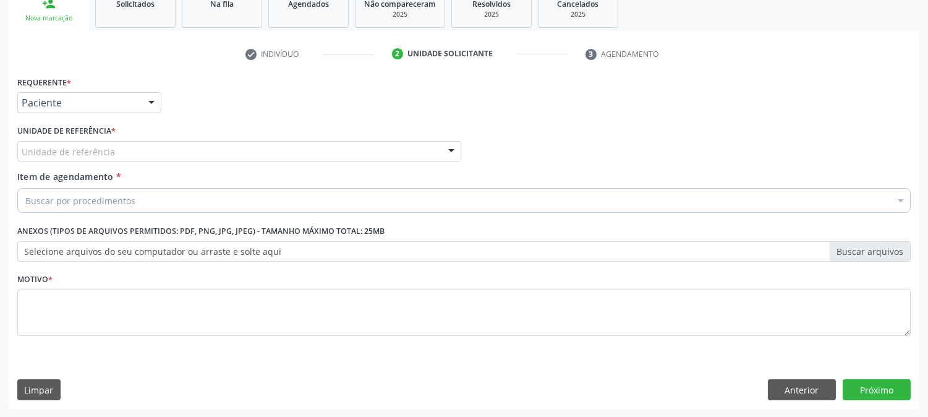
click at [148, 149] on div "Unidade de referência" at bounding box center [239, 151] width 444 height 21
type input "f"
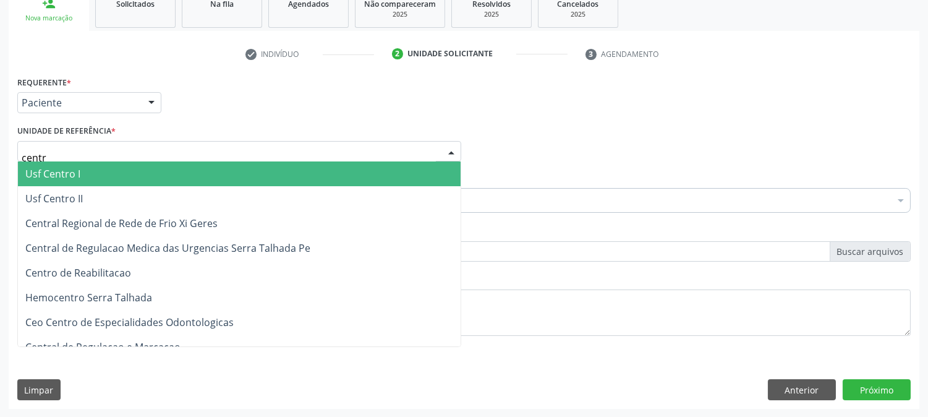
type input "centro"
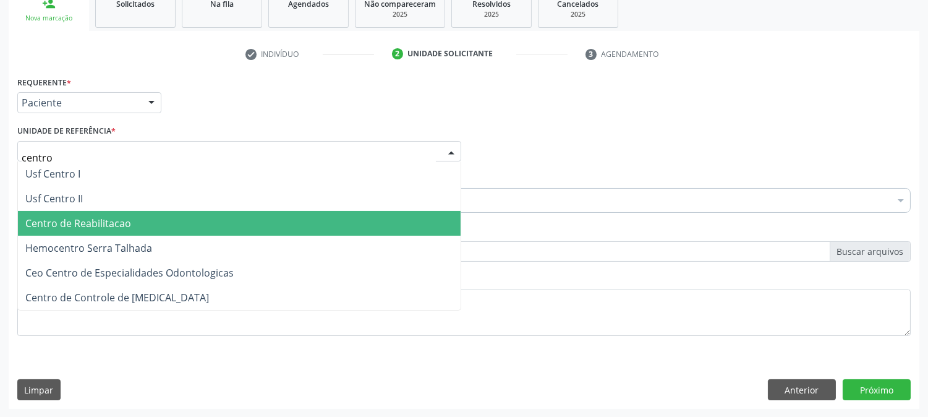
click at [101, 226] on span "Centro de Reabilitacao" at bounding box center [78, 223] width 106 height 14
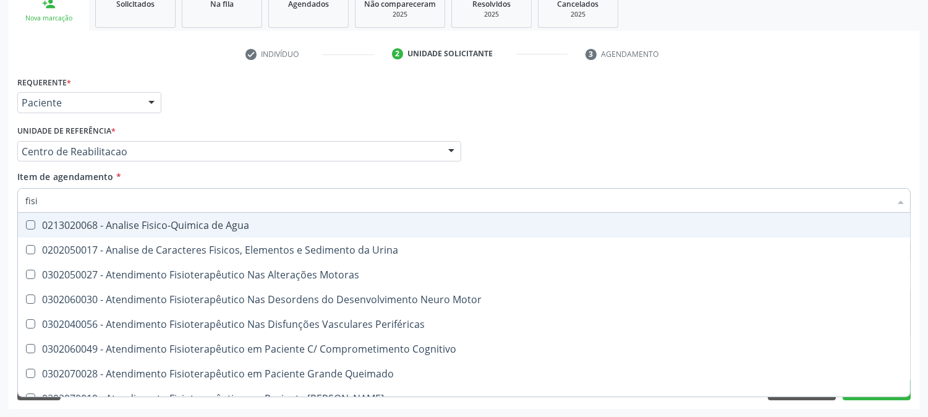
type input "fisio"
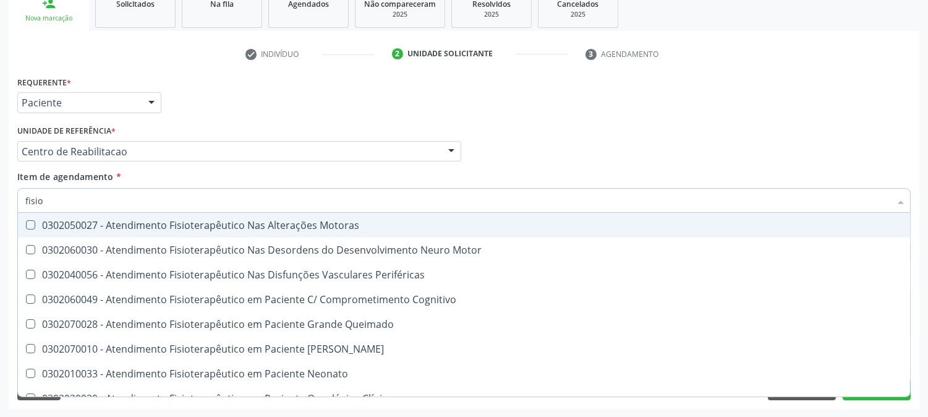
click at [111, 229] on div "0302050027 - Atendimento Fisioterapêutico Nas Alterações Motoras" at bounding box center [467, 225] width 885 height 10
checkbox Motoras "true"
click at [586, 122] on div "Médico Solicitante Por favor, selecione a Unidade de Atendimento primeiro Nenhu…" at bounding box center [464, 146] width 900 height 48
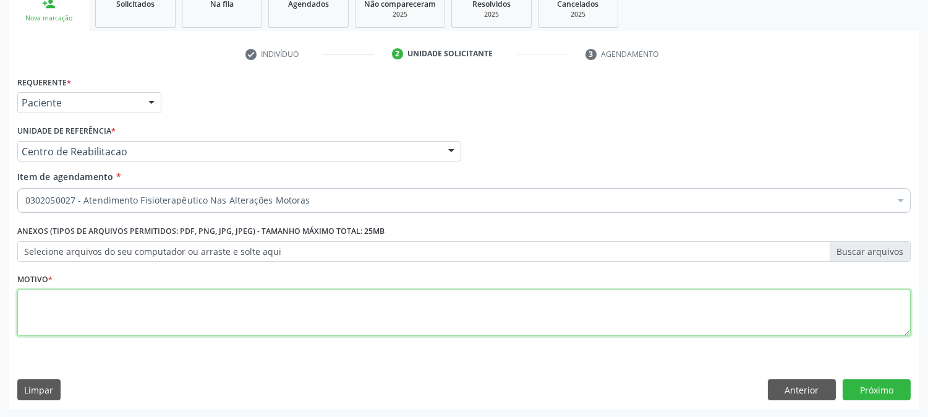
click at [56, 319] on textarea at bounding box center [464, 312] width 894 height 47
type textarea "*"
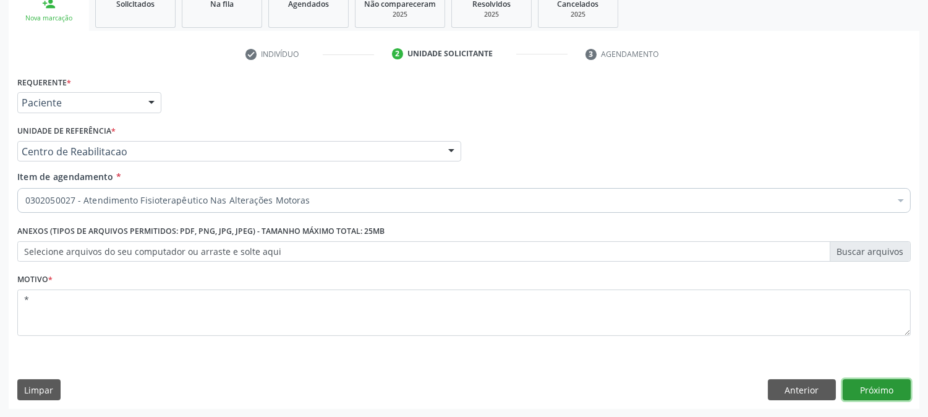
click at [893, 380] on button "Próximo" at bounding box center [877, 389] width 68 height 21
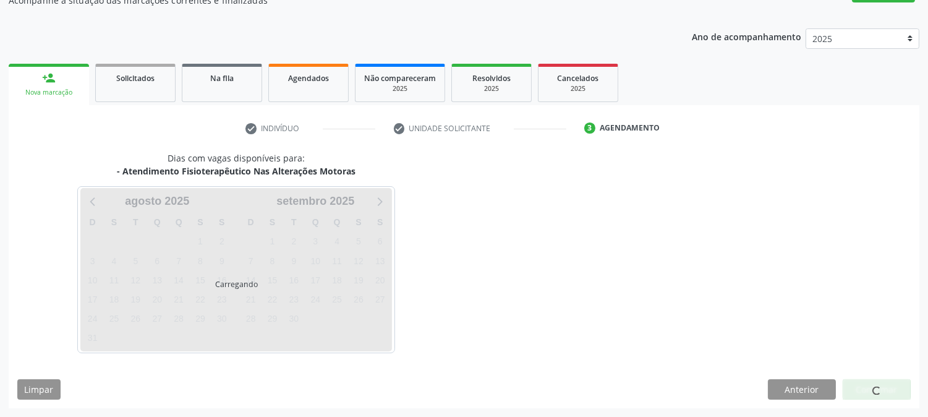
scroll to position [121, 0]
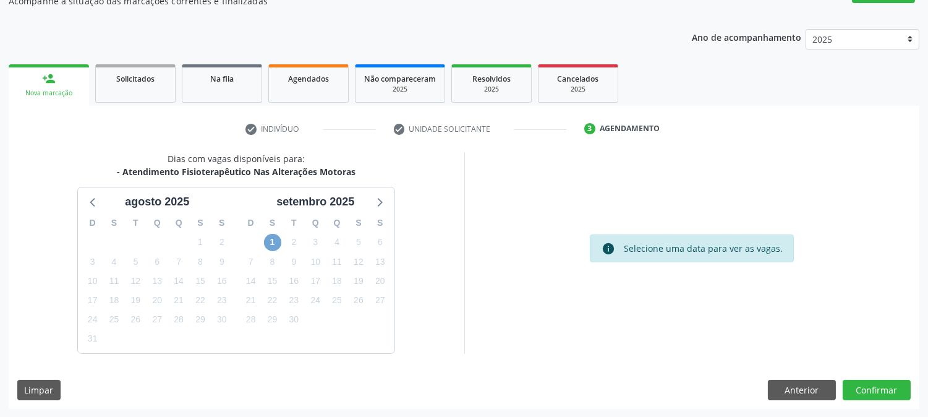
click at [269, 242] on span "1" at bounding box center [272, 242] width 17 height 17
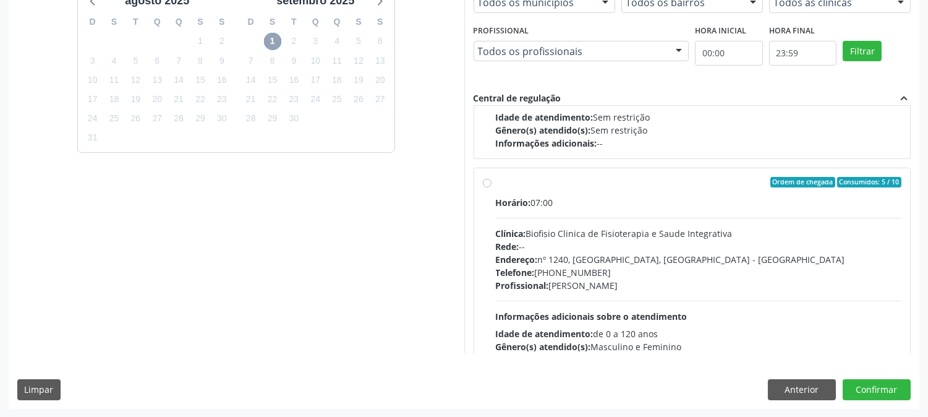
scroll to position [137, 0]
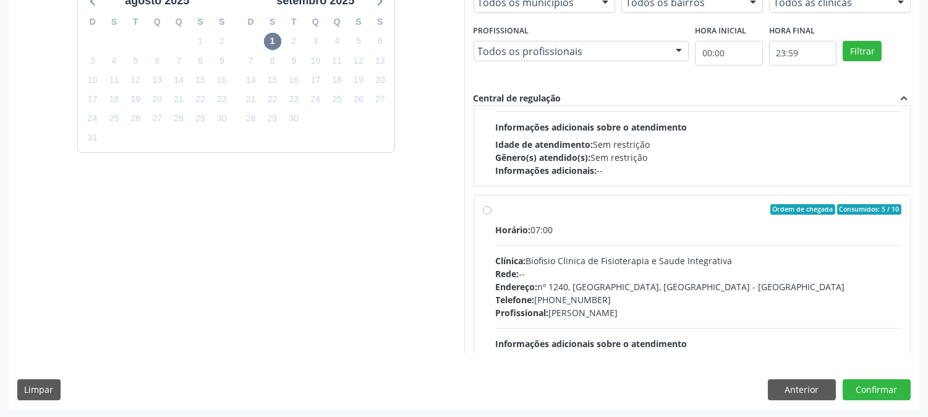
click at [496, 207] on label "Ordem de chegada Consumidos: 5 / 10 Horário: 07:00 Clínica: Biofisio Clinica de…" at bounding box center [699, 299] width 406 height 190
click at [489, 207] on input "Ordem de chegada Consumidos: 5 / 10 Horário: 07:00 Clínica: Biofisio Clinica de…" at bounding box center [487, 209] width 9 height 11
radio input "true"
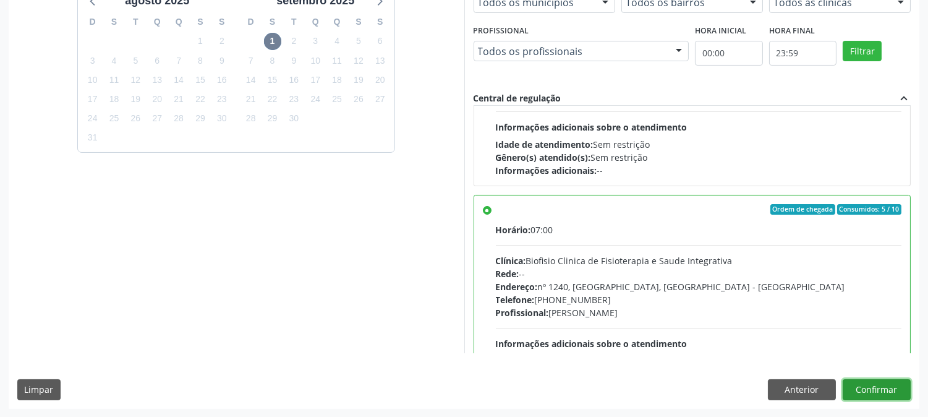
click at [884, 388] on button "Confirmar" at bounding box center [877, 389] width 68 height 21
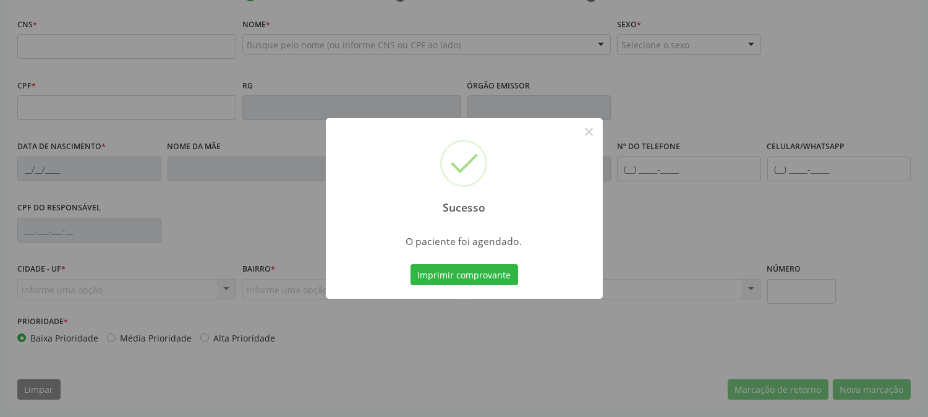
scroll to position [252, 0]
click at [473, 271] on button "Imprimir comprovante" at bounding box center [465, 274] width 108 height 21
